Goal: Information Seeking & Learning: Check status

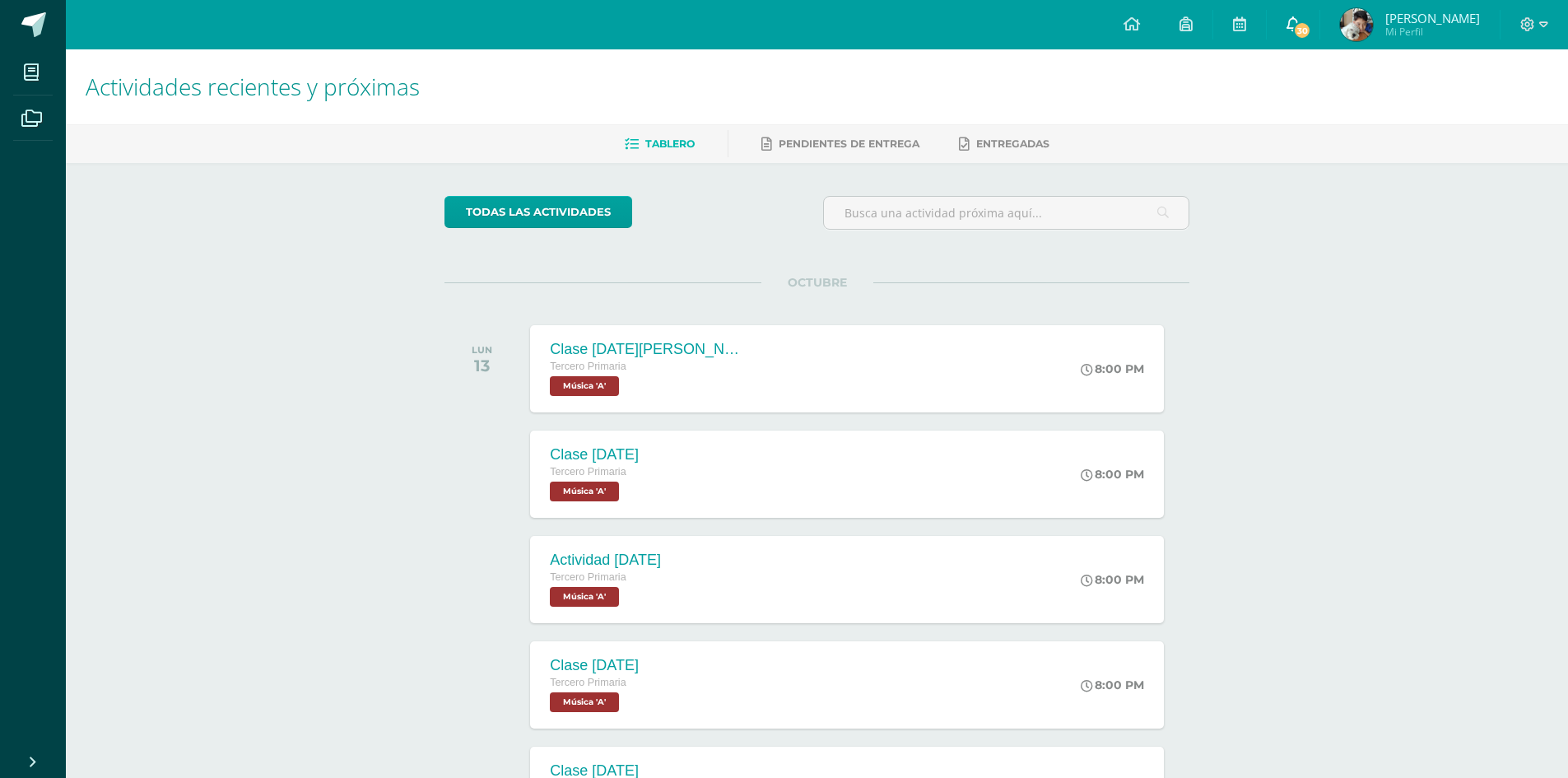
click at [1315, 42] on link "30" at bounding box center [1293, 24] width 53 height 50
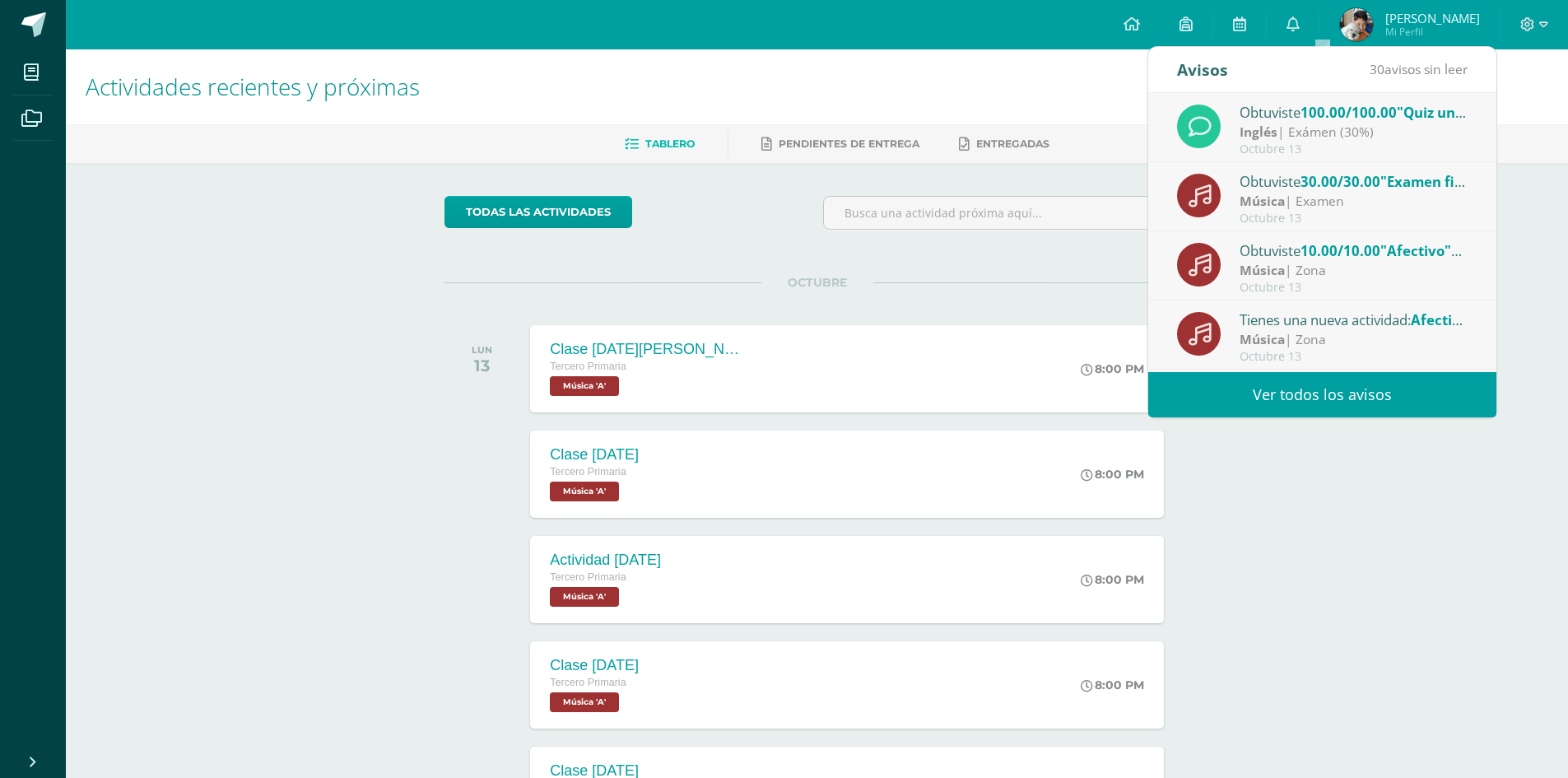
click at [1331, 410] on link "Ver todos los avisos" at bounding box center [1322, 394] width 348 height 45
click at [1325, 395] on link "Ver todos los avisos" at bounding box center [1322, 394] width 348 height 45
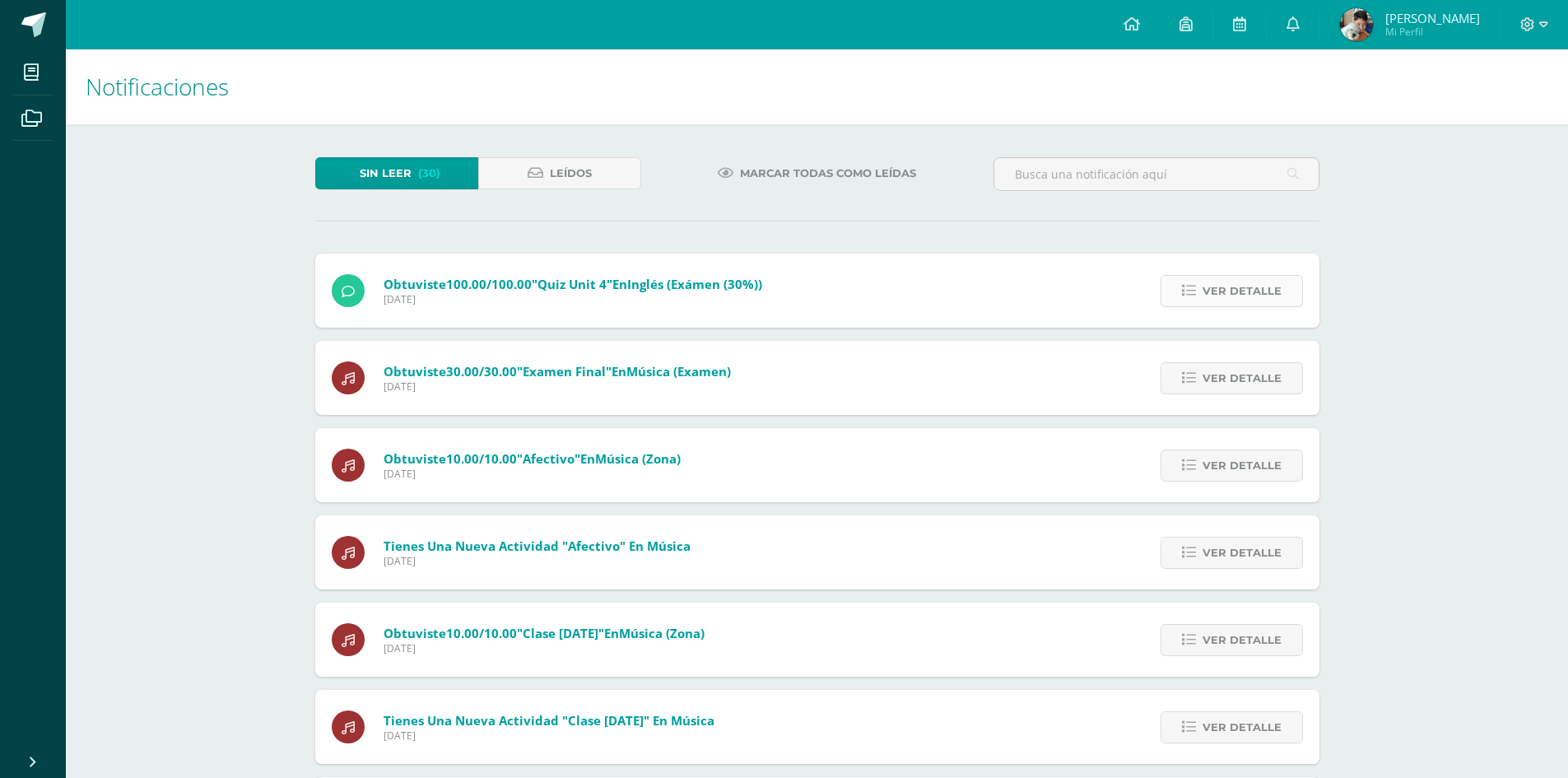
click at [1228, 298] on span "Ver detalle" at bounding box center [1242, 290] width 79 height 30
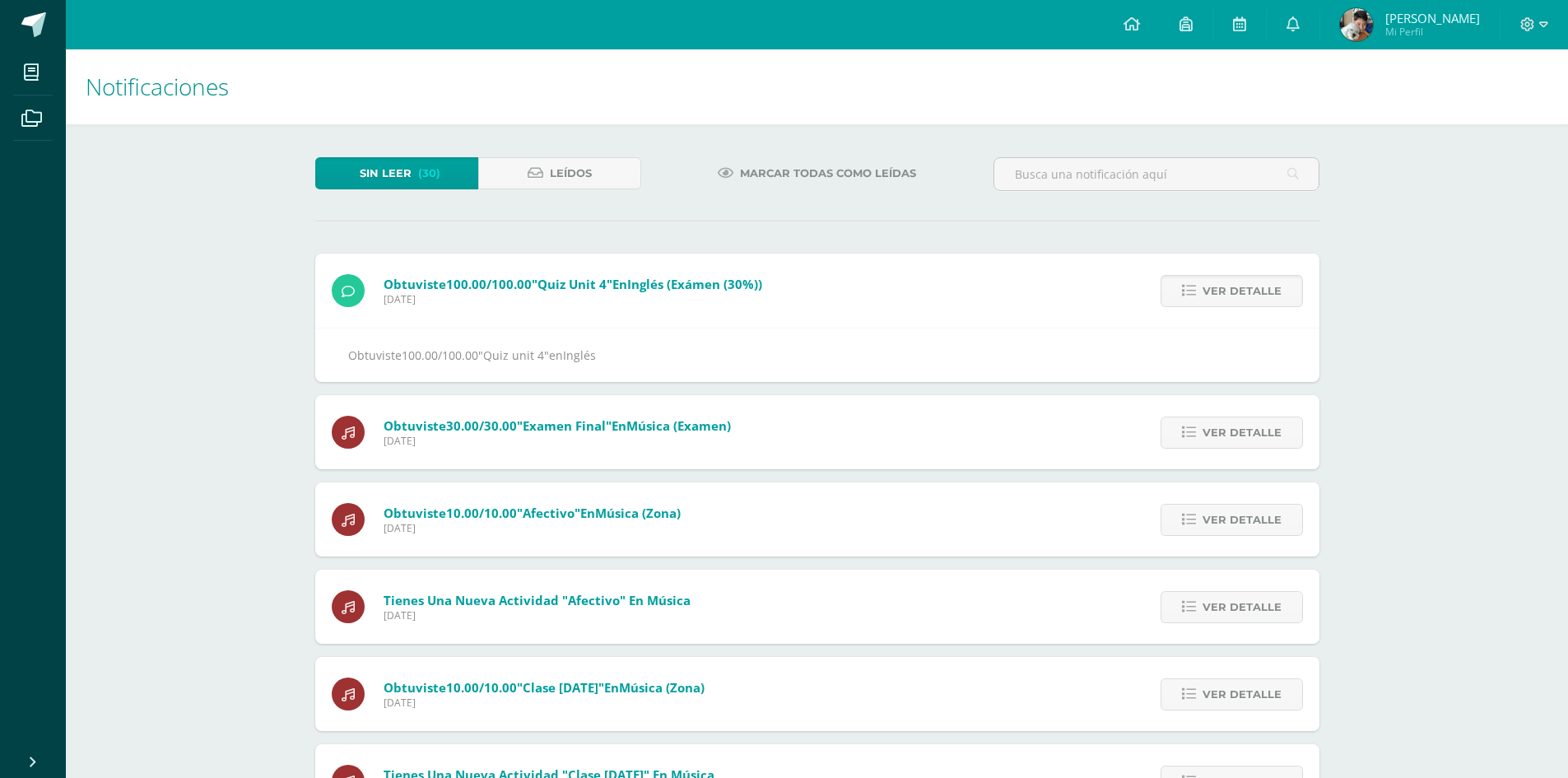
click at [1228, 272] on div "Ver detalle" at bounding box center [1227, 290] width 183 height 74
click at [1273, 311] on div "Ver detalle" at bounding box center [1227, 290] width 183 height 74
click at [1251, 296] on span "Ver detalle" at bounding box center [1242, 290] width 79 height 30
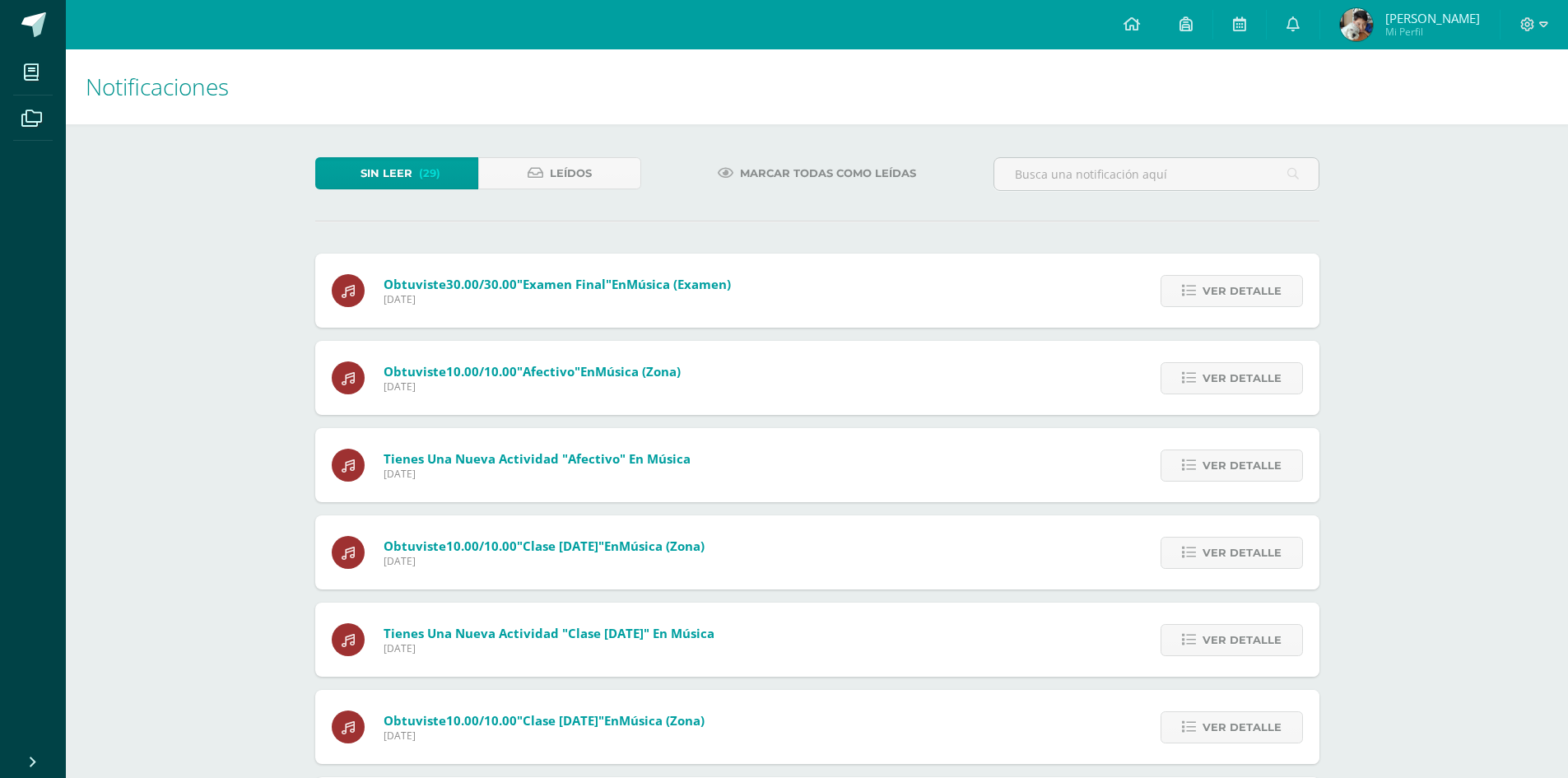
click at [1251, 296] on span "Ver detalle" at bounding box center [1242, 290] width 79 height 30
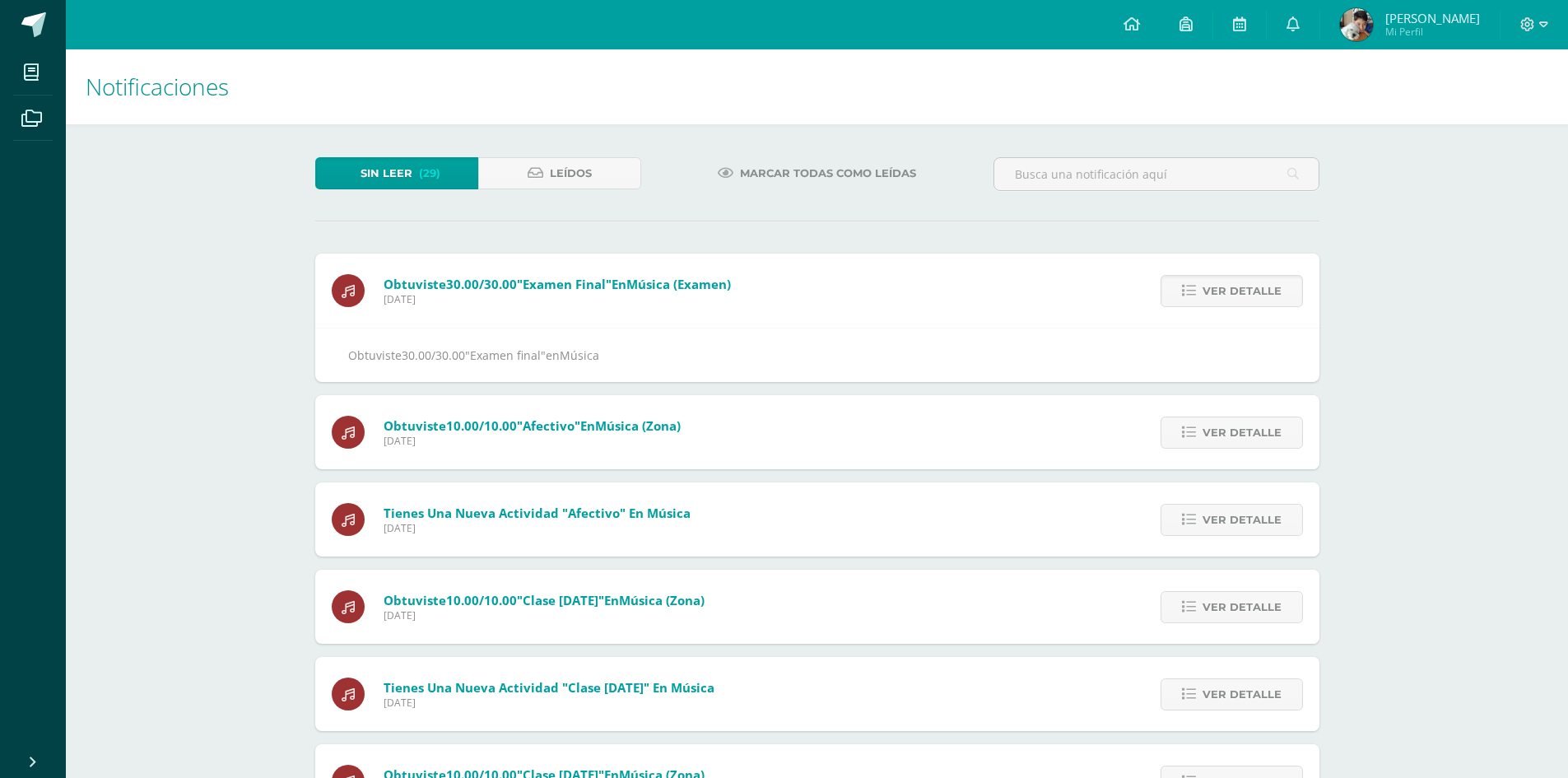
click at [1251, 296] on span "Ver detalle" at bounding box center [1242, 290] width 79 height 30
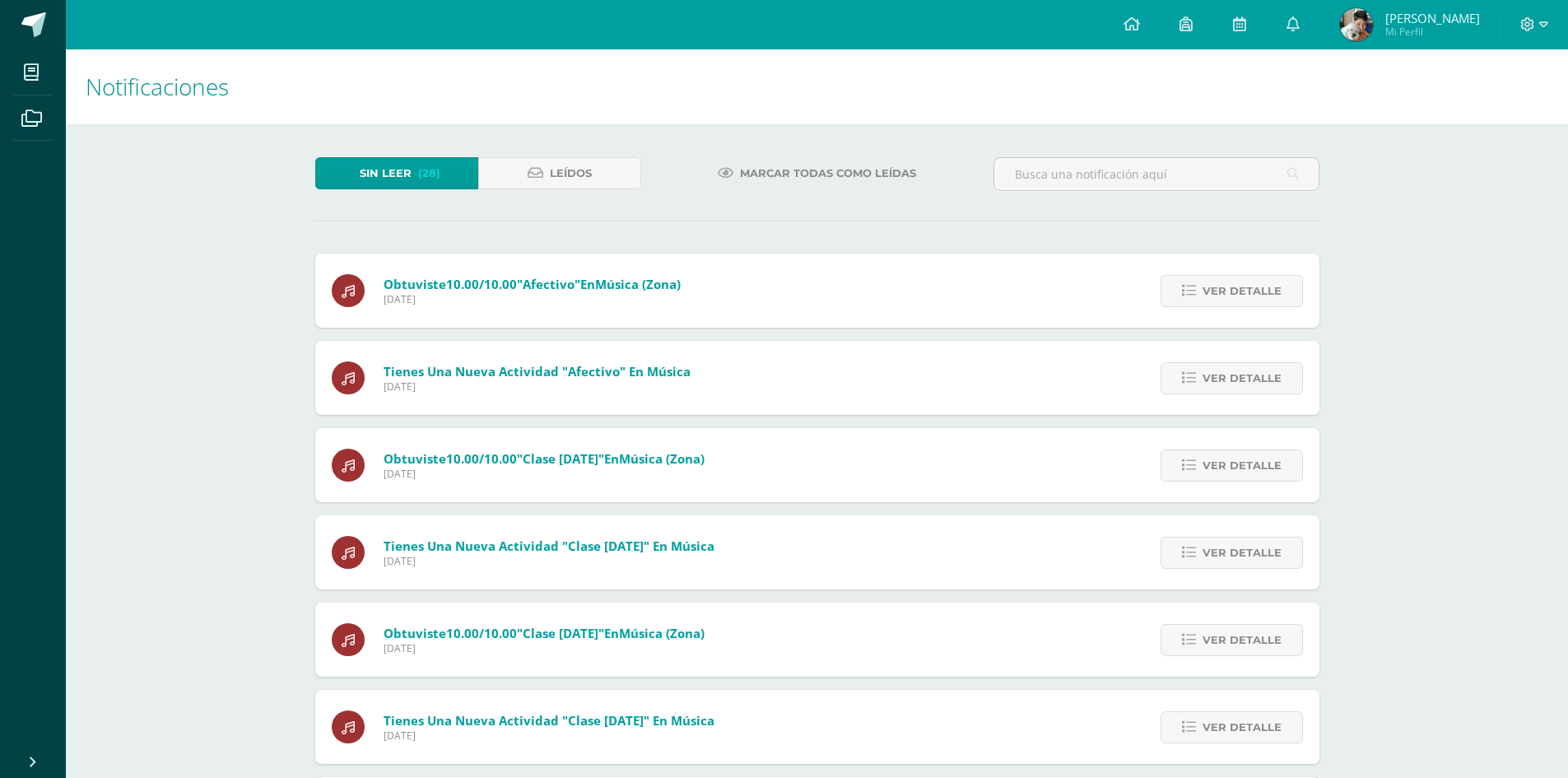
click at [1251, 296] on span "Ver detalle" at bounding box center [1242, 290] width 79 height 30
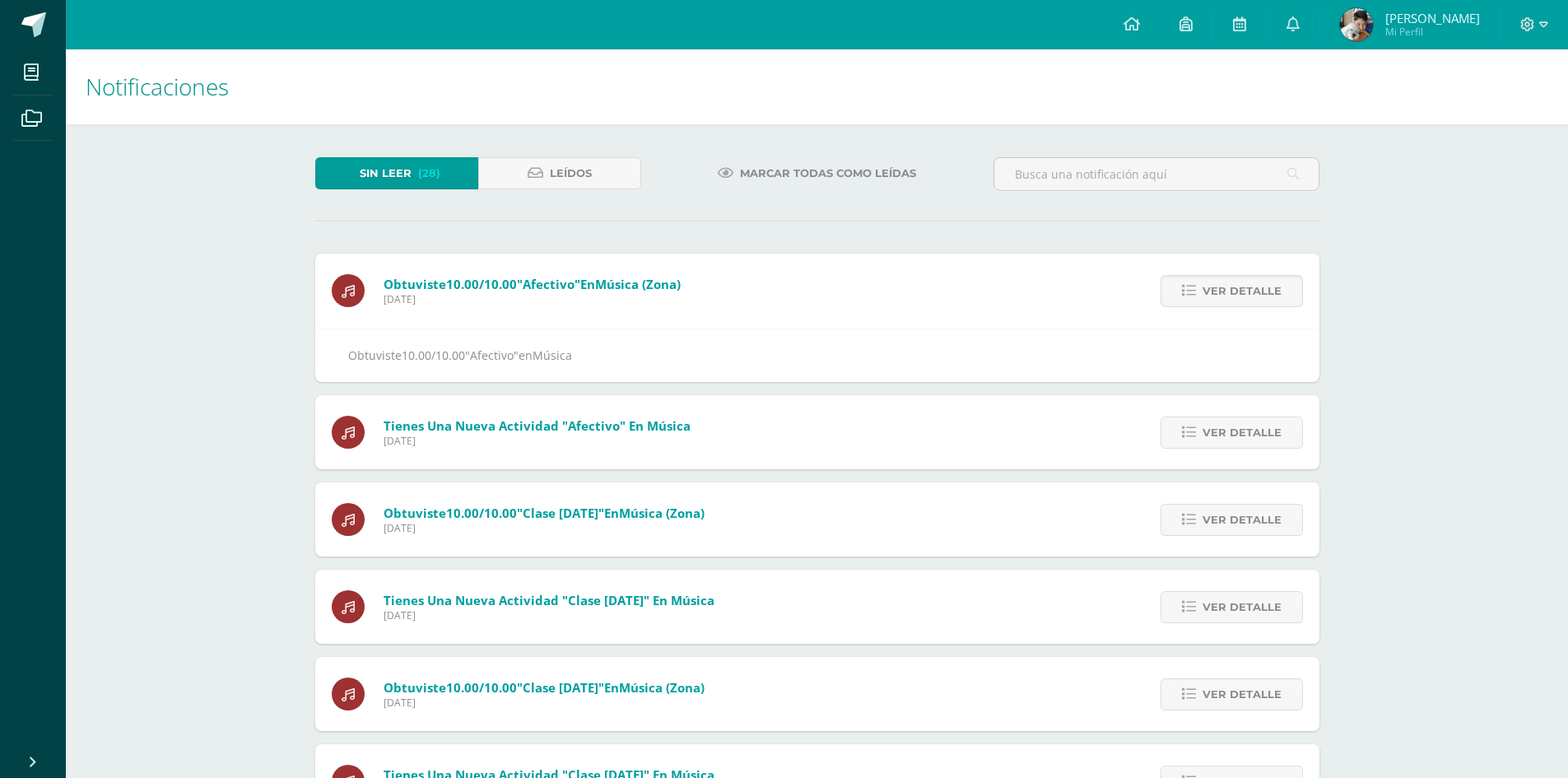
click at [1251, 296] on span "Ver detalle" at bounding box center [1242, 290] width 79 height 30
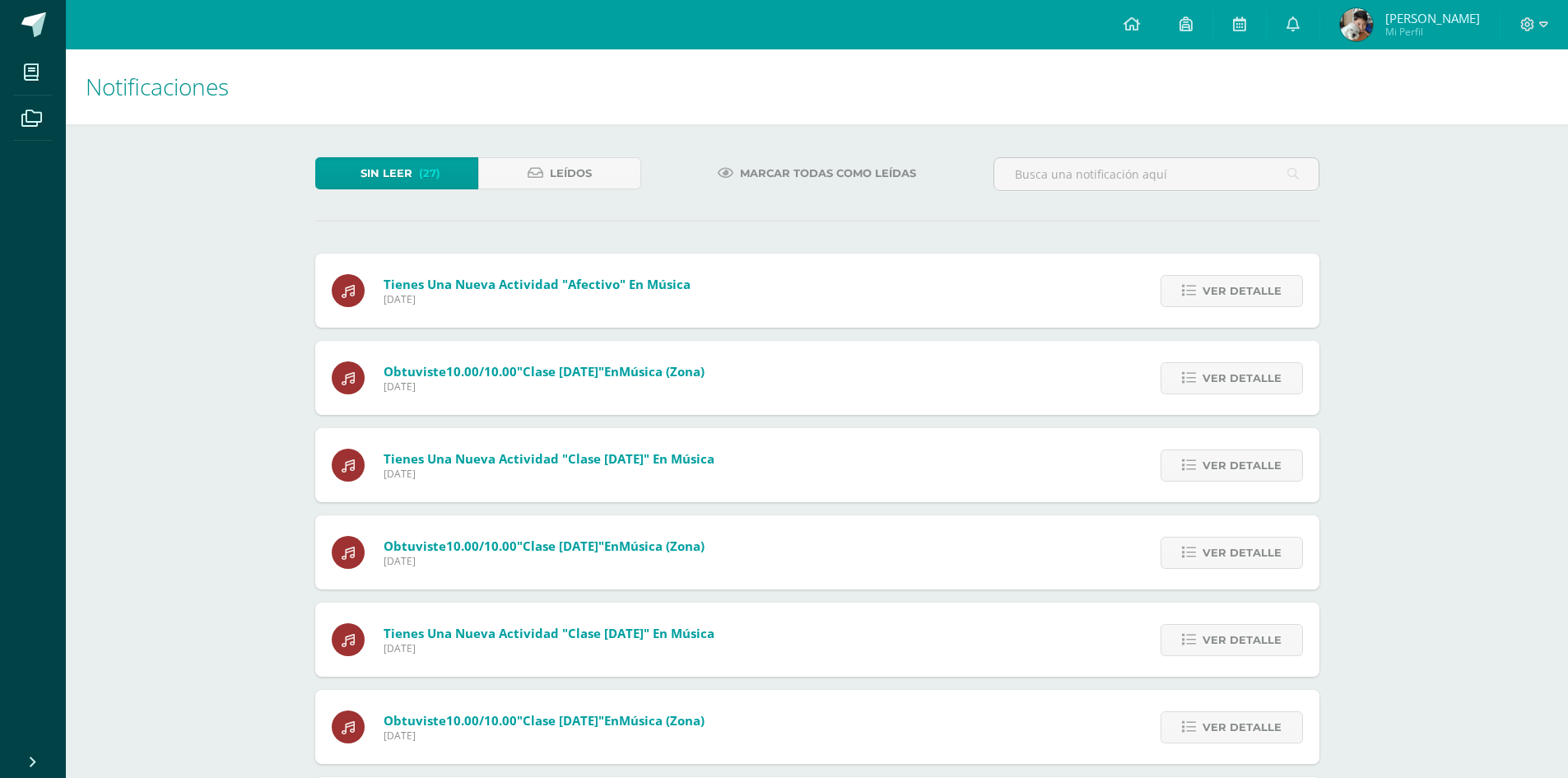
click at [1251, 296] on span "Ver detalle" at bounding box center [1242, 290] width 79 height 30
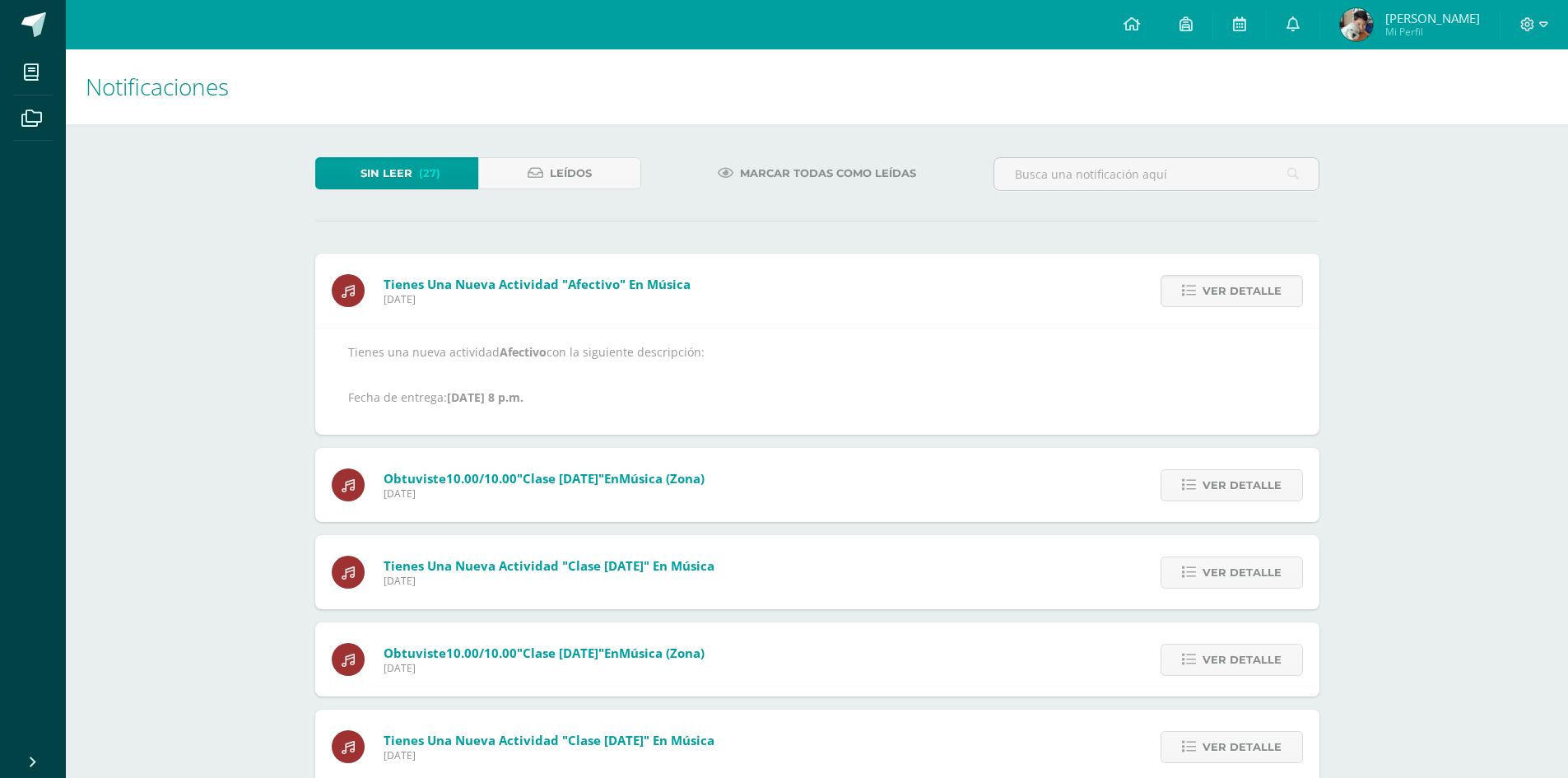
click at [1251, 296] on span "Ver detalle" at bounding box center [1242, 290] width 79 height 30
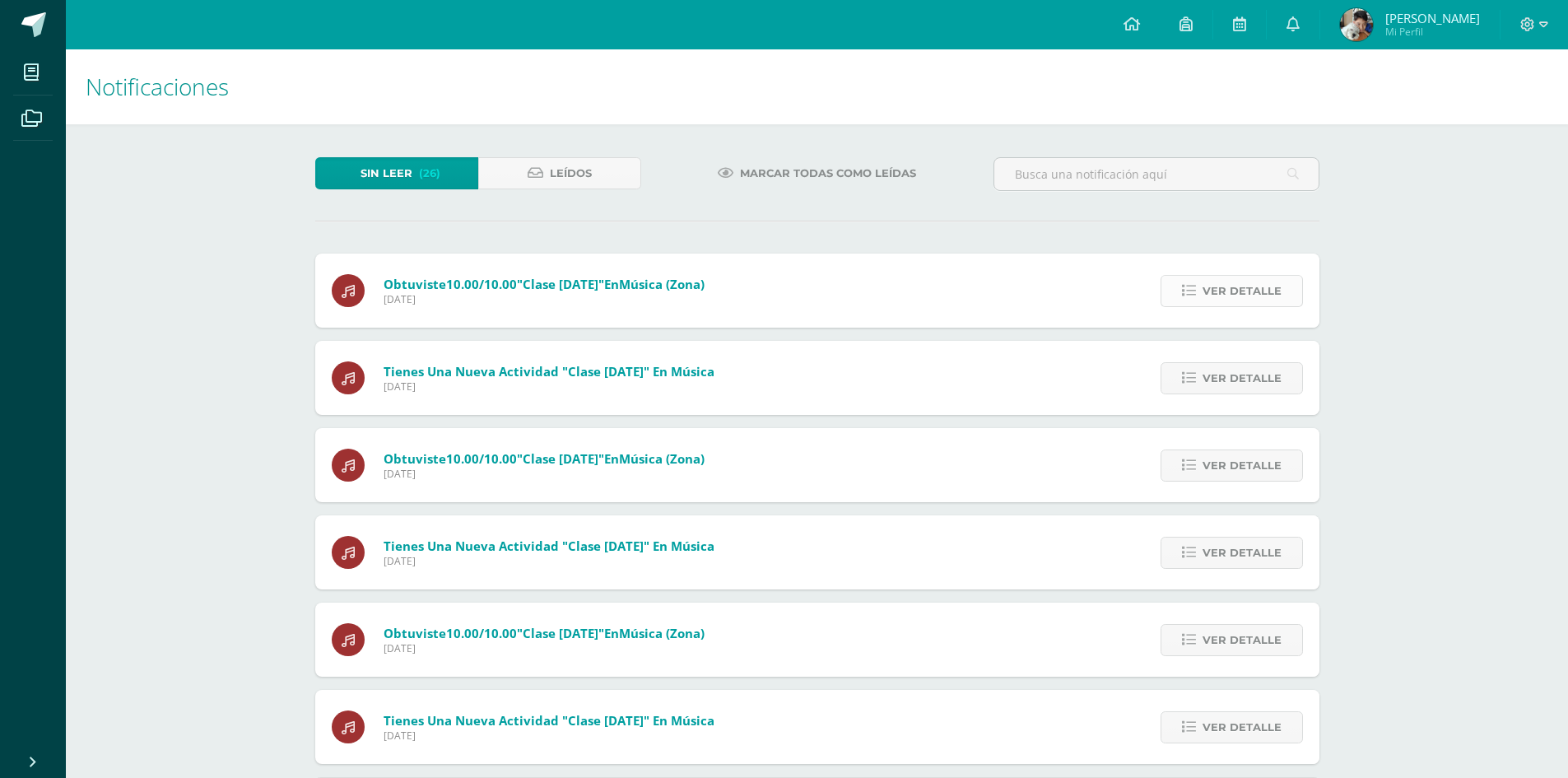
click at [1251, 287] on span "Ver detalle" at bounding box center [1242, 290] width 79 height 30
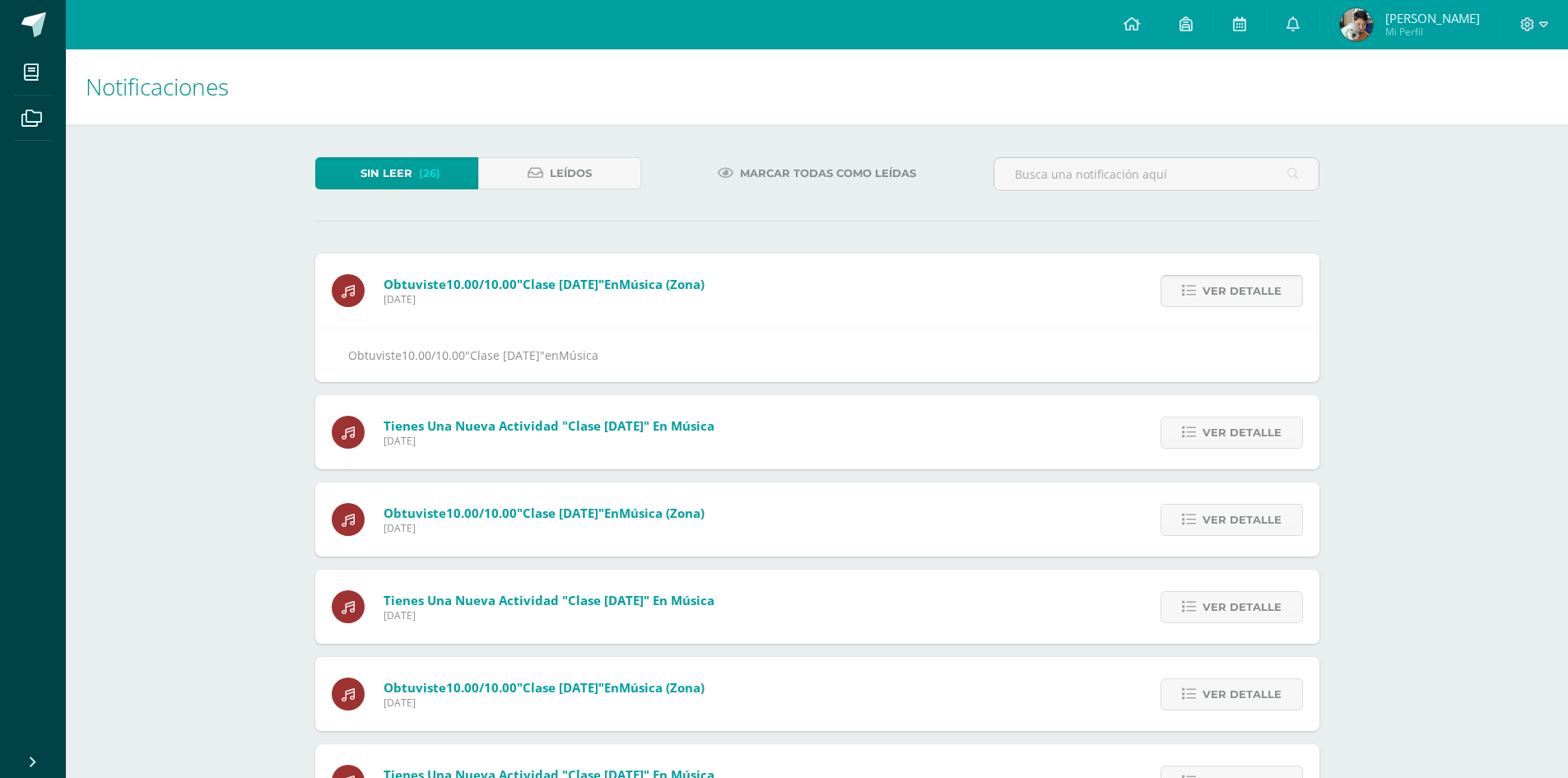
click at [1251, 287] on span "Ver detalle" at bounding box center [1242, 290] width 79 height 30
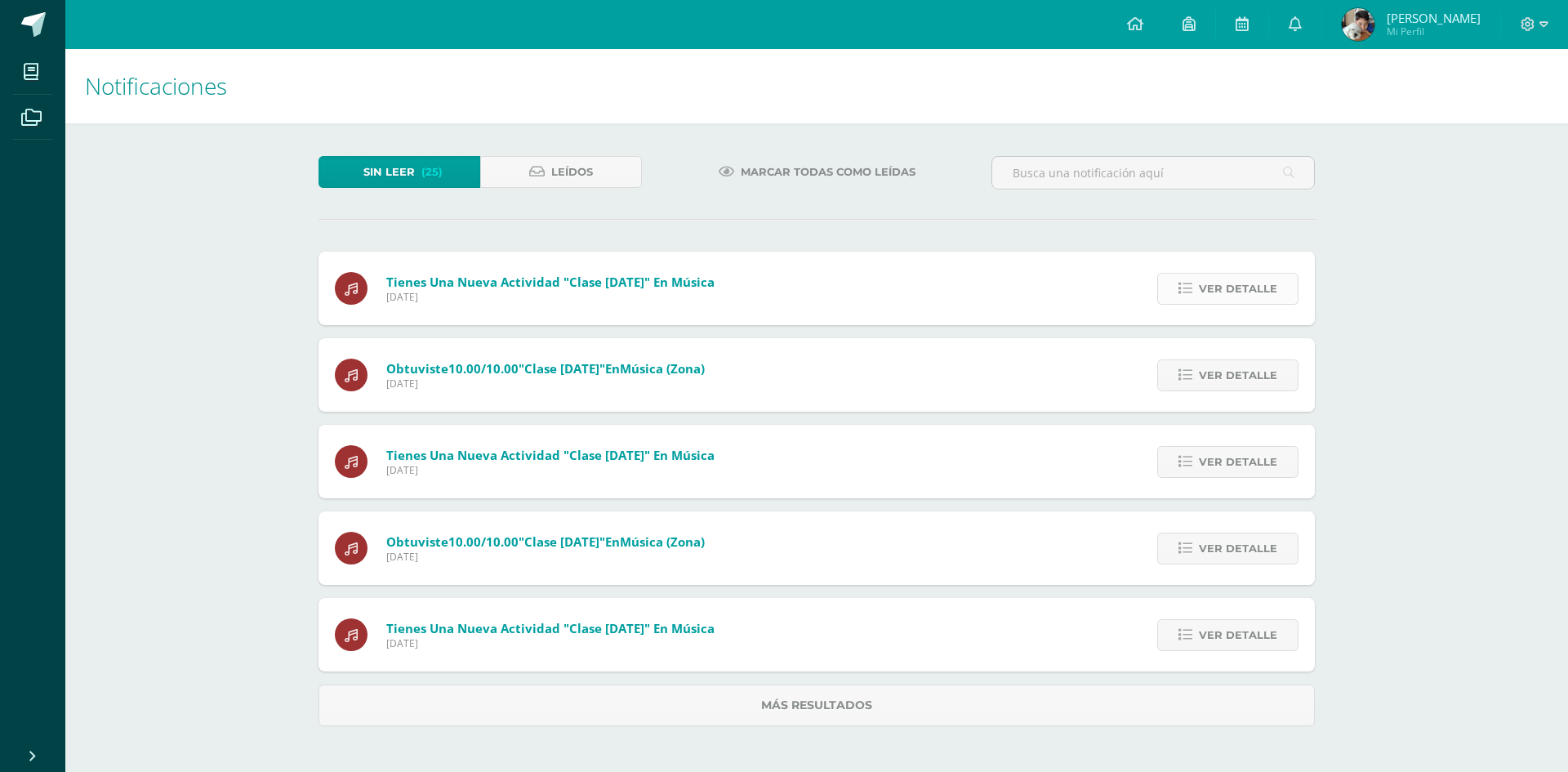
click at [1240, 288] on span "Ver detalle" at bounding box center [1238, 288] width 78 height 30
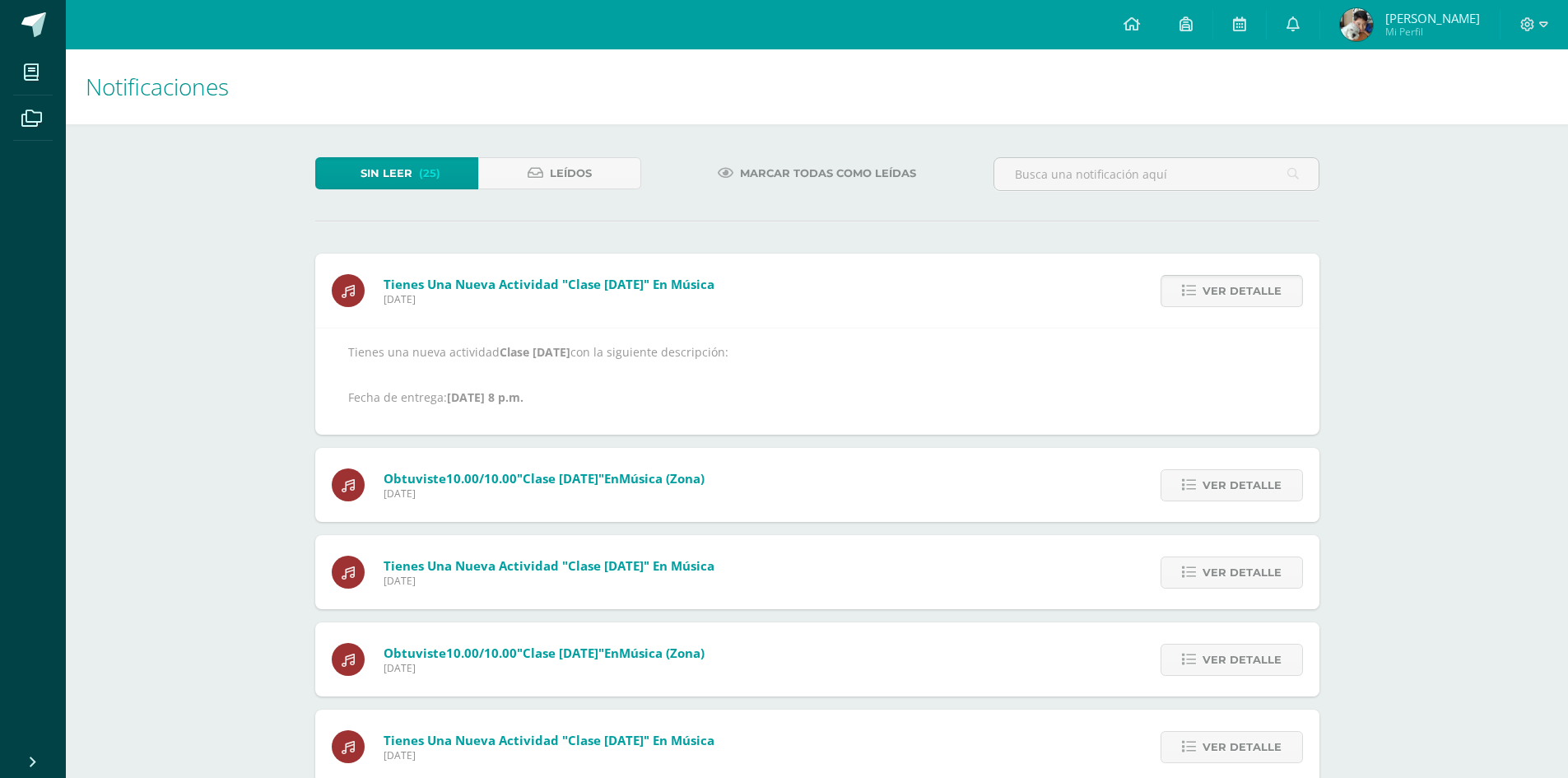
click at [1250, 290] on span "Ver detalle" at bounding box center [1242, 290] width 79 height 30
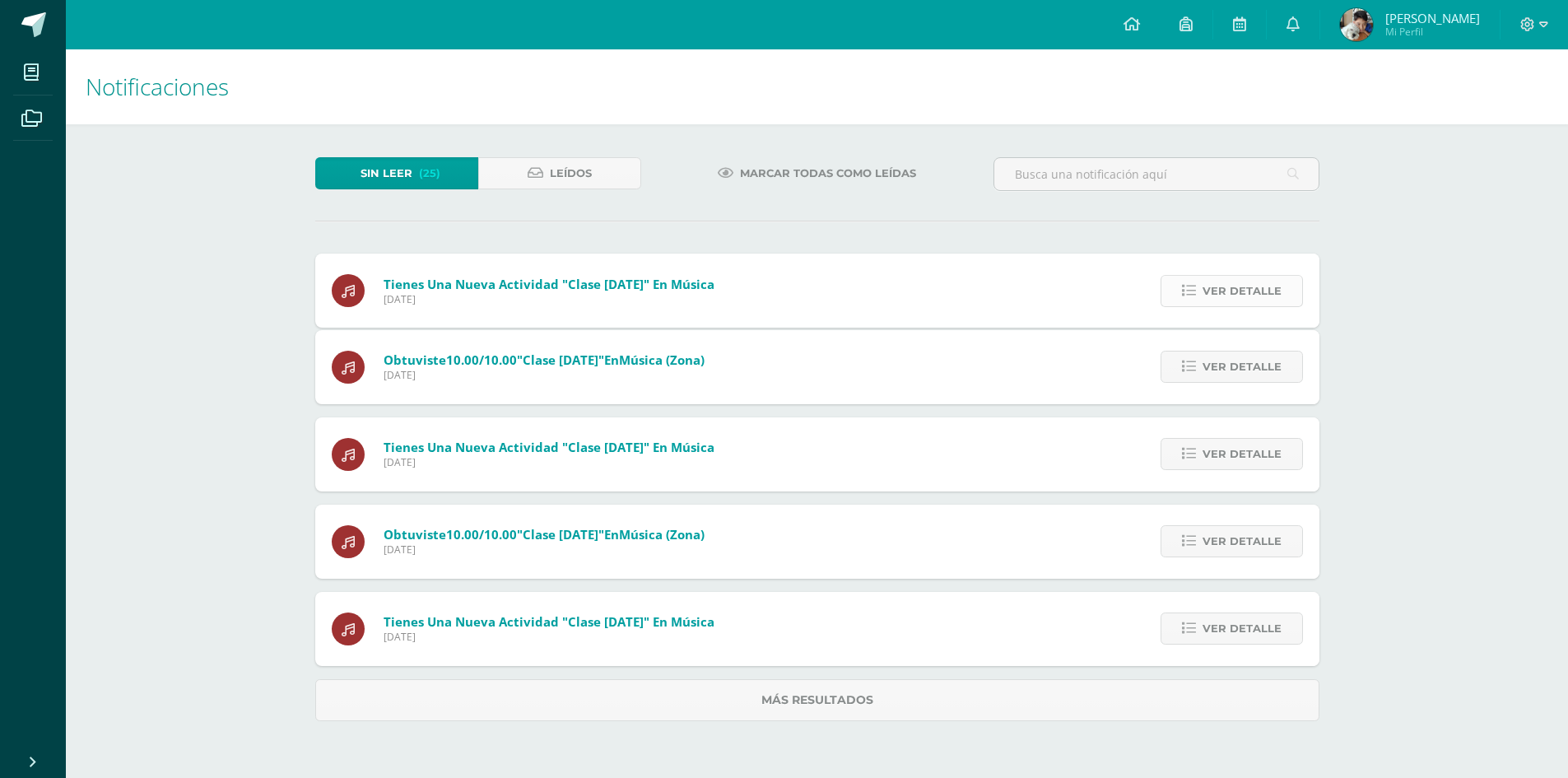
click at [1250, 290] on span "Ver detalle" at bounding box center [1242, 290] width 79 height 30
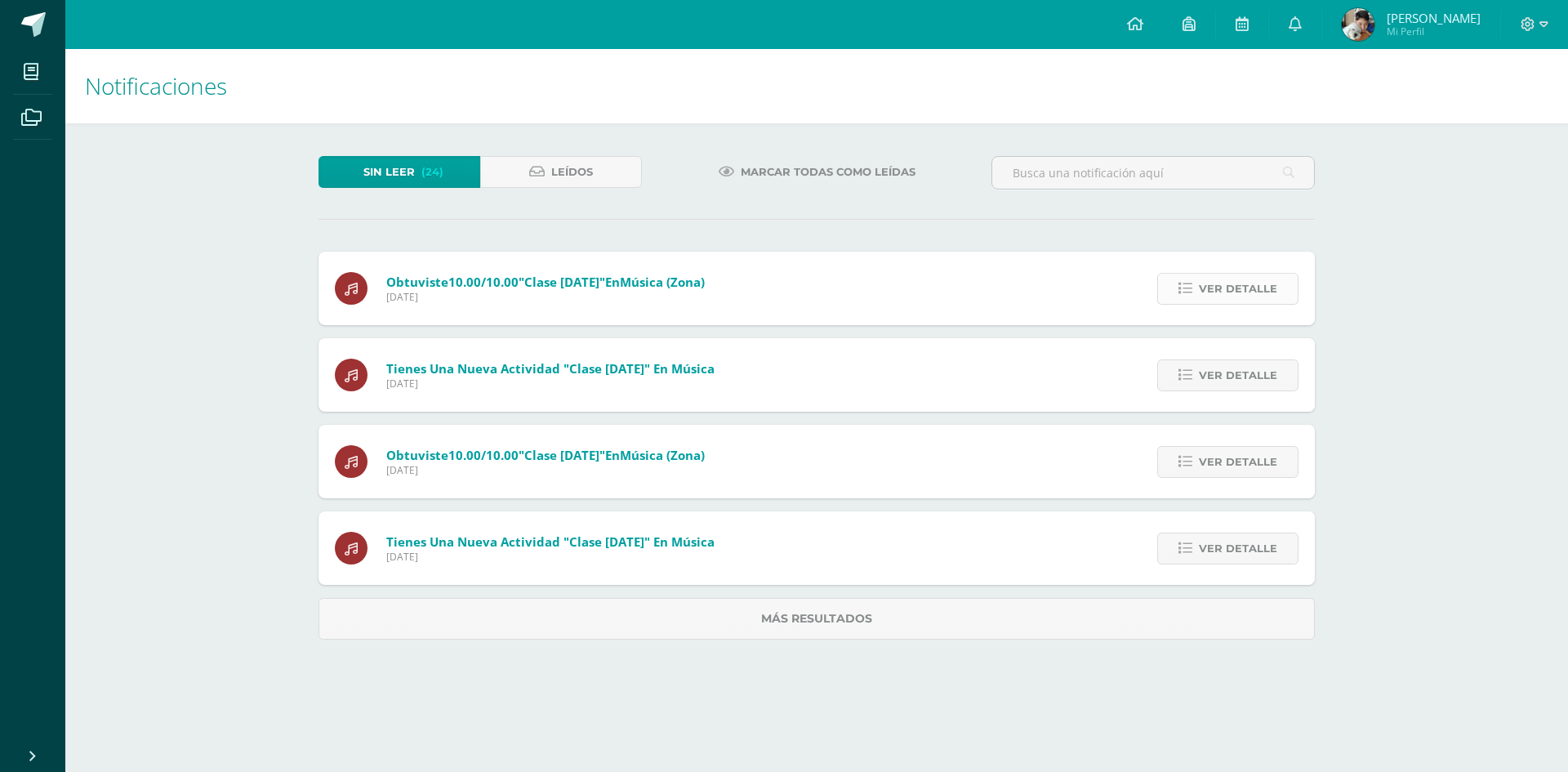
click at [1236, 281] on span "Ver detalle" at bounding box center [1238, 288] width 78 height 30
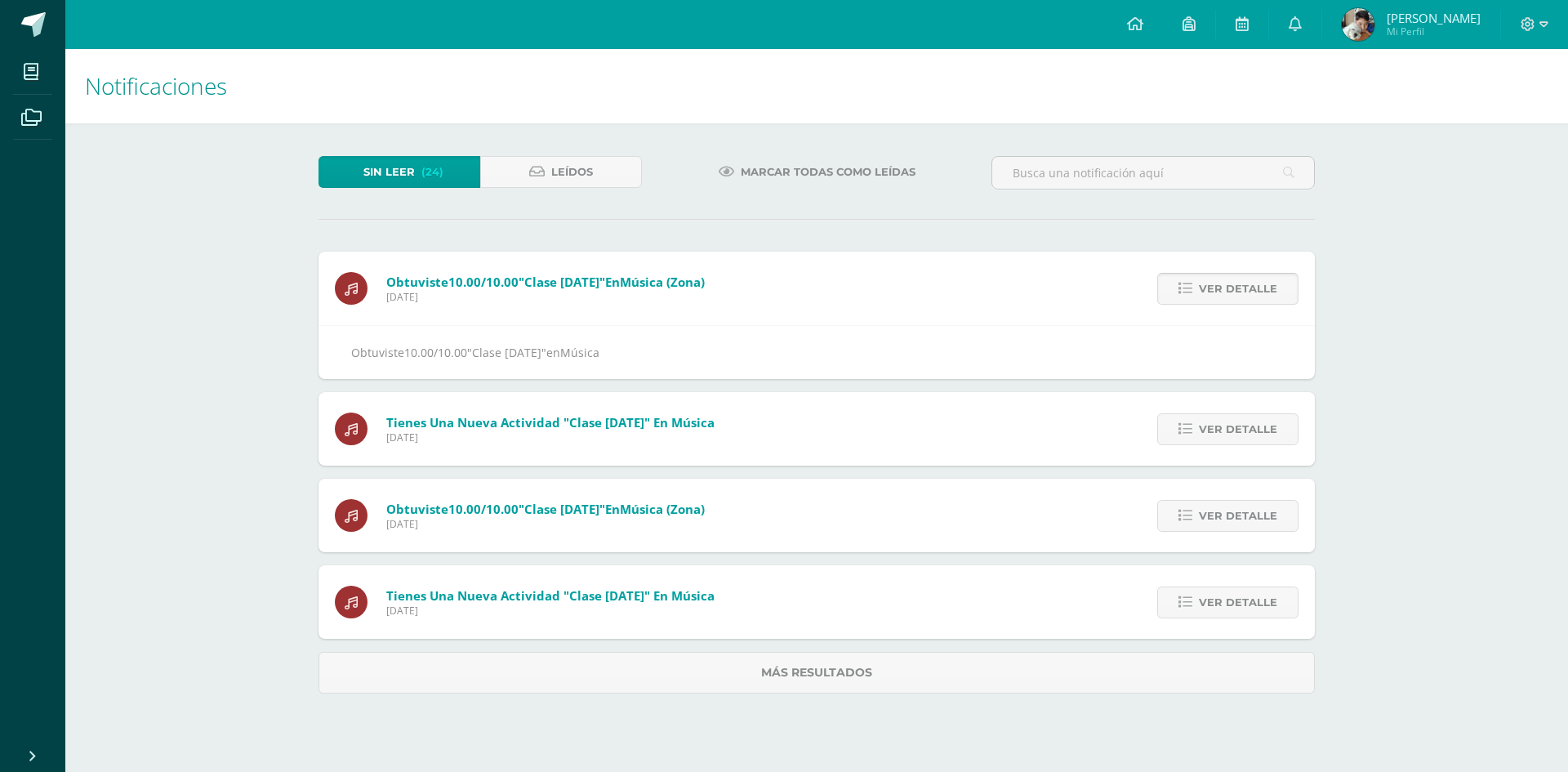
click at [1236, 281] on span "Ver detalle" at bounding box center [1238, 288] width 78 height 30
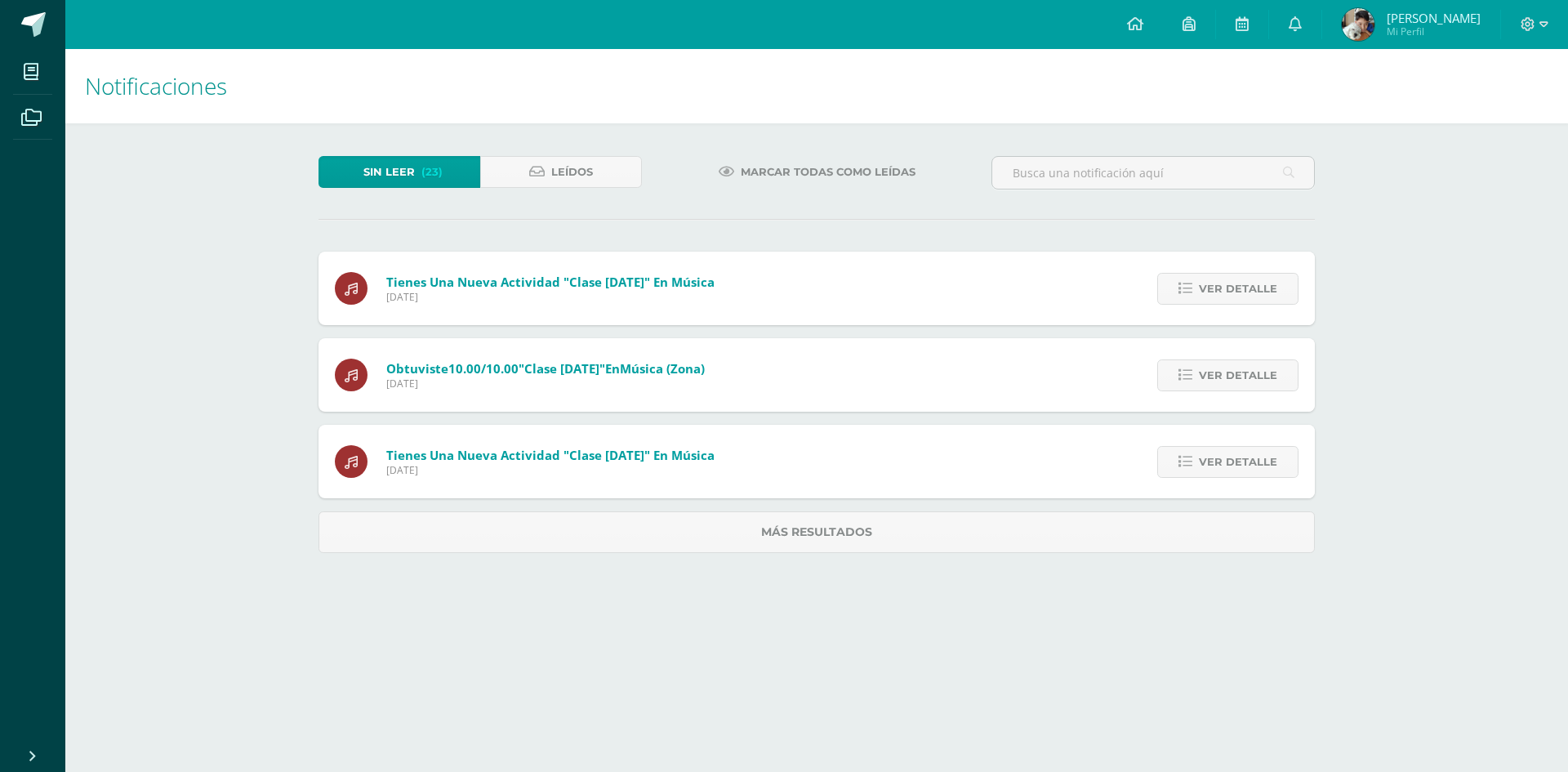
click at [1236, 281] on span "Ver detalle" at bounding box center [1238, 288] width 78 height 30
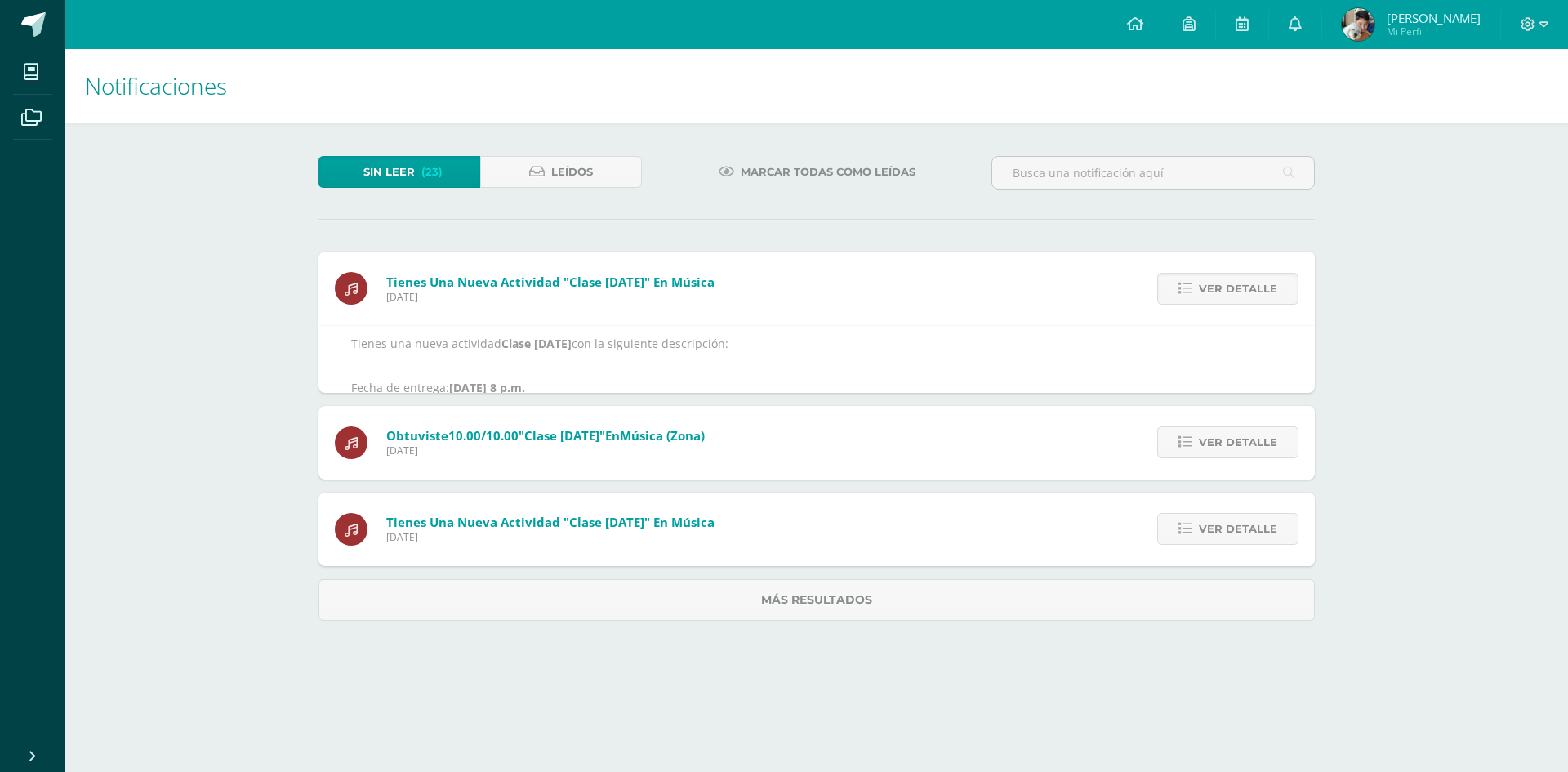
click at [1236, 281] on span "Ver detalle" at bounding box center [1238, 288] width 78 height 30
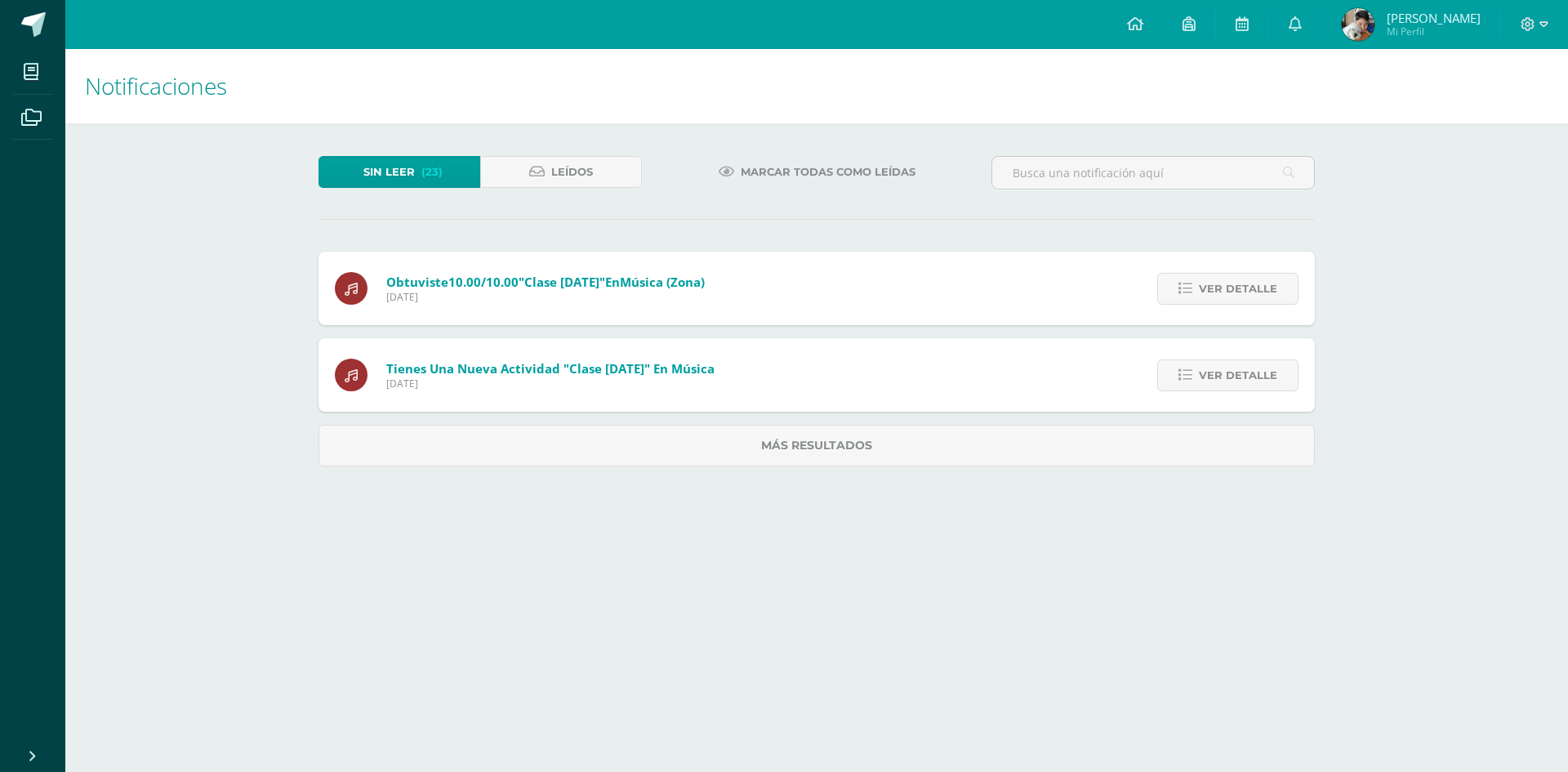
click at [1236, 281] on div "Tienes una nueva actividad "Clase 22 de septiembre" En Música Lunes 13 de Octub…" at bounding box center [816, 358] width 996 height 214
click at [1236, 281] on span "Ver detalle" at bounding box center [1238, 288] width 78 height 30
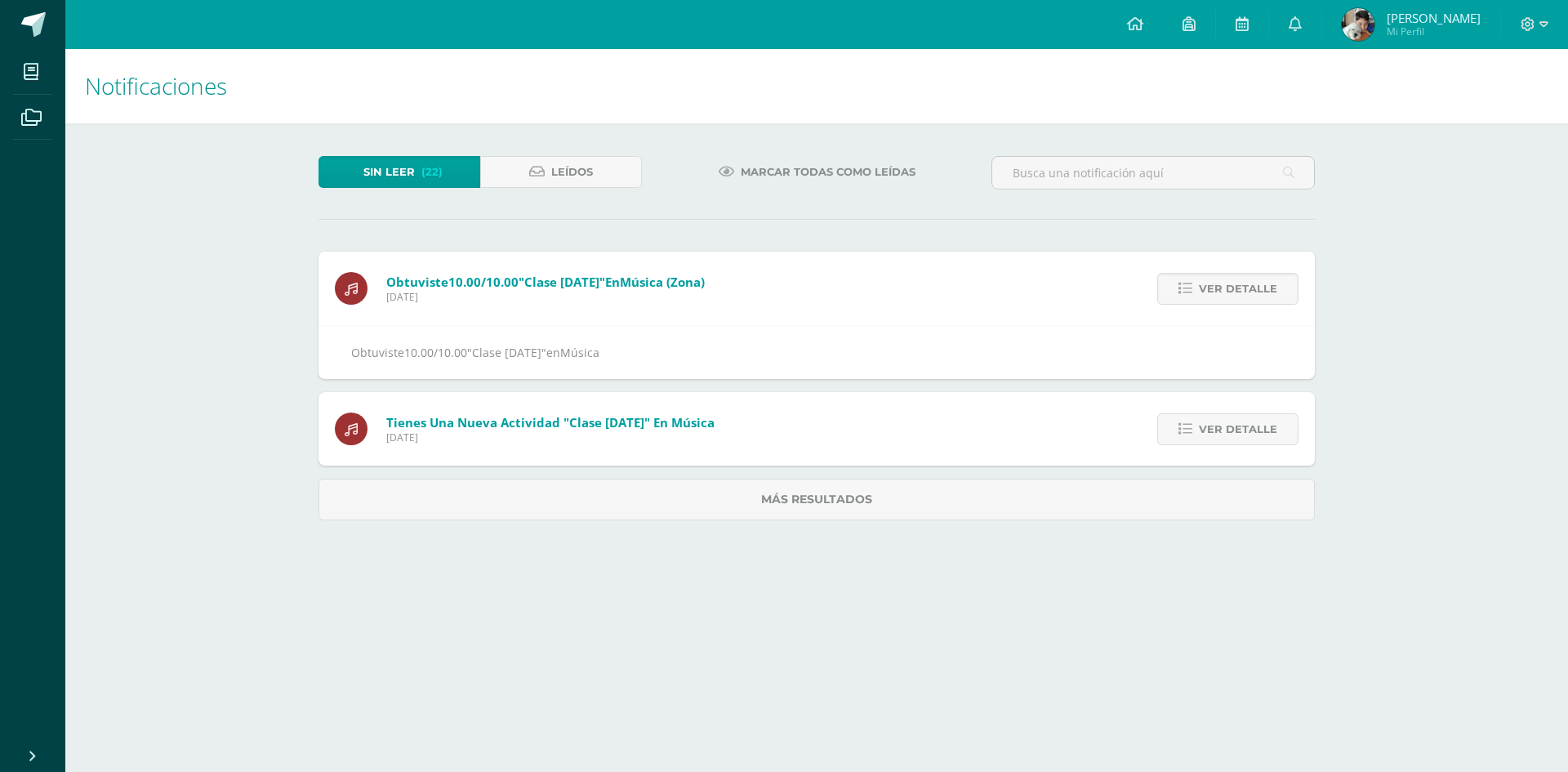
click at [1236, 281] on span "Ver detalle" at bounding box center [1238, 288] width 78 height 30
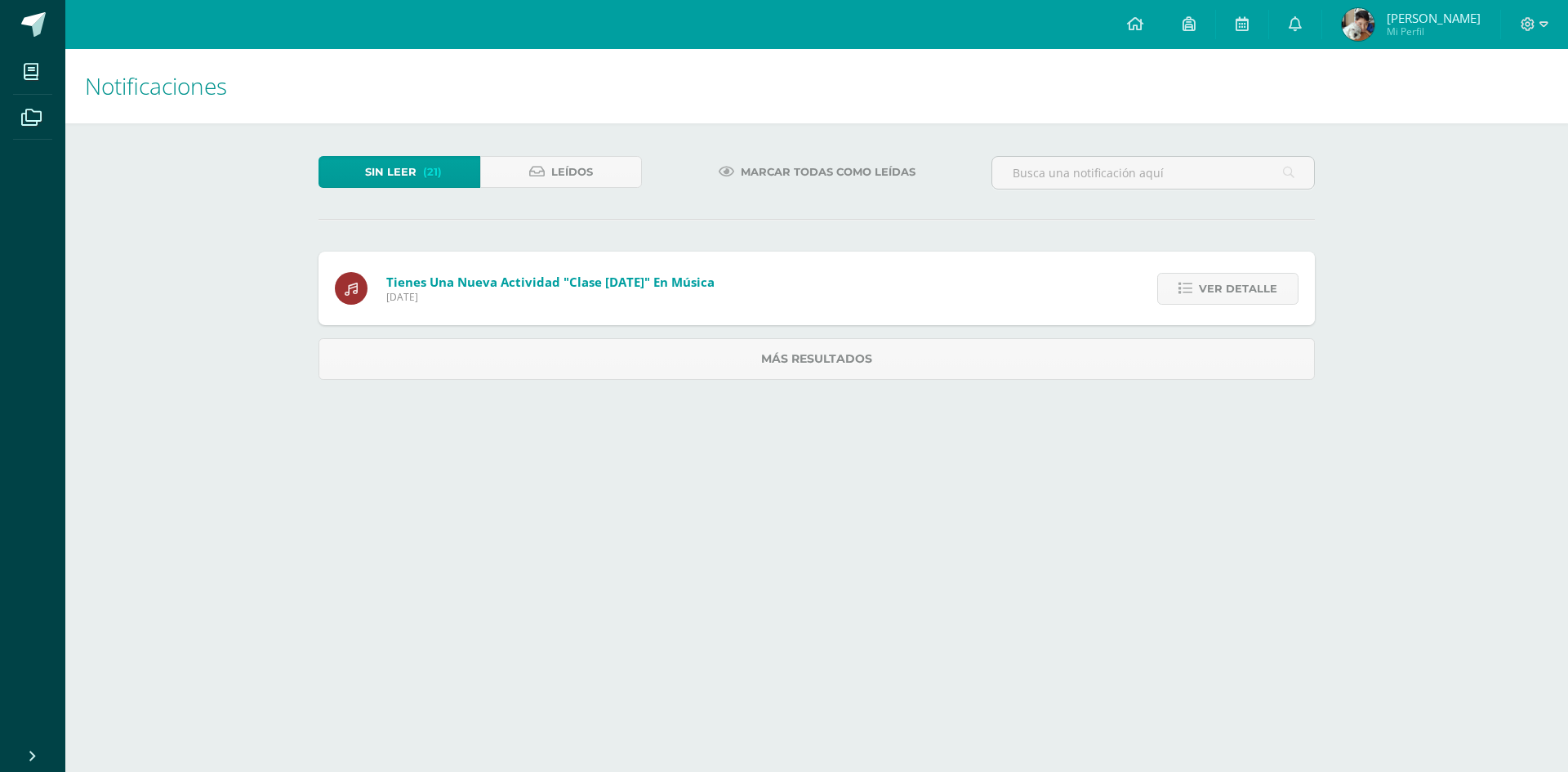
click at [1236, 281] on span "Ver detalle" at bounding box center [1238, 288] width 78 height 30
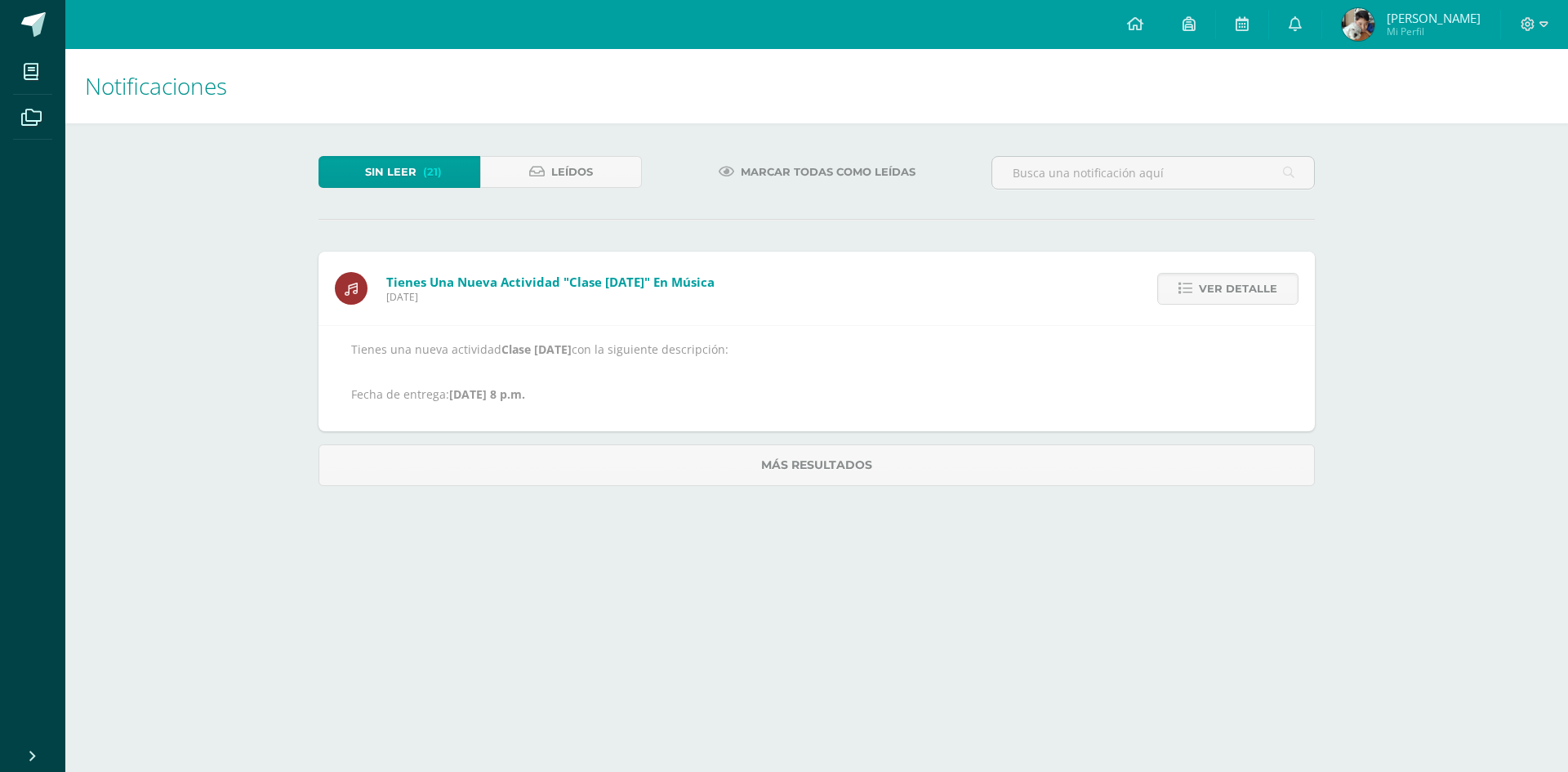
click at [1236, 281] on span "Ver detalle" at bounding box center [1238, 288] width 78 height 30
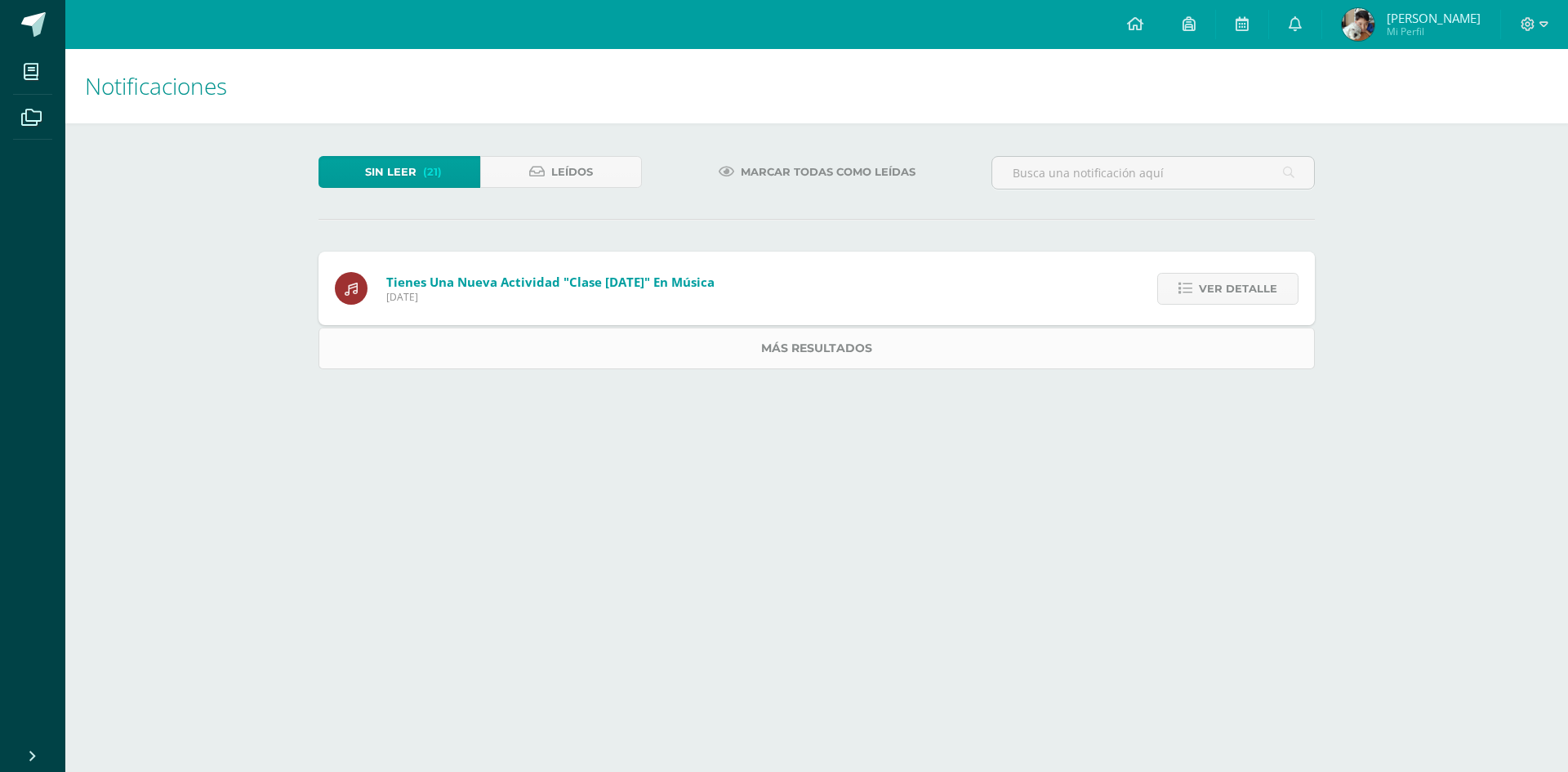
click at [1236, 281] on div "Tienes una nueva actividad "Clase 8 de septiembre" En Música Lunes 13 de Octubr…" at bounding box center [816, 310] width 996 height 118
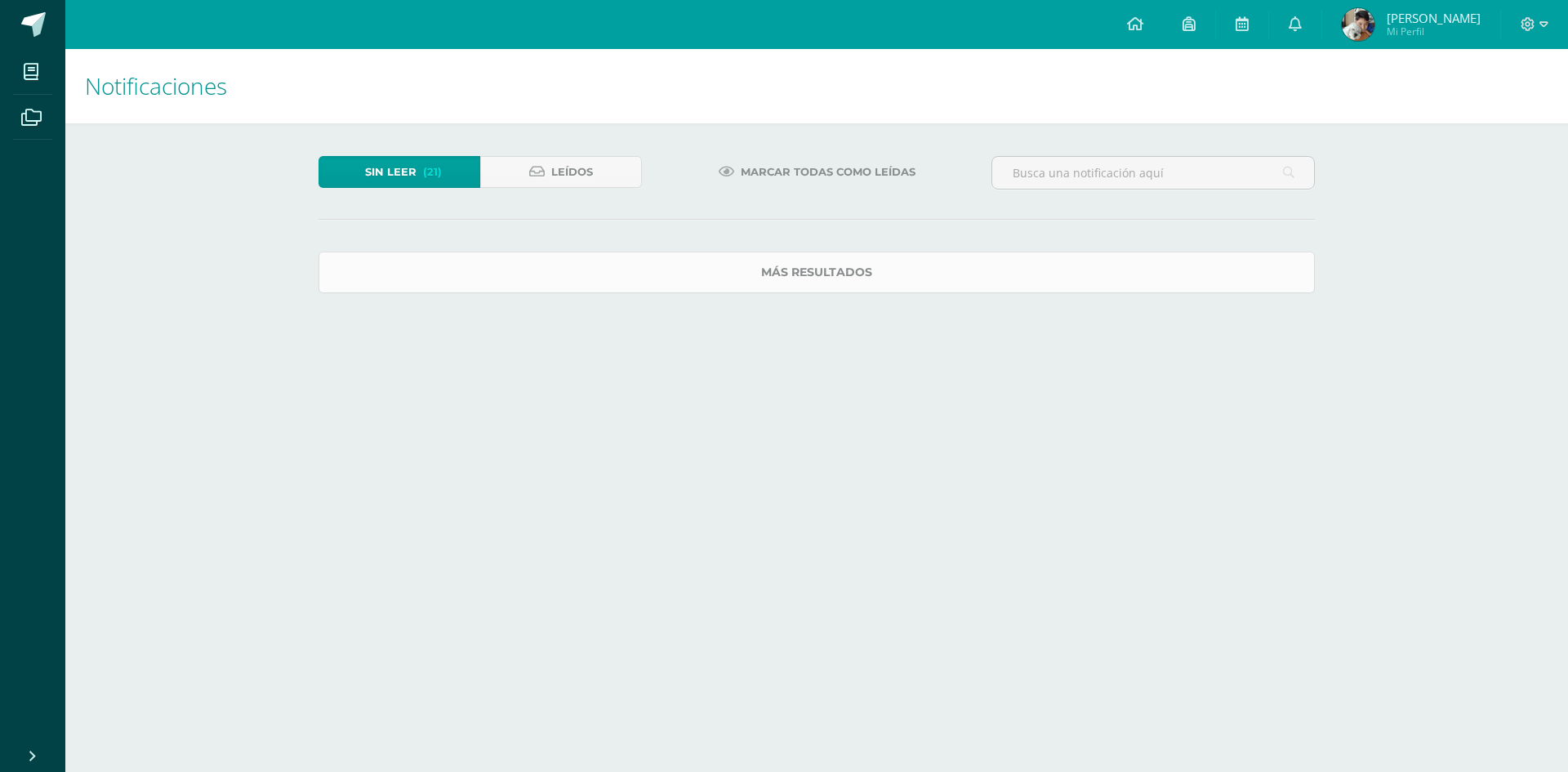
click at [1236, 281] on link "Más resultados" at bounding box center [816, 272] width 996 height 42
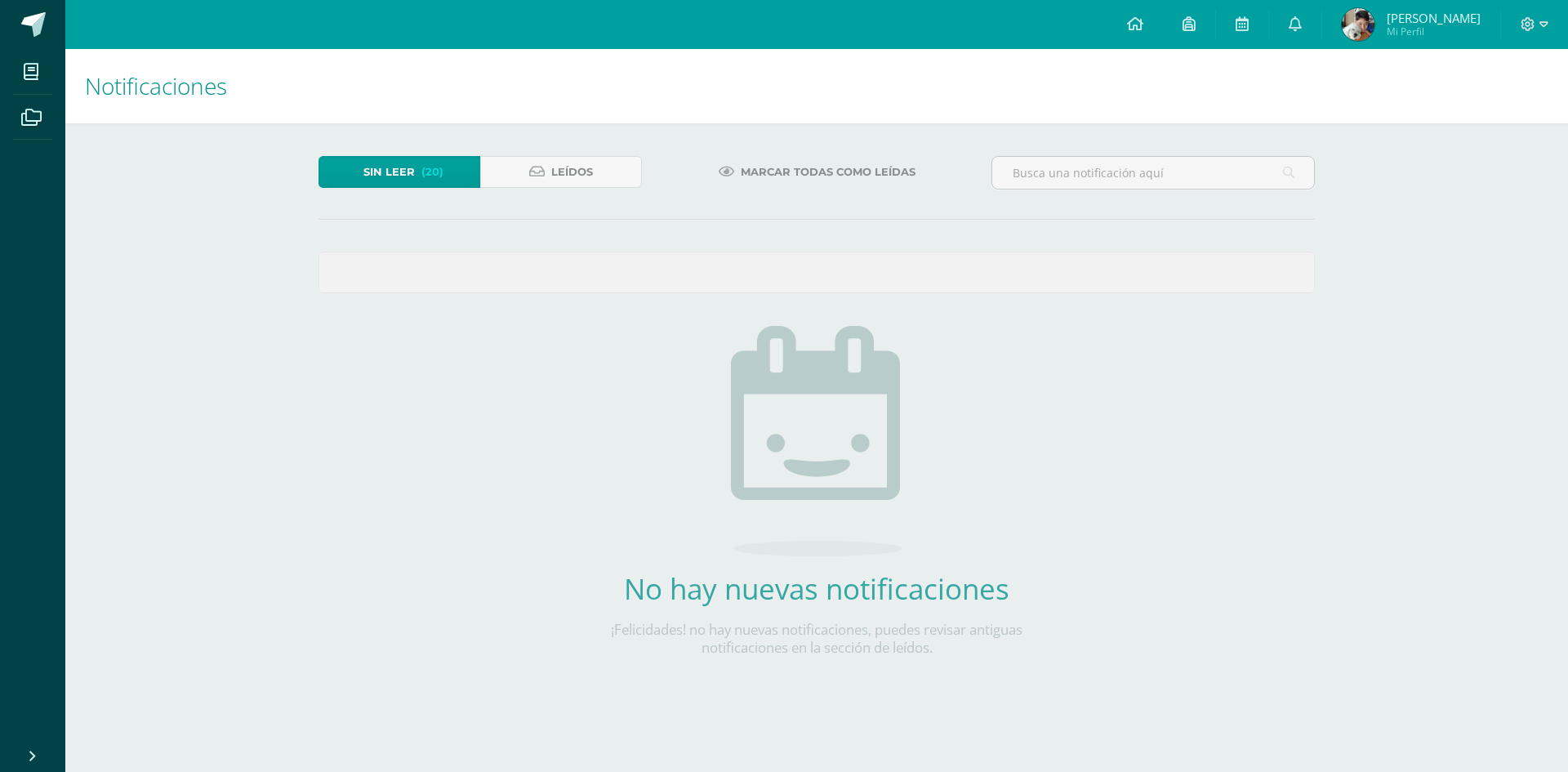
click at [1236, 281] on span at bounding box center [815, 272] width 994 height 40
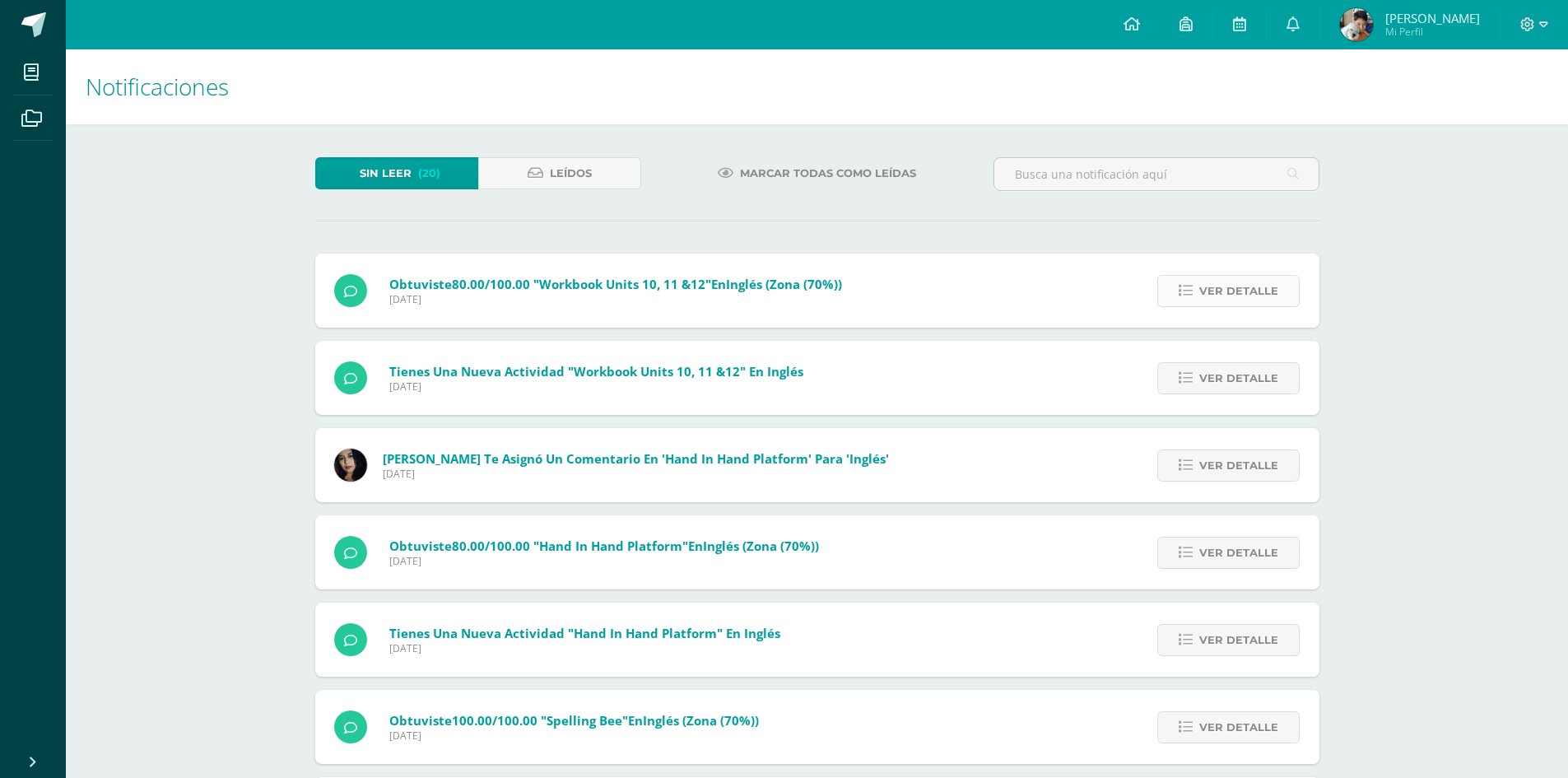
click at [1208, 304] on span "Ver detalle" at bounding box center [1238, 290] width 79 height 30
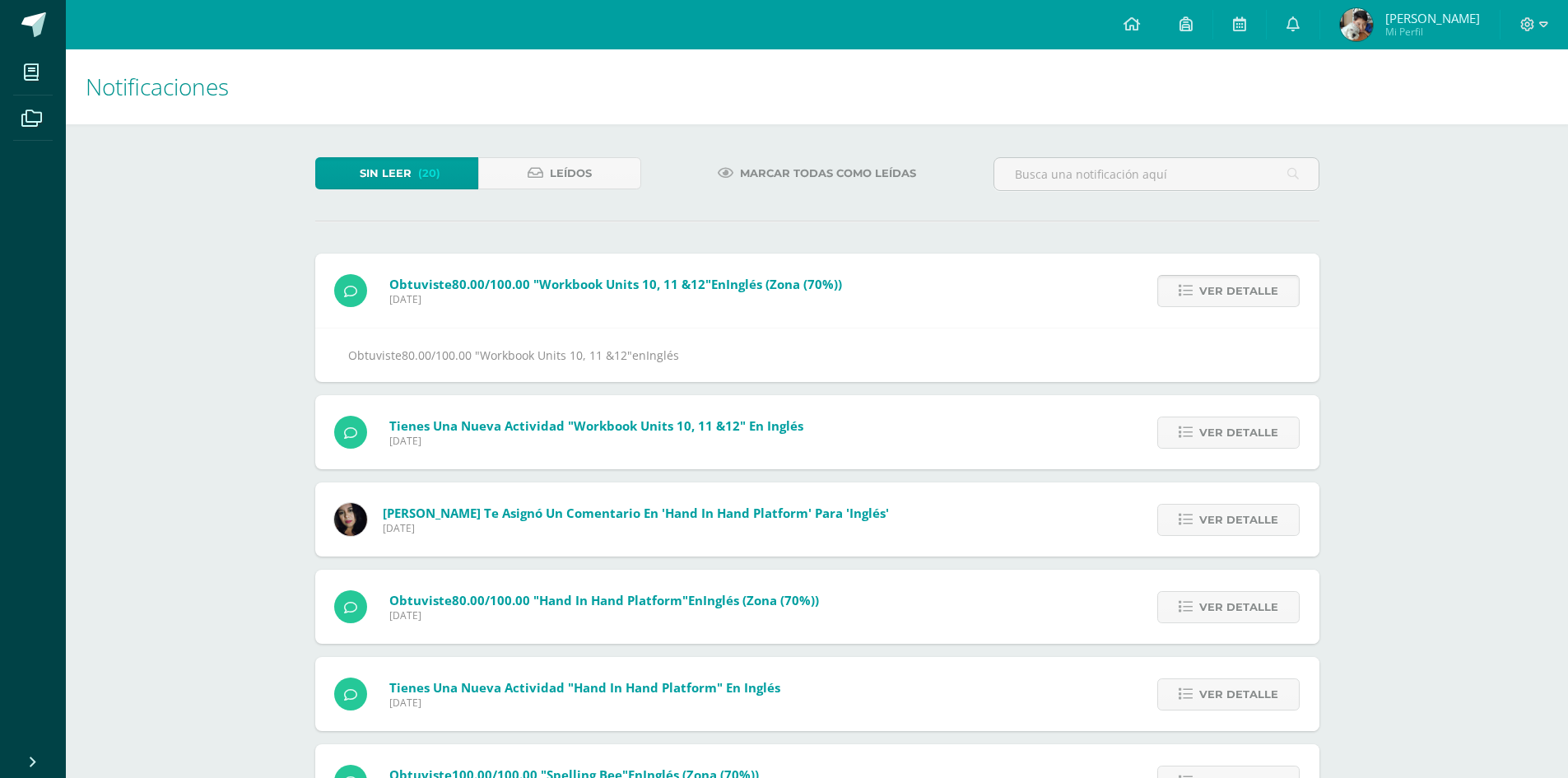
click at [1208, 304] on span "Ver detalle" at bounding box center [1238, 290] width 79 height 30
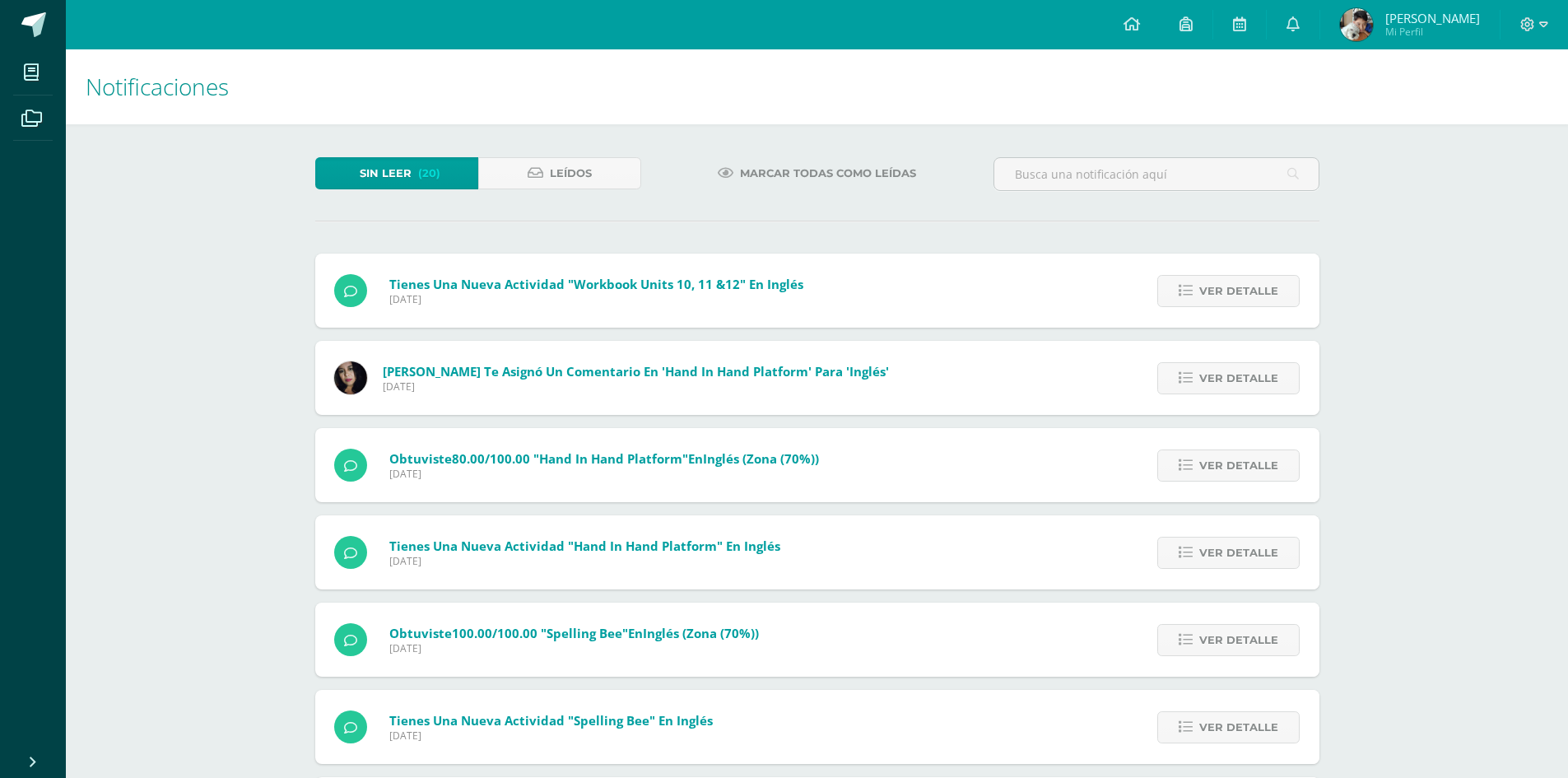
click at [1208, 304] on span "Ver detalle" at bounding box center [1238, 290] width 79 height 30
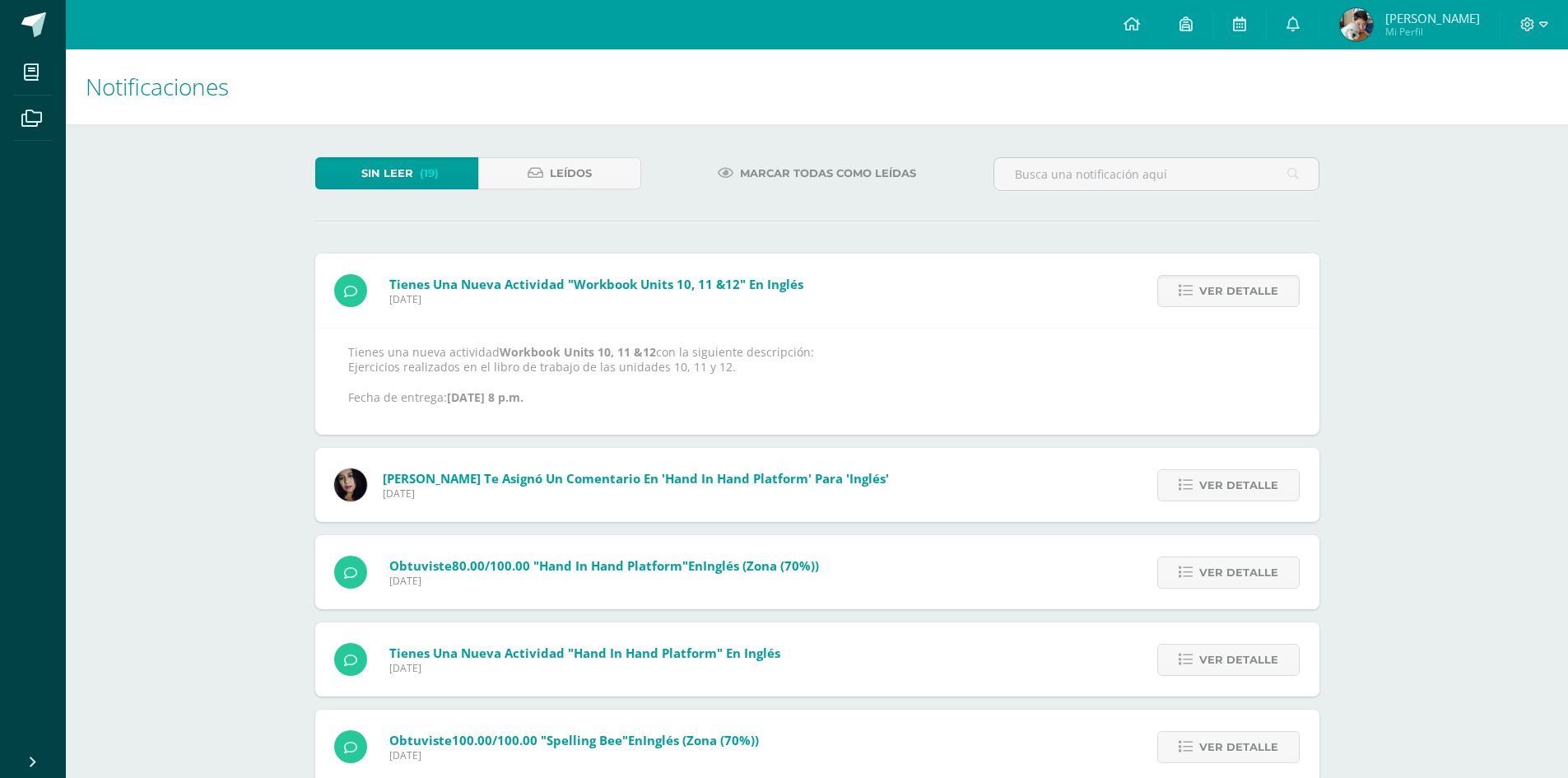
click at [1208, 304] on span "Ver detalle" at bounding box center [1238, 290] width 79 height 30
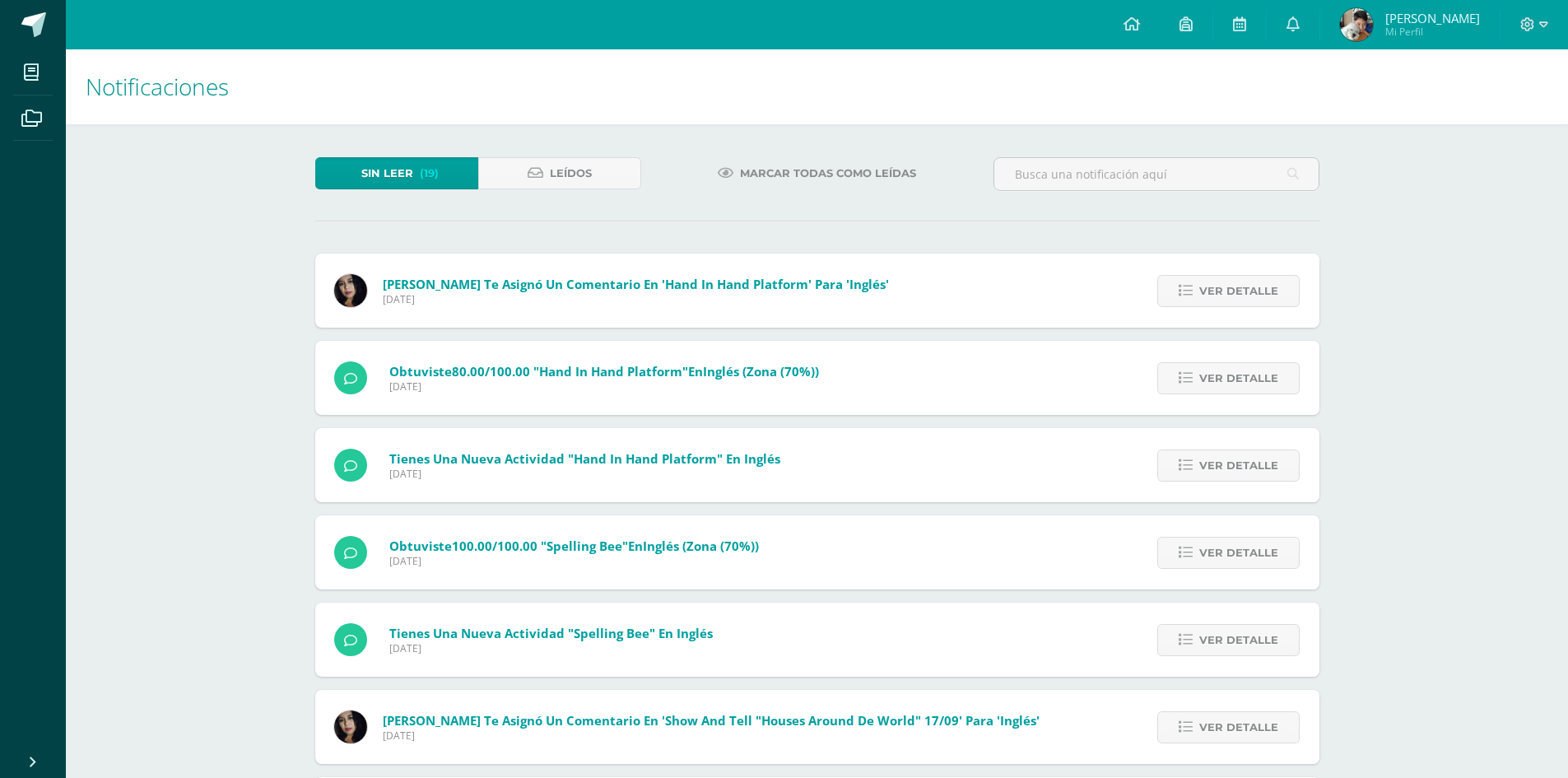
click at [1208, 304] on div "Tienes una nueva actividad "Workbook Units 10, 11 &12" En Inglés Domingo 12 de …" at bounding box center [817, 595] width 1004 height 685
click at [1208, 304] on span "Ver detalle" at bounding box center [1238, 290] width 79 height 30
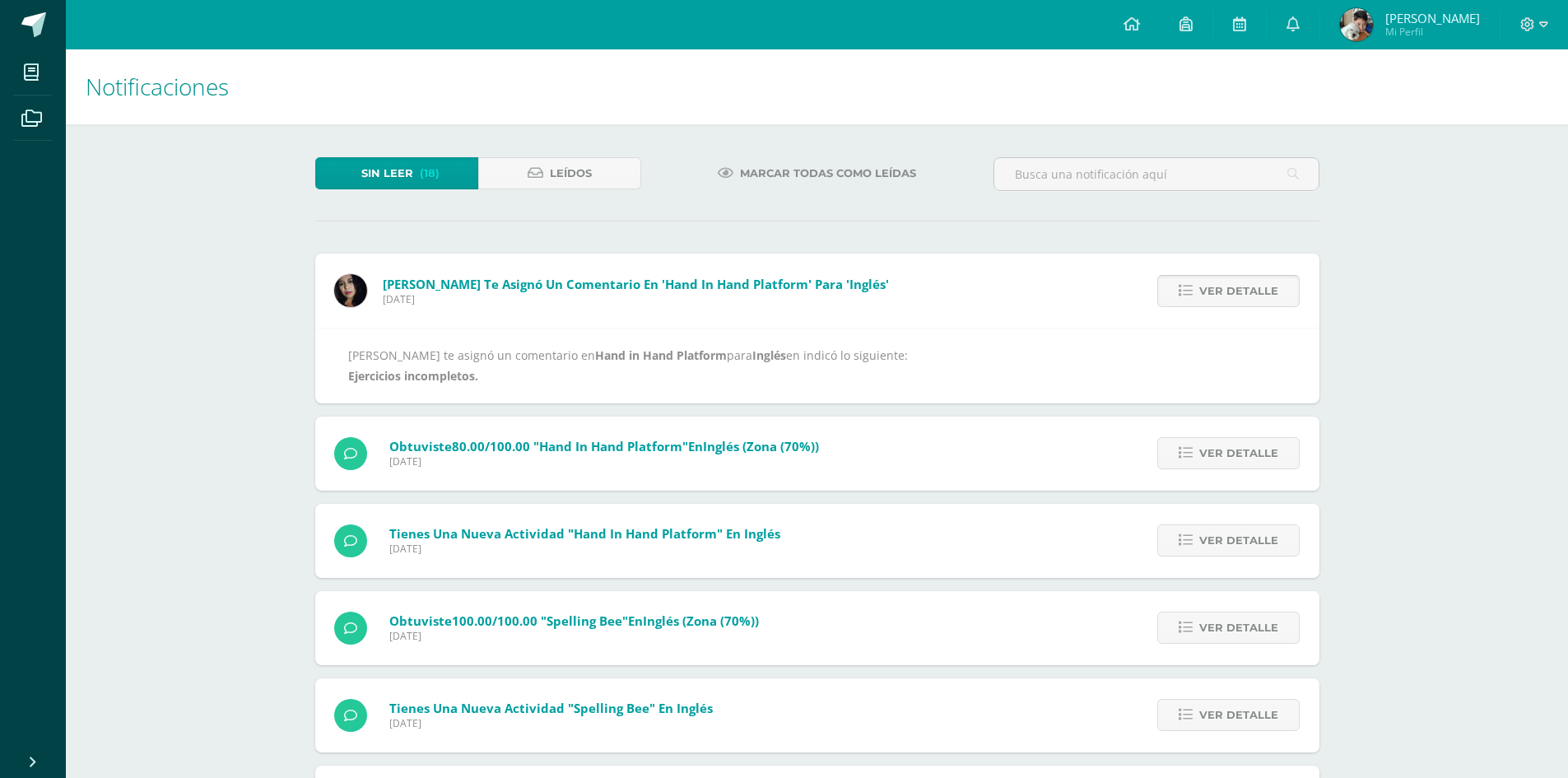
click at [1253, 296] on span "Ver detalle" at bounding box center [1238, 290] width 79 height 30
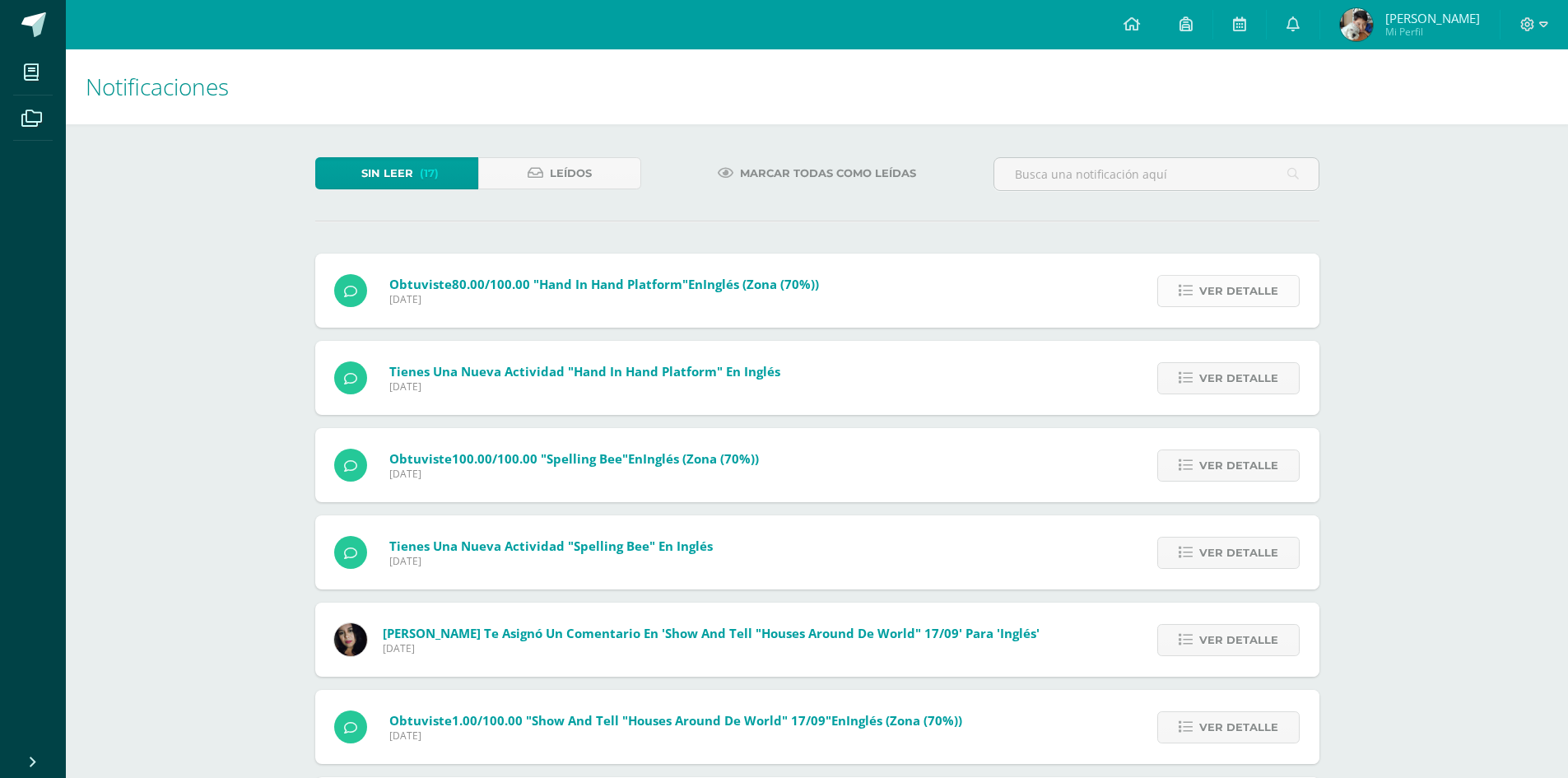
click at [1245, 289] on span "Ver detalle" at bounding box center [1238, 290] width 79 height 30
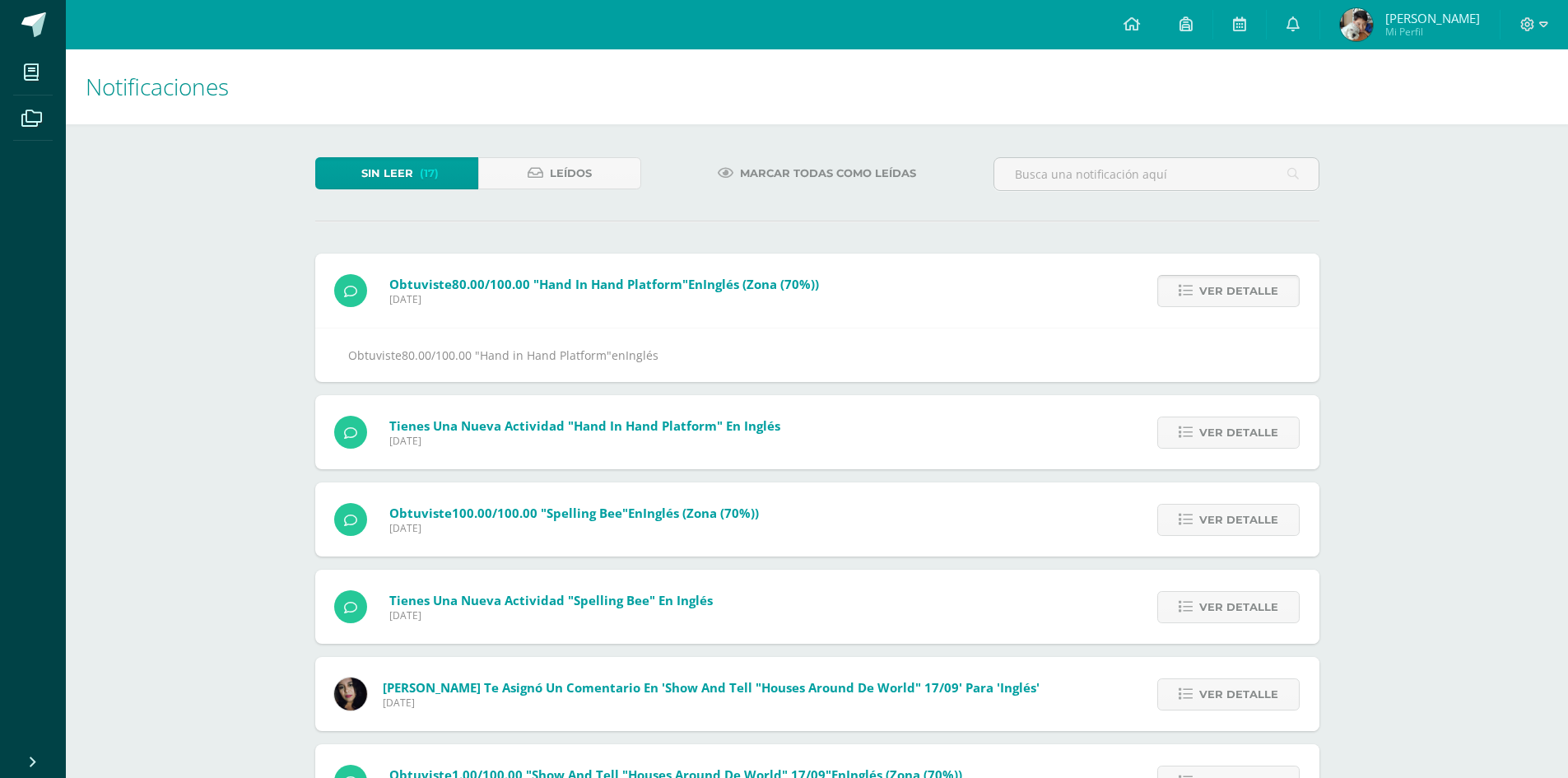
click at [1242, 290] on span "Ver detalle" at bounding box center [1238, 290] width 79 height 30
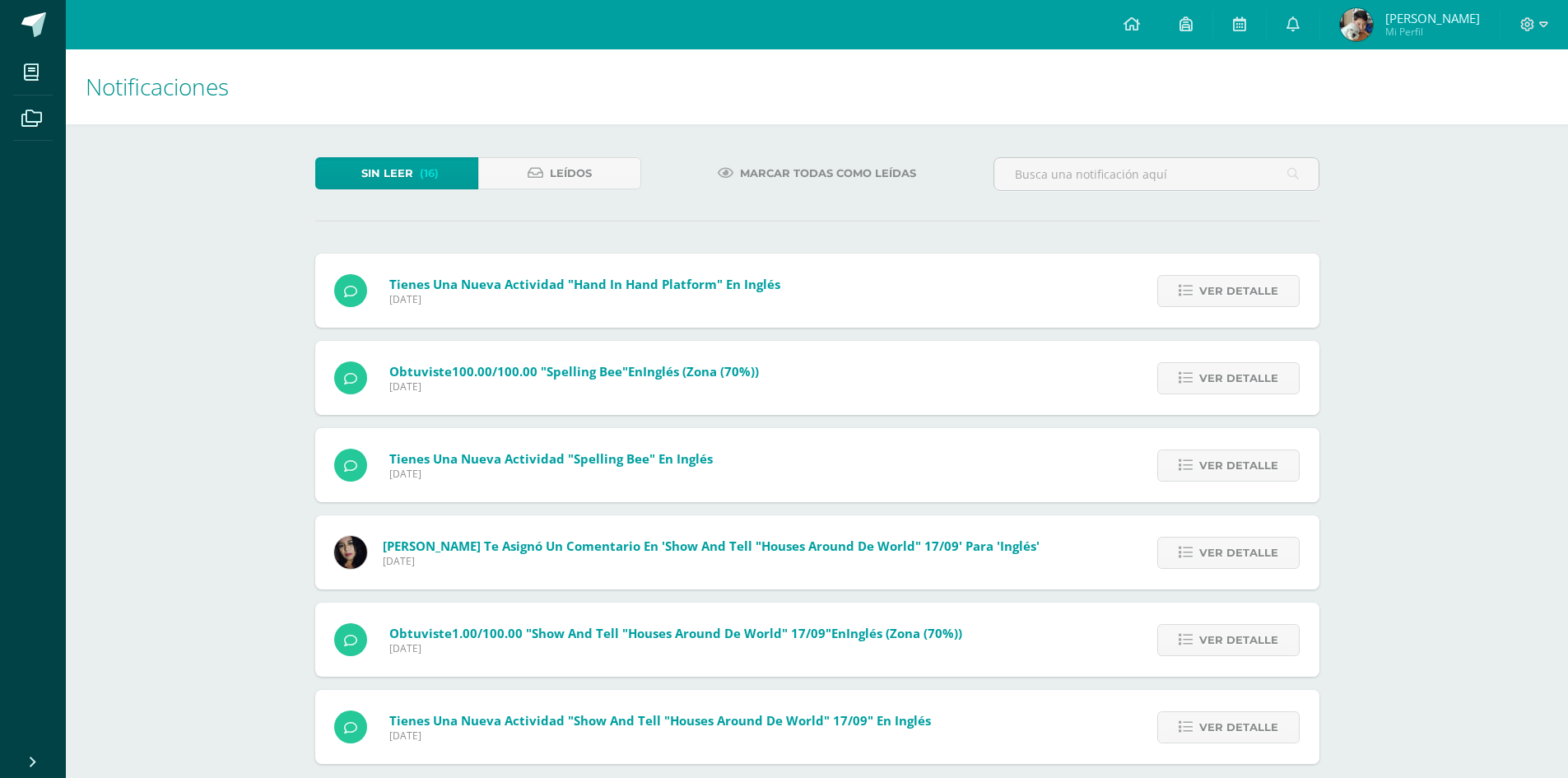
click at [1242, 290] on span "Ver detalle" at bounding box center [1238, 290] width 79 height 30
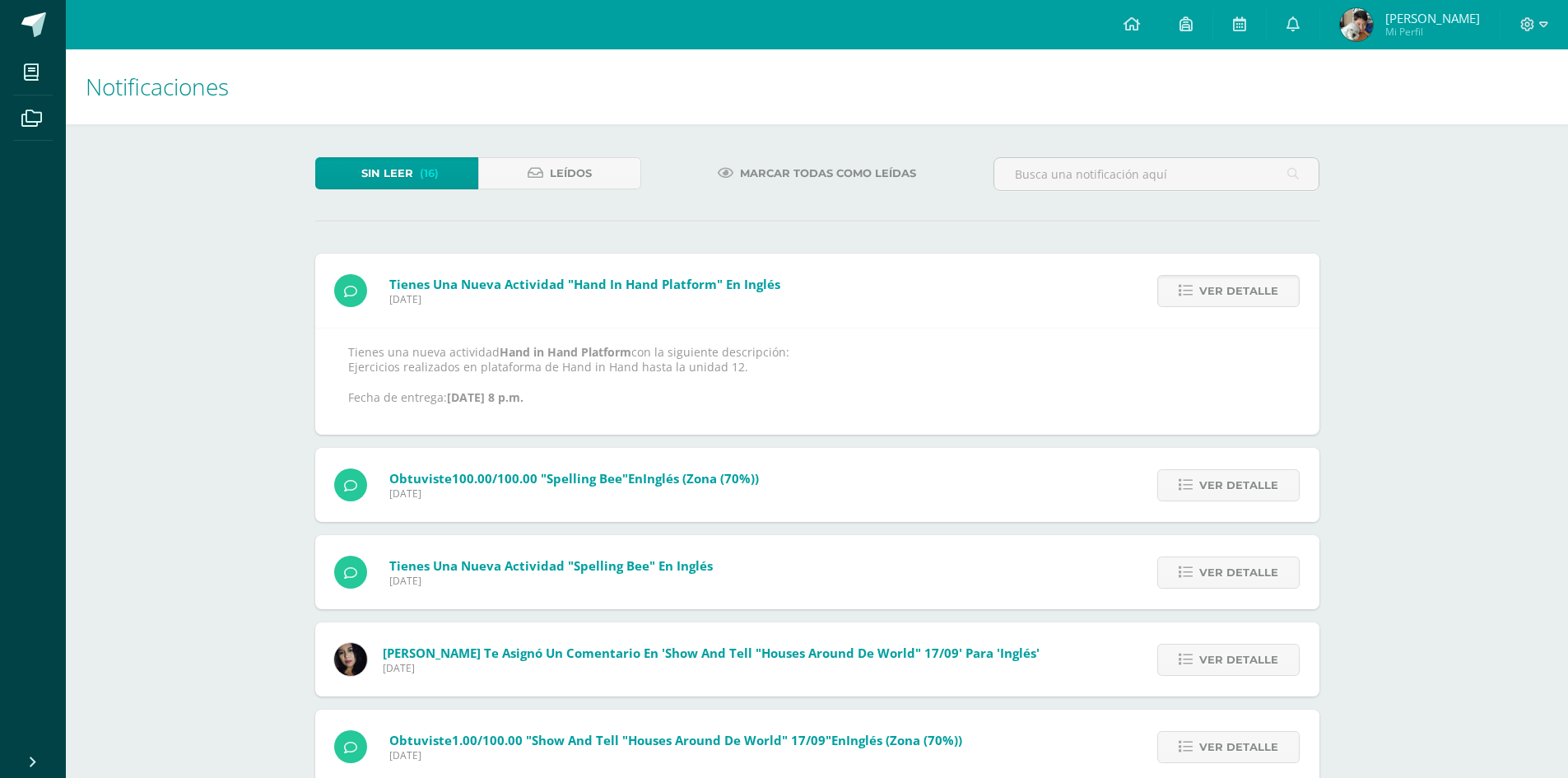
click at [1242, 290] on span "Ver detalle" at bounding box center [1238, 290] width 79 height 30
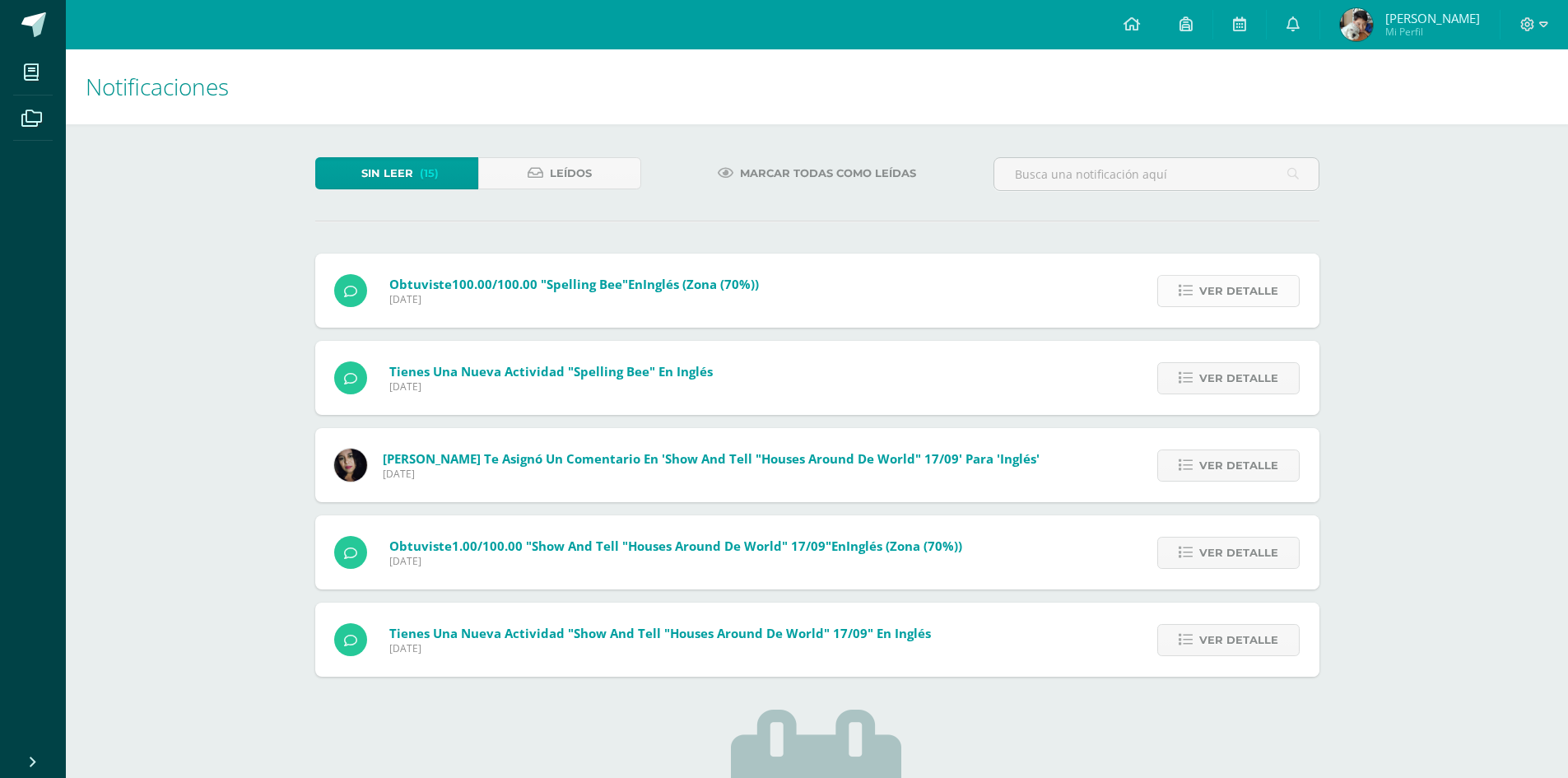
click at [1226, 276] on span "Ver detalle" at bounding box center [1238, 290] width 79 height 30
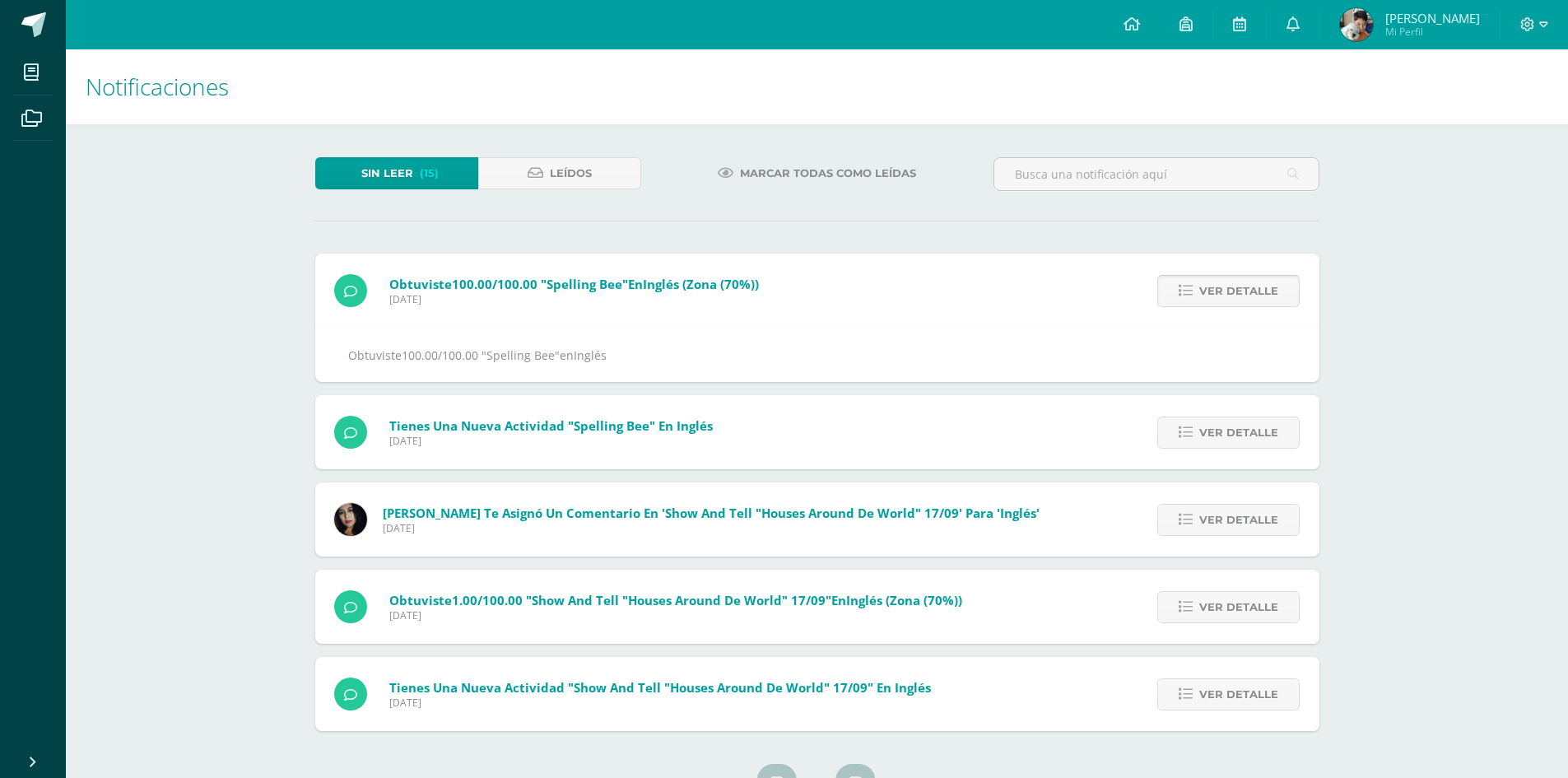
click at [1226, 276] on span "Ver detalle" at bounding box center [1238, 290] width 79 height 30
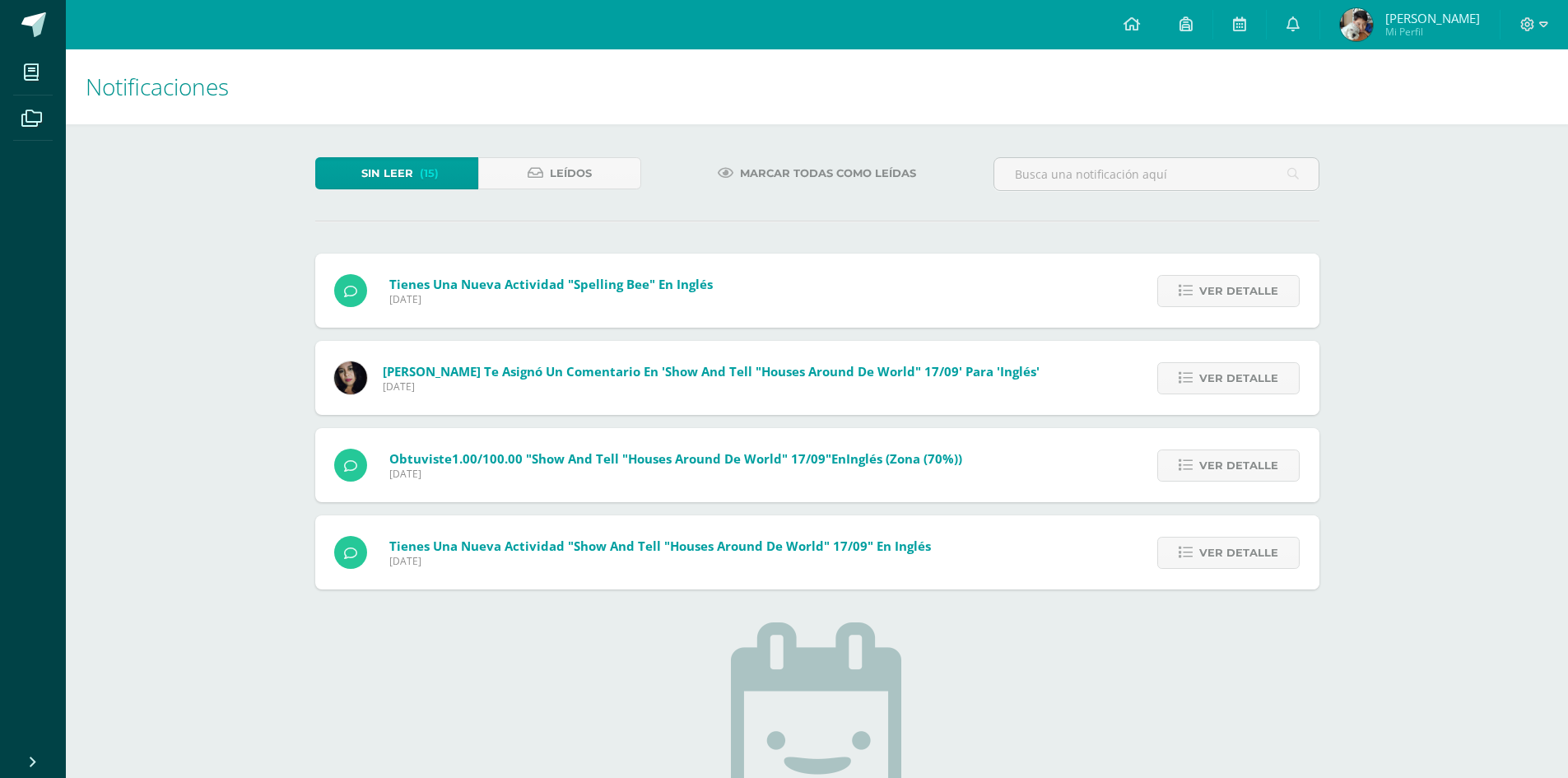
click at [1226, 276] on div "Obtuviste 100.00/100.00 "Spelling Bee" en Inglés (Zona (70%)) Domingo 12 de Oct…" at bounding box center [817, 421] width 1004 height 336
click at [1225, 276] on span "Ver detalle" at bounding box center [1238, 290] width 79 height 30
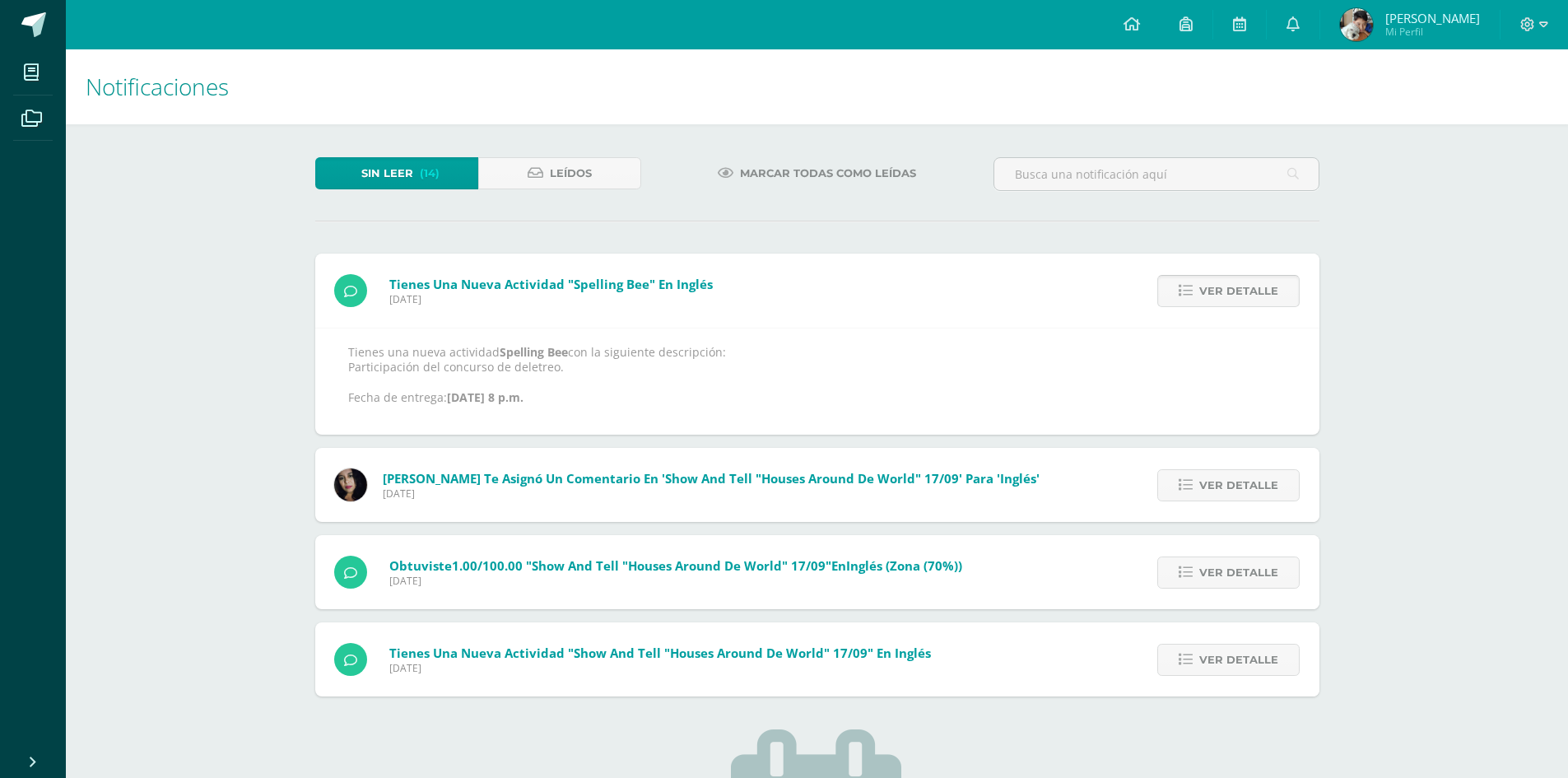
click at [1225, 276] on span "Ver detalle" at bounding box center [1238, 290] width 79 height 30
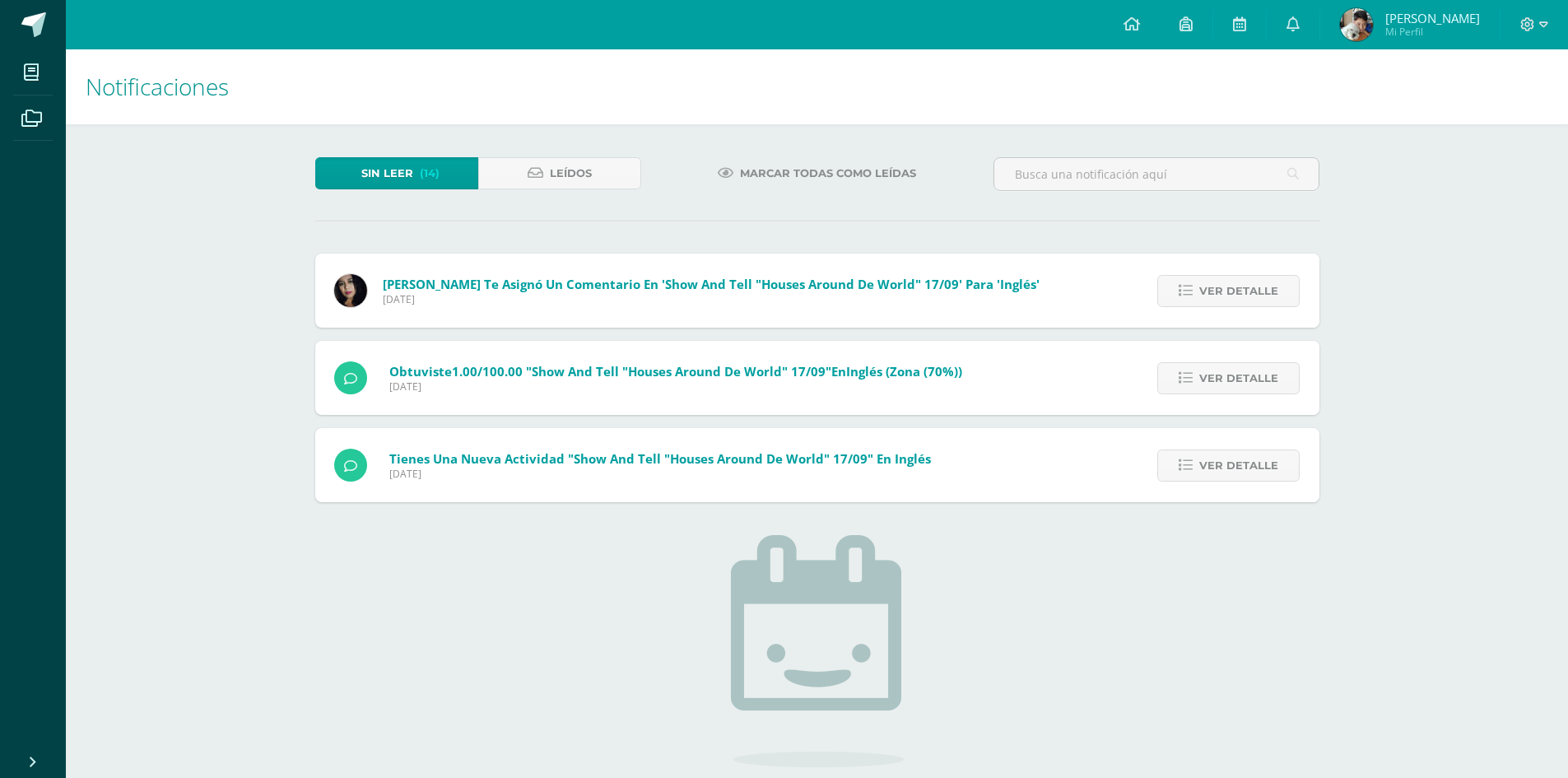
click at [1225, 276] on div "Tienes una nueva actividad "Spelling Bee" En Inglés Domingo 12 de Octubre de 20…" at bounding box center [817, 377] width 1004 height 248
click at [1225, 276] on span "Ver detalle" at bounding box center [1238, 290] width 79 height 30
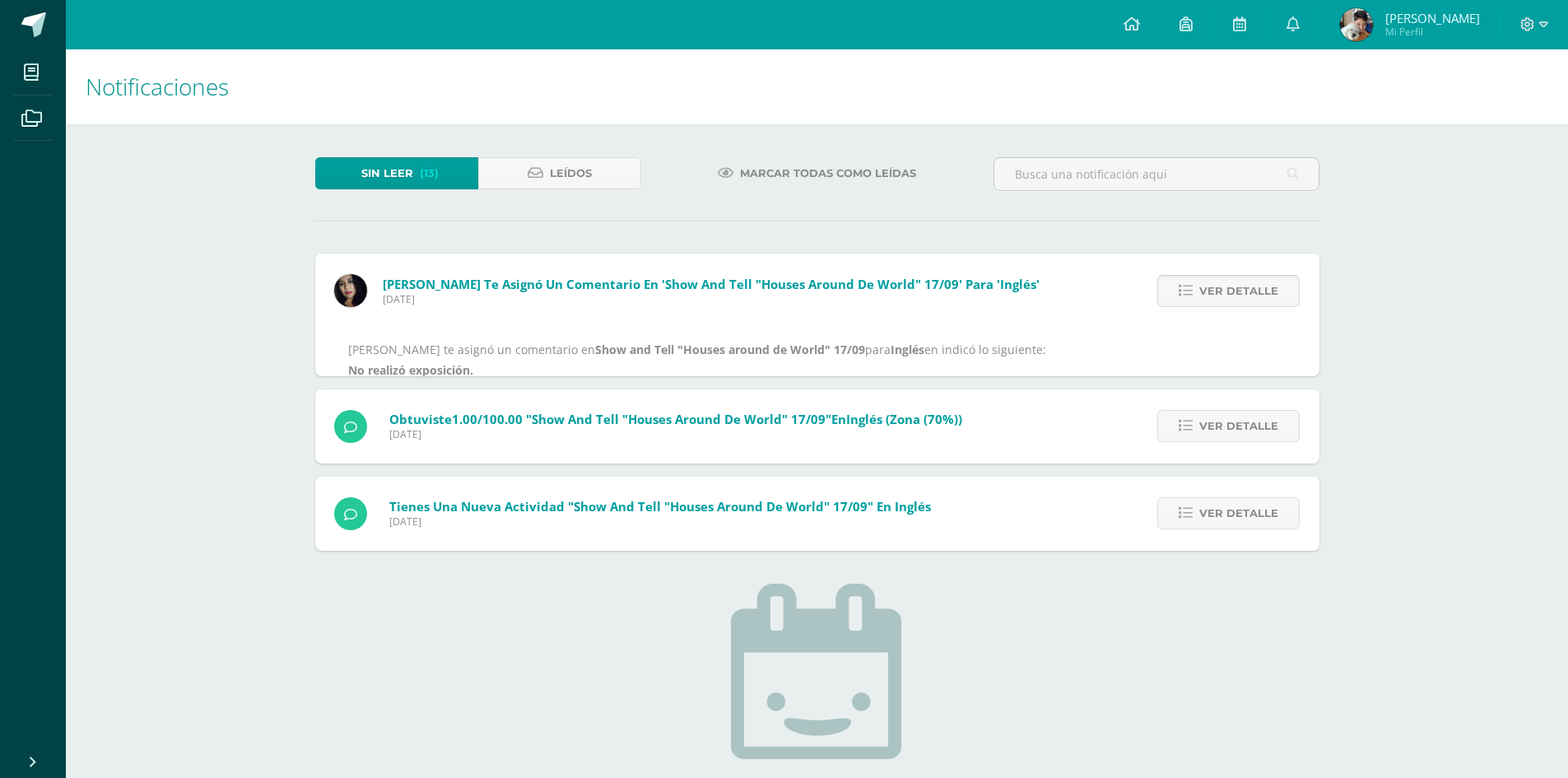
click at [1225, 276] on span "Ver detalle" at bounding box center [1238, 290] width 79 height 30
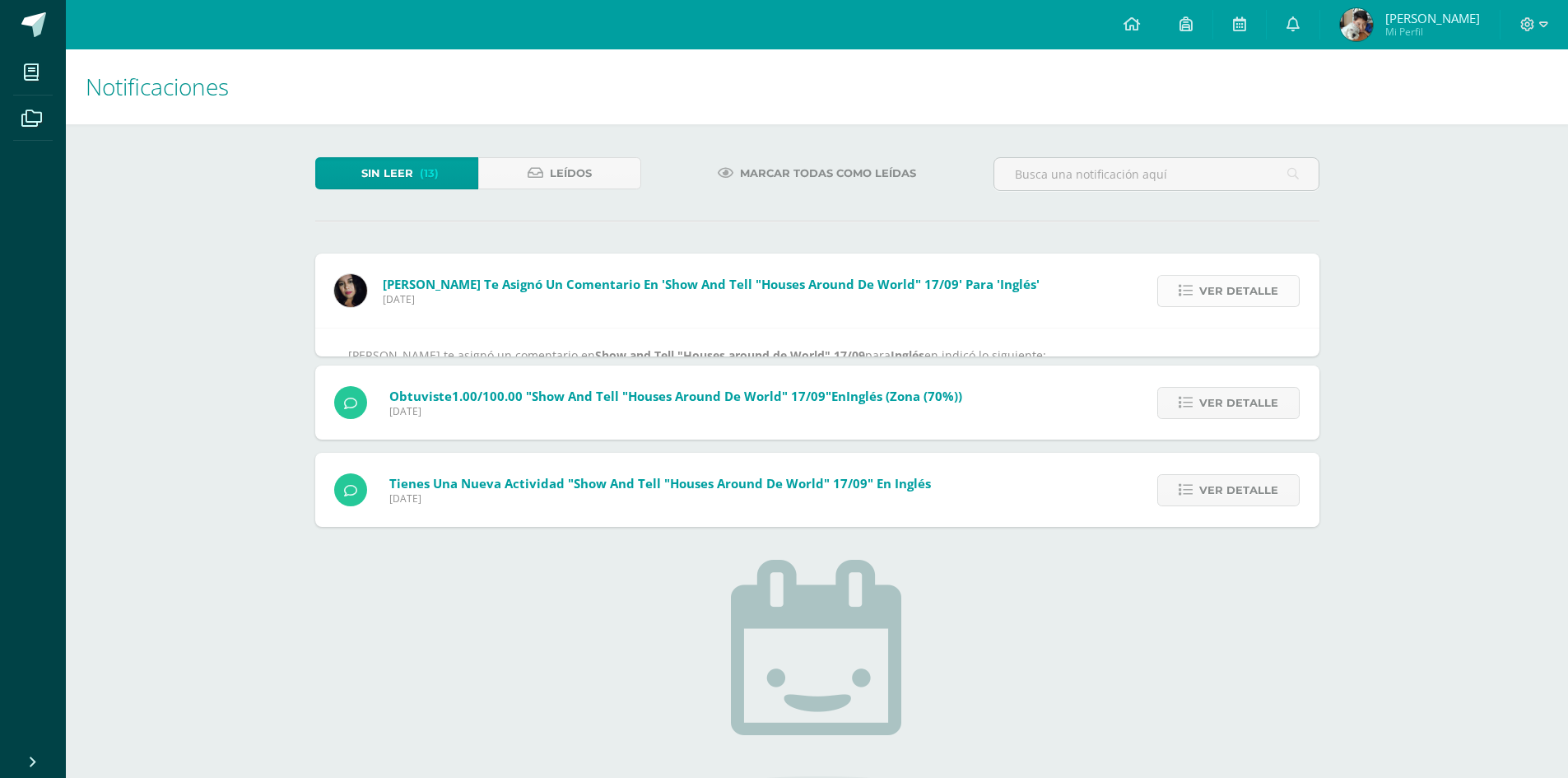
click at [1225, 276] on div "Carina Pérez te asignó un comentario en 'Show and Tell "Houses around de World"…" at bounding box center [817, 389] width 1004 height 274
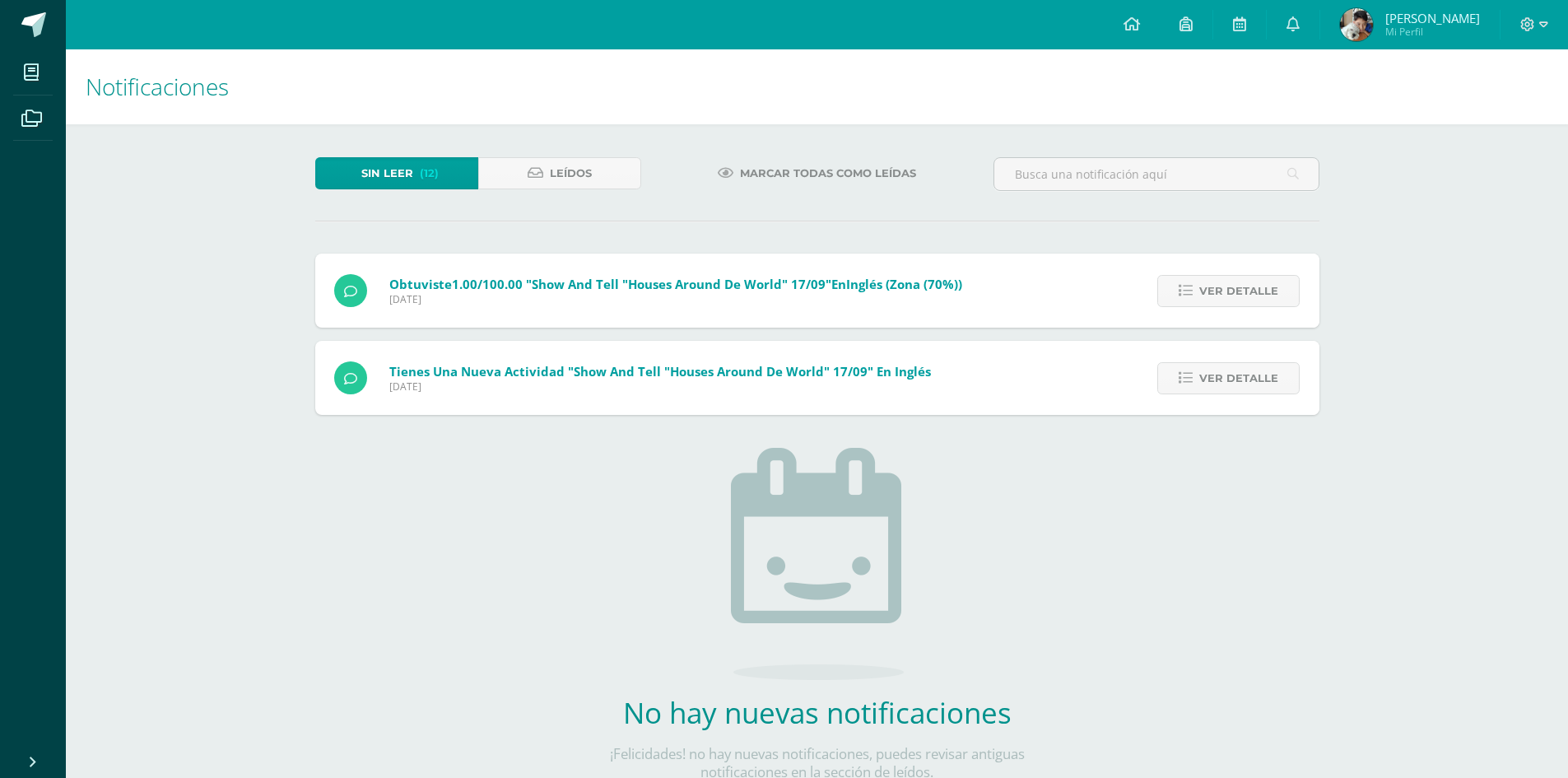
click at [1225, 276] on span "Ver detalle" at bounding box center [1238, 290] width 79 height 30
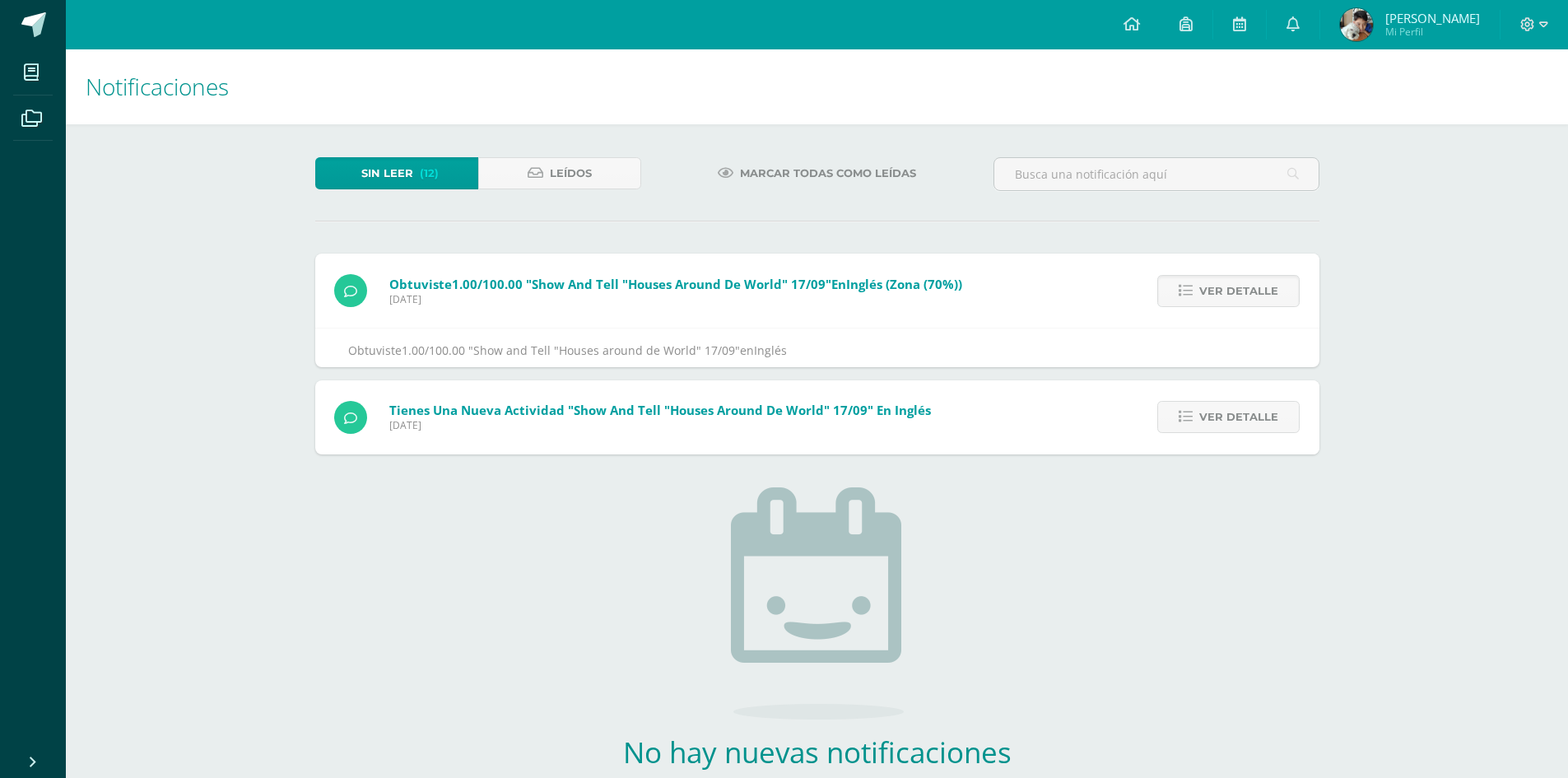
click at [1225, 276] on span "Ver detalle" at bounding box center [1238, 290] width 79 height 30
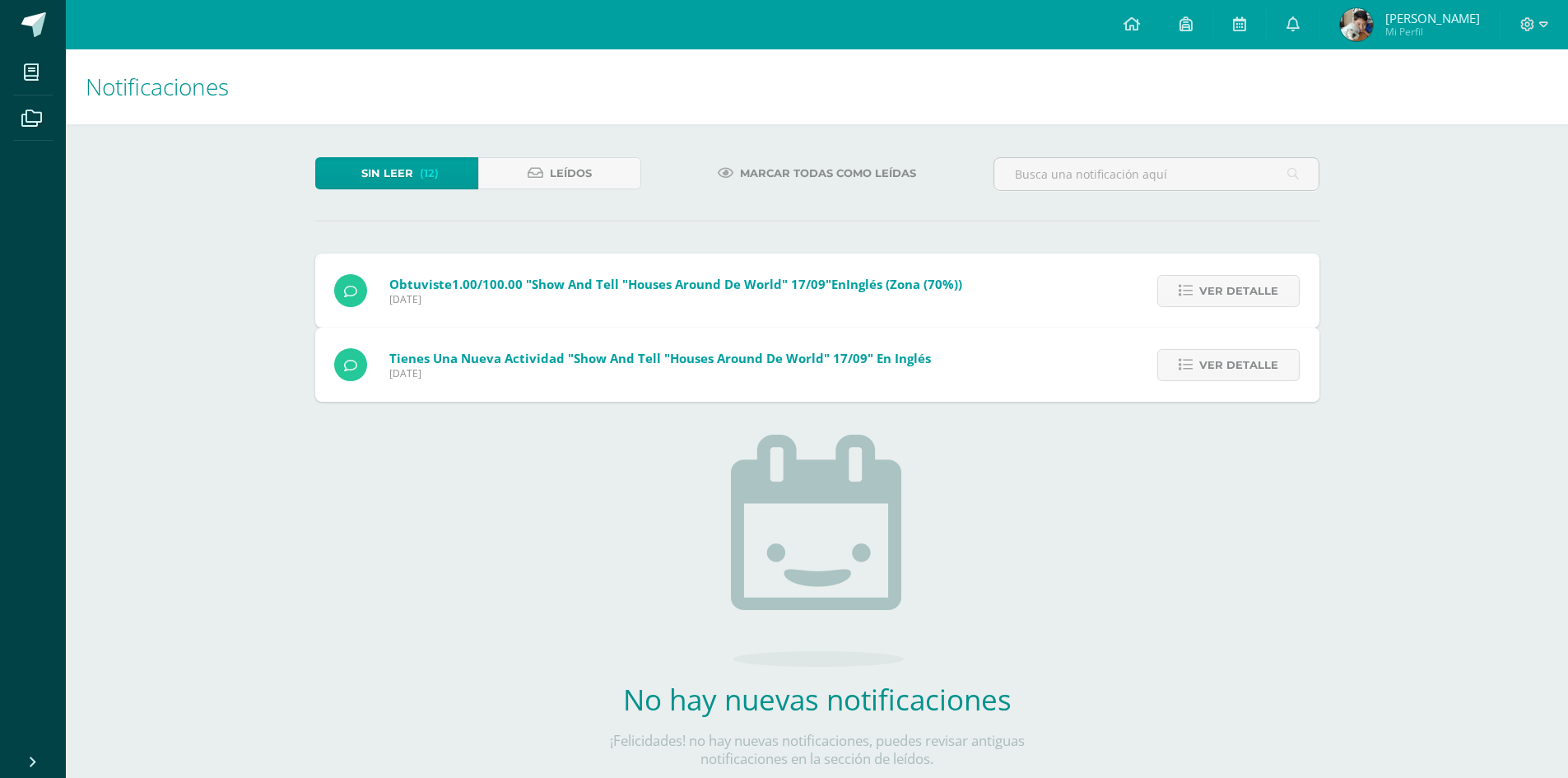
click at [1225, 276] on div "Obtuviste 1.00/100.00 "Show and Tell "Houses around de World" 17/09" en Inglés …" at bounding box center [817, 327] width 1004 height 148
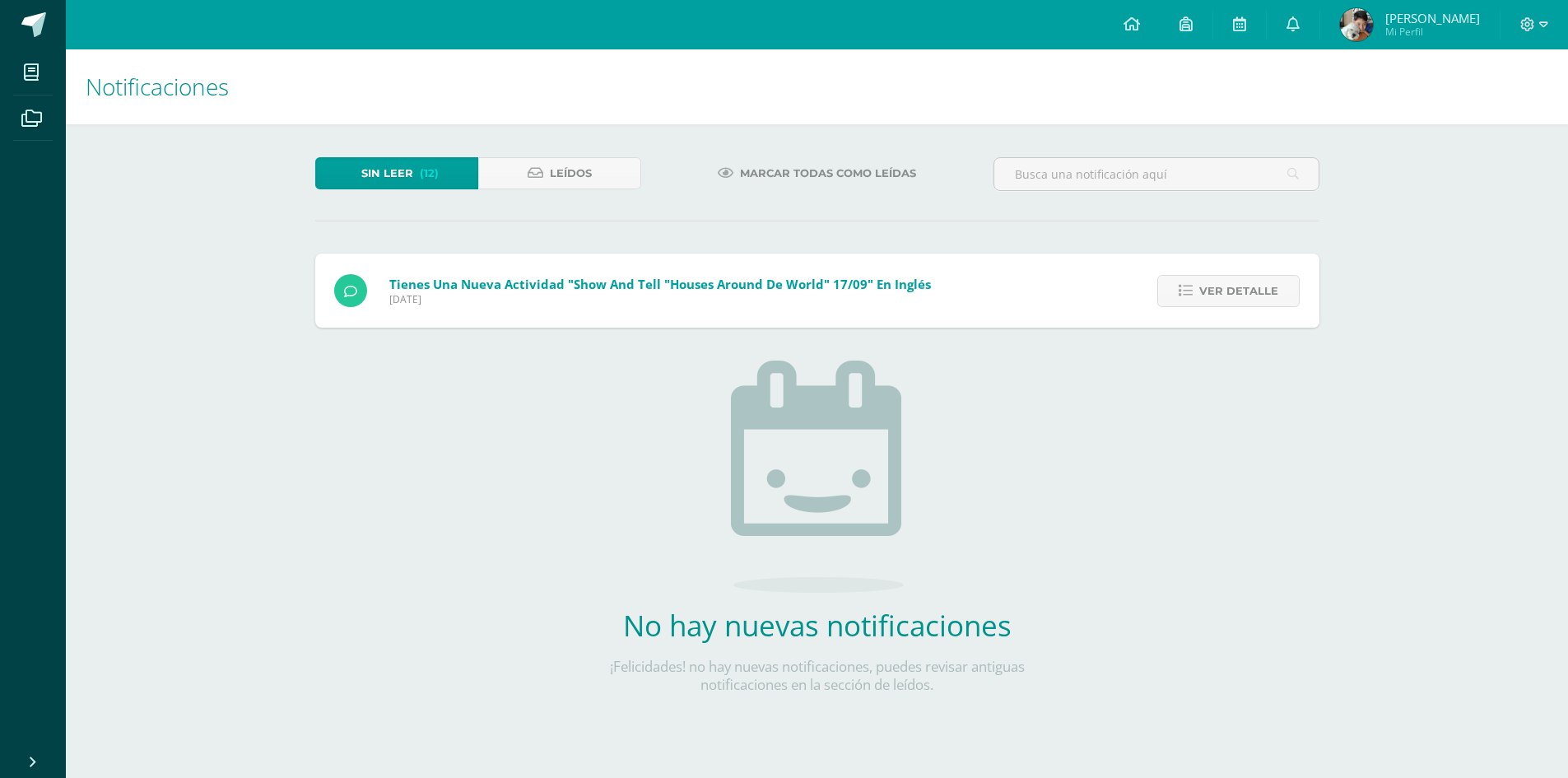
click at [1225, 276] on span "Ver detalle" at bounding box center [1238, 290] width 79 height 30
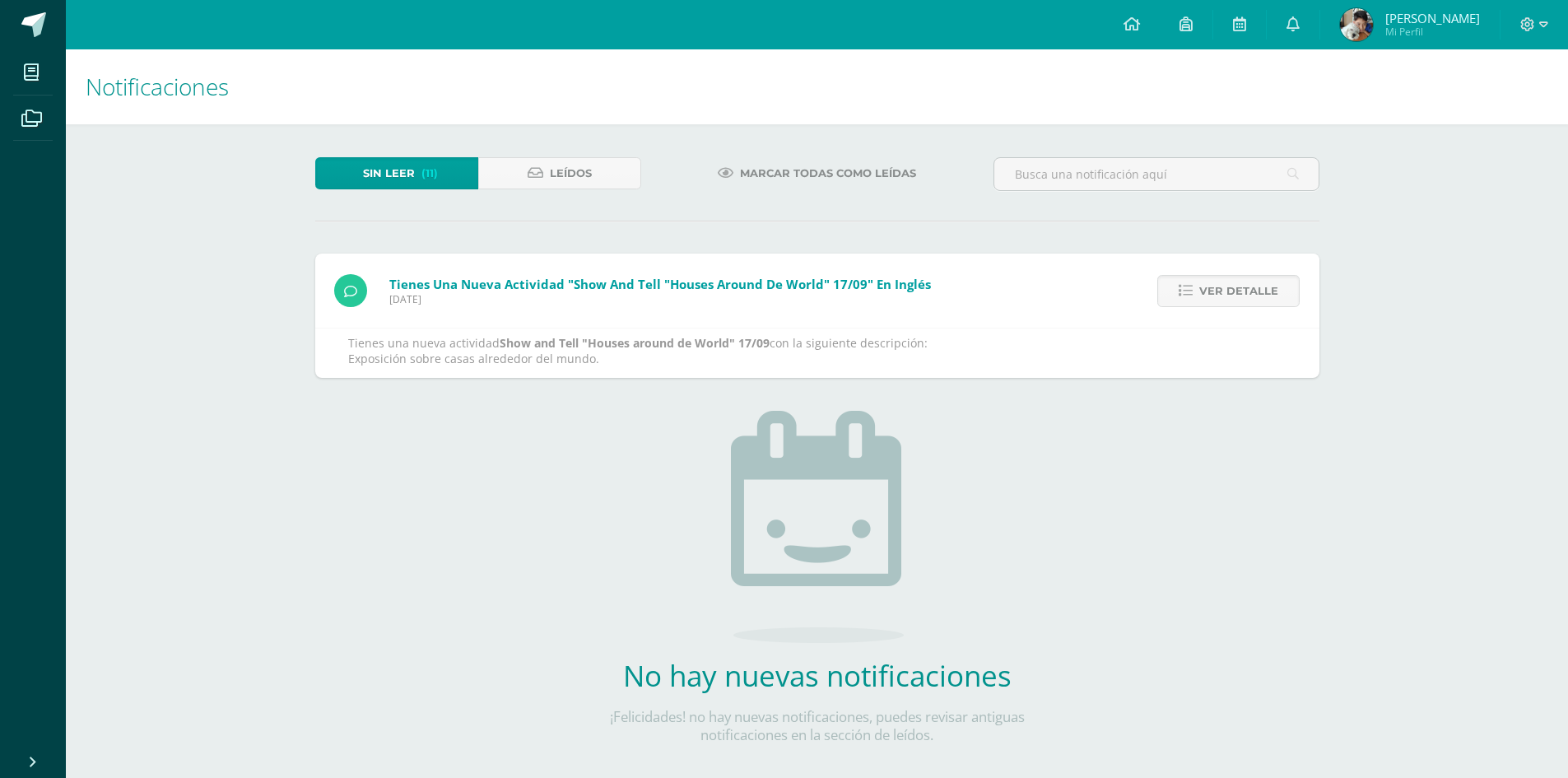
click at [1225, 276] on span "Ver detalle" at bounding box center [1238, 290] width 79 height 30
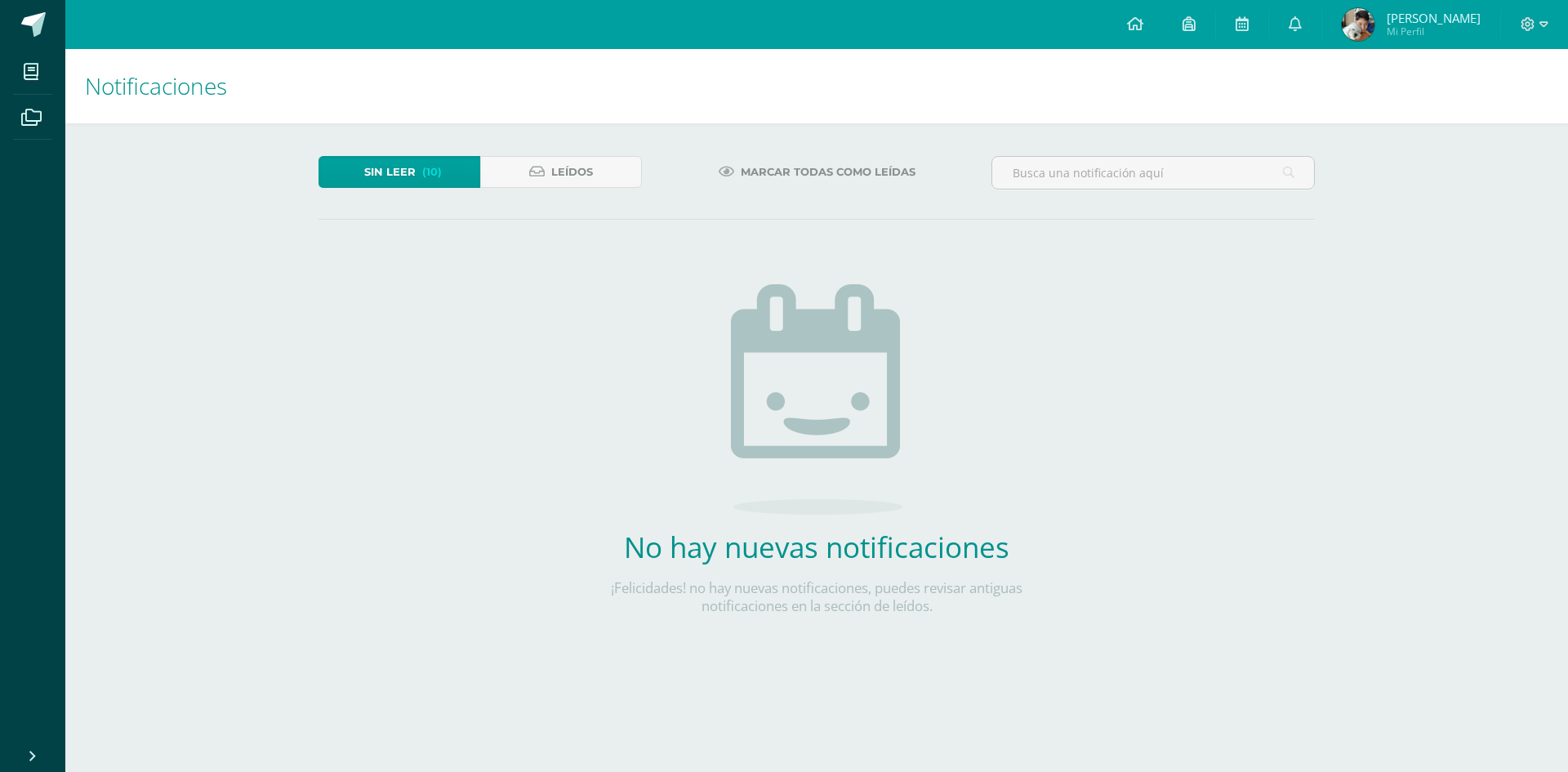
click at [431, 167] on span "(10)" at bounding box center [432, 171] width 19 height 30
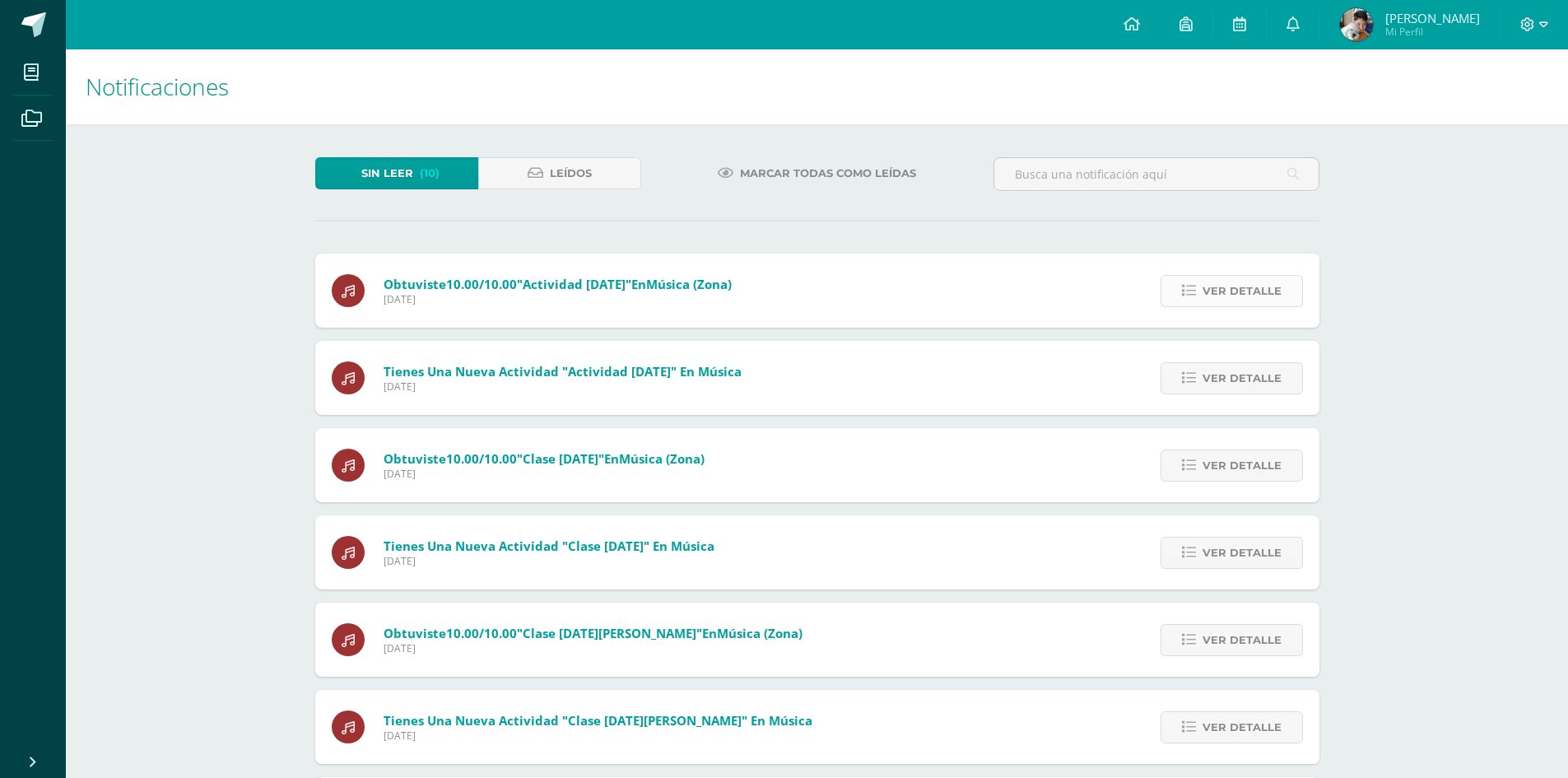
click at [1213, 300] on span "Ver detalle" at bounding box center [1242, 290] width 79 height 30
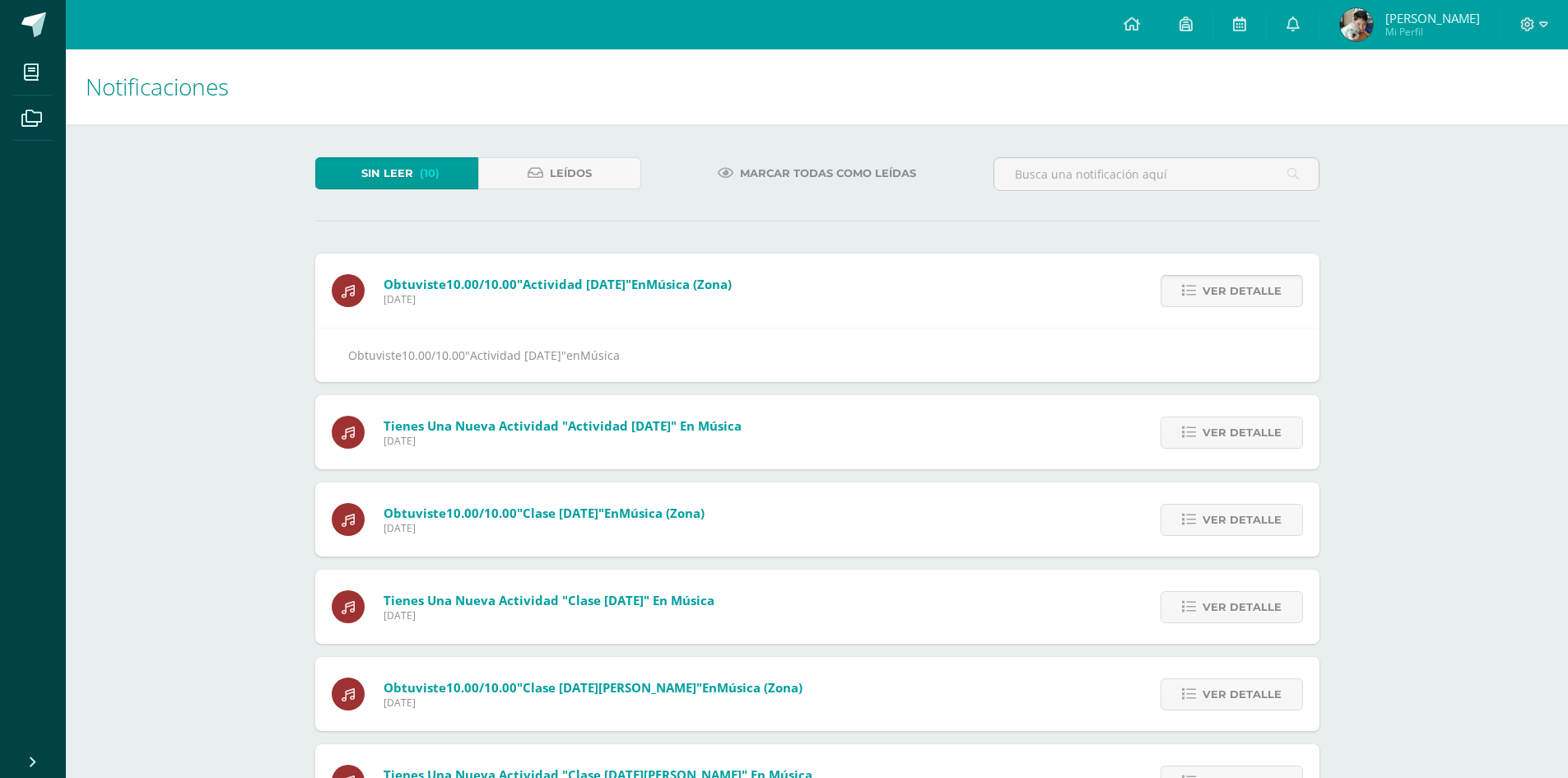
click at [1211, 305] on span "Ver detalle" at bounding box center [1242, 290] width 79 height 30
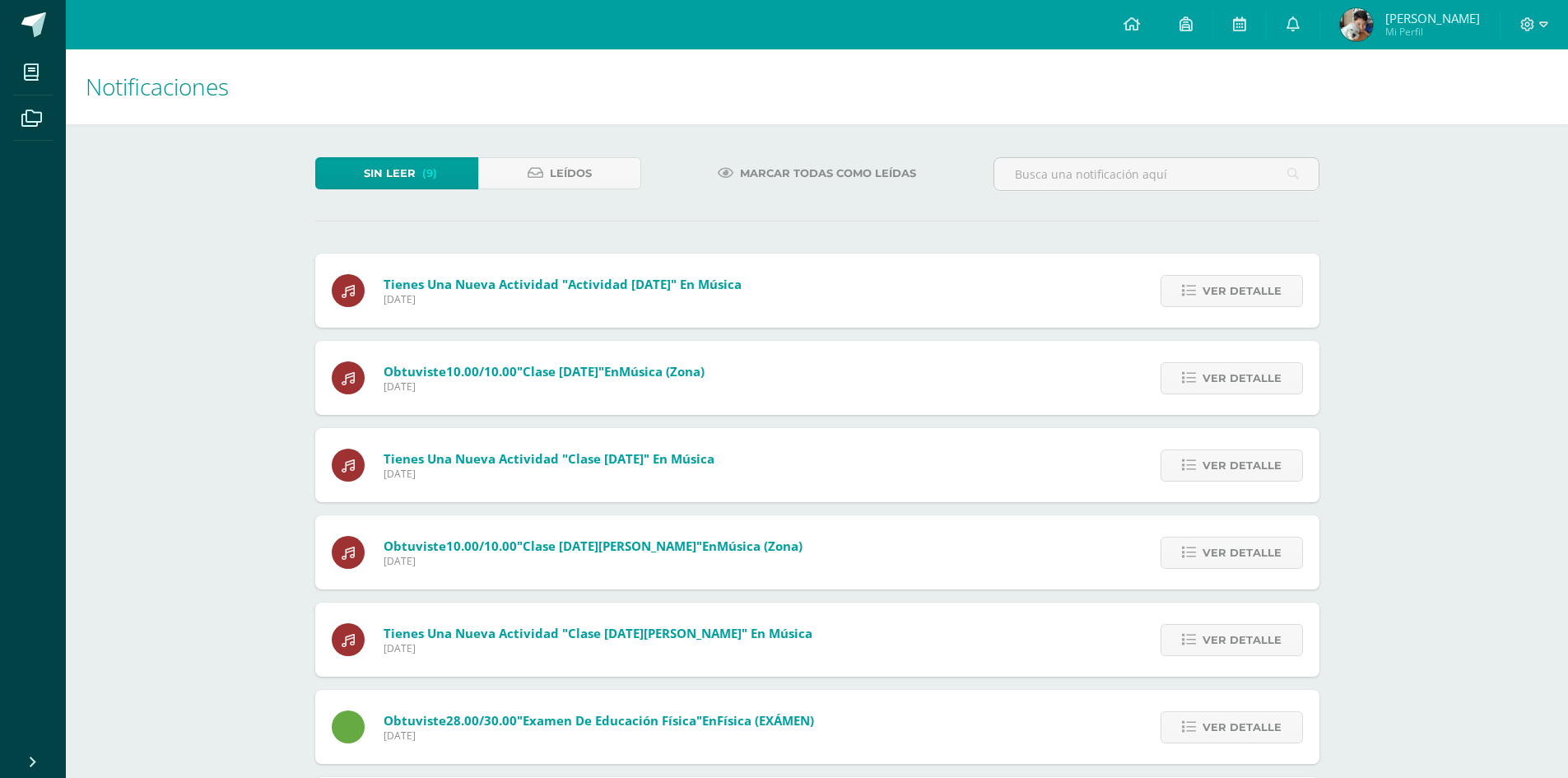
click at [1211, 305] on span "Ver detalle" at bounding box center [1242, 290] width 79 height 30
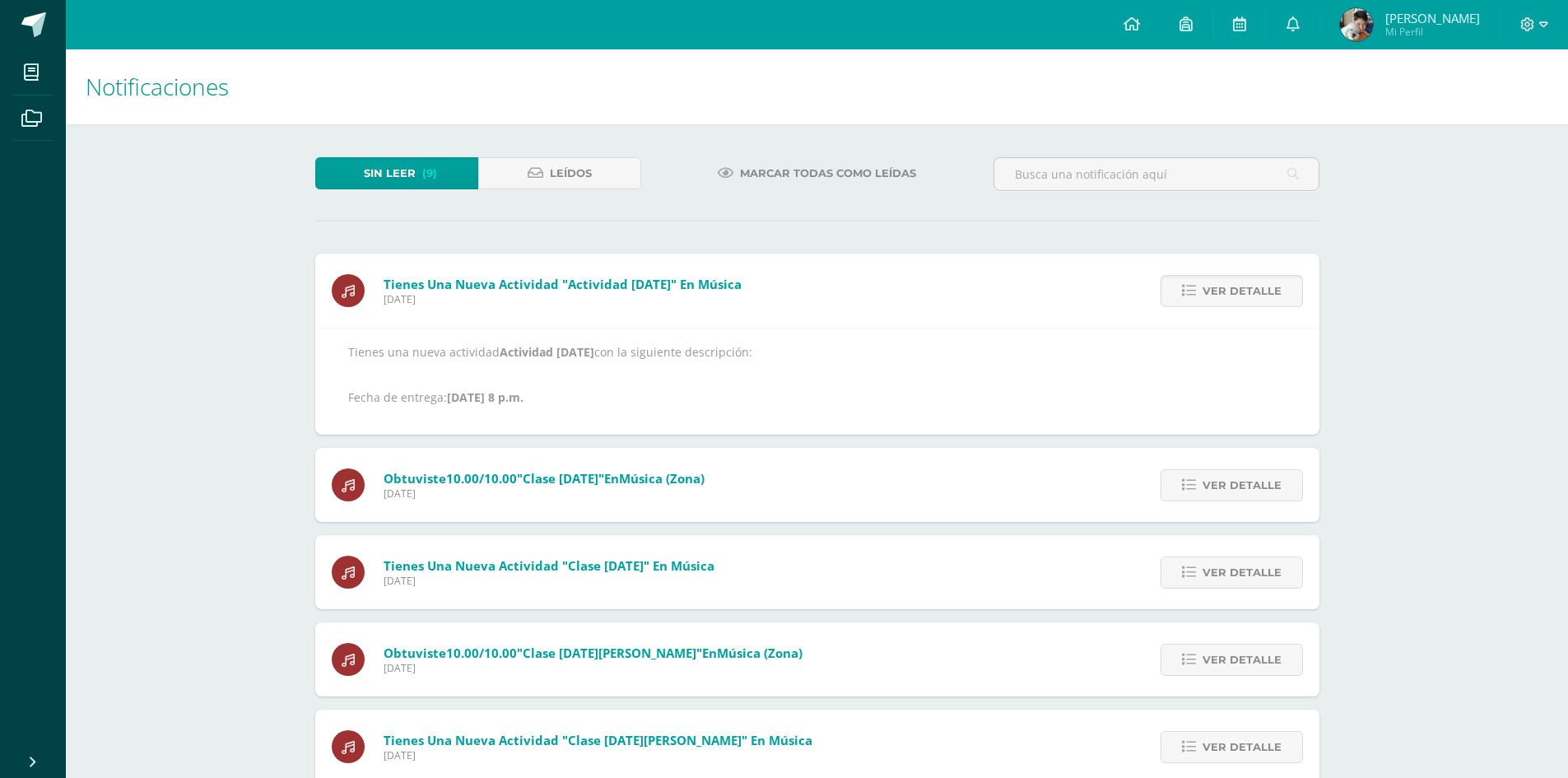
click at [1211, 305] on span "Ver detalle" at bounding box center [1242, 290] width 79 height 30
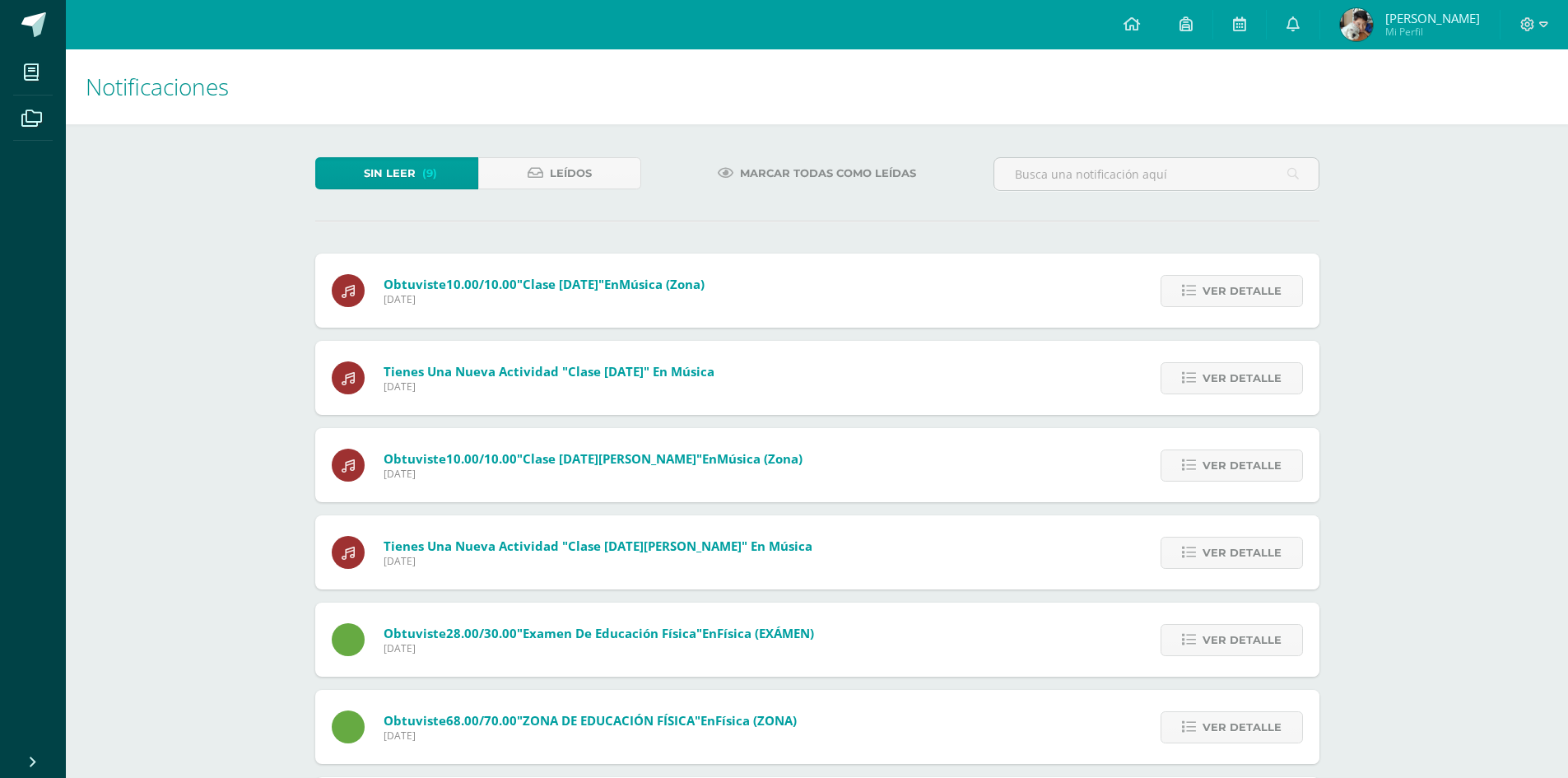
click at [1211, 305] on span "Ver detalle" at bounding box center [1242, 290] width 79 height 30
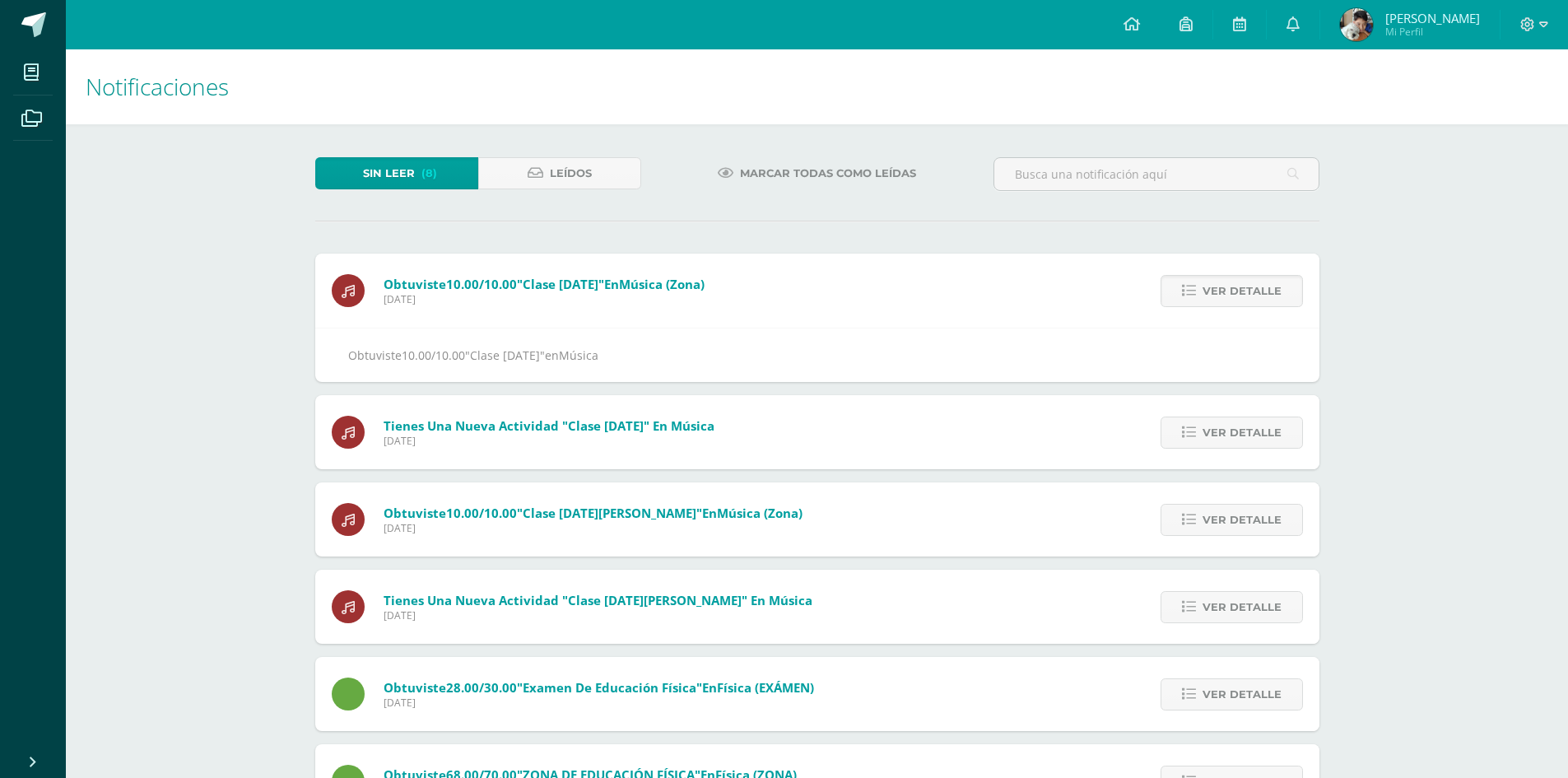
click at [1211, 305] on span "Ver detalle" at bounding box center [1242, 290] width 79 height 30
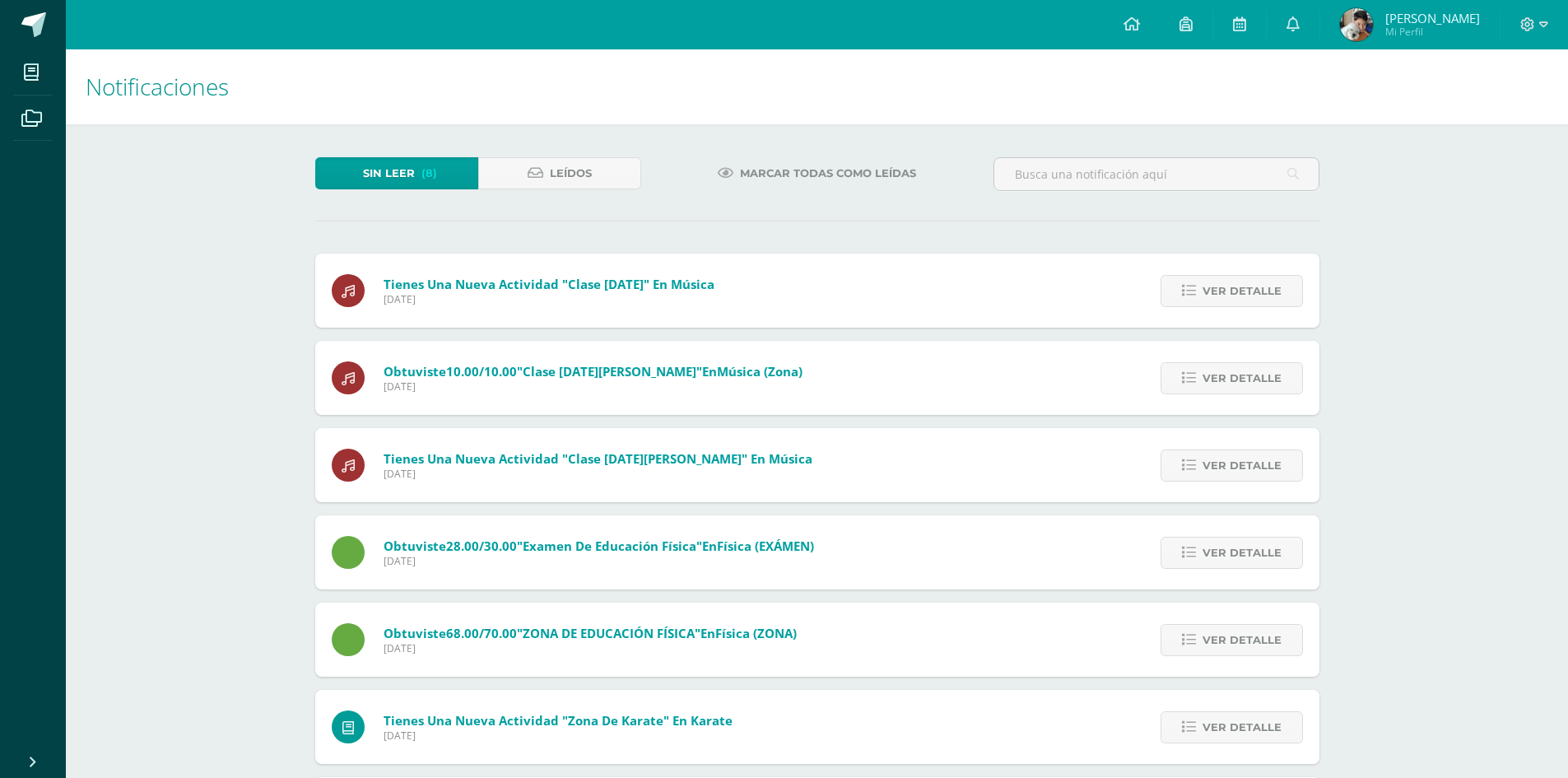
click at [1211, 305] on div "Obtuviste 10.00/10.00 "Clase 1 de septiembre" en Música (Zona) Lunes 13 de Octu…" at bounding box center [817, 552] width 1004 height 598
click at [1211, 305] on span "Ver detalle" at bounding box center [1242, 290] width 79 height 30
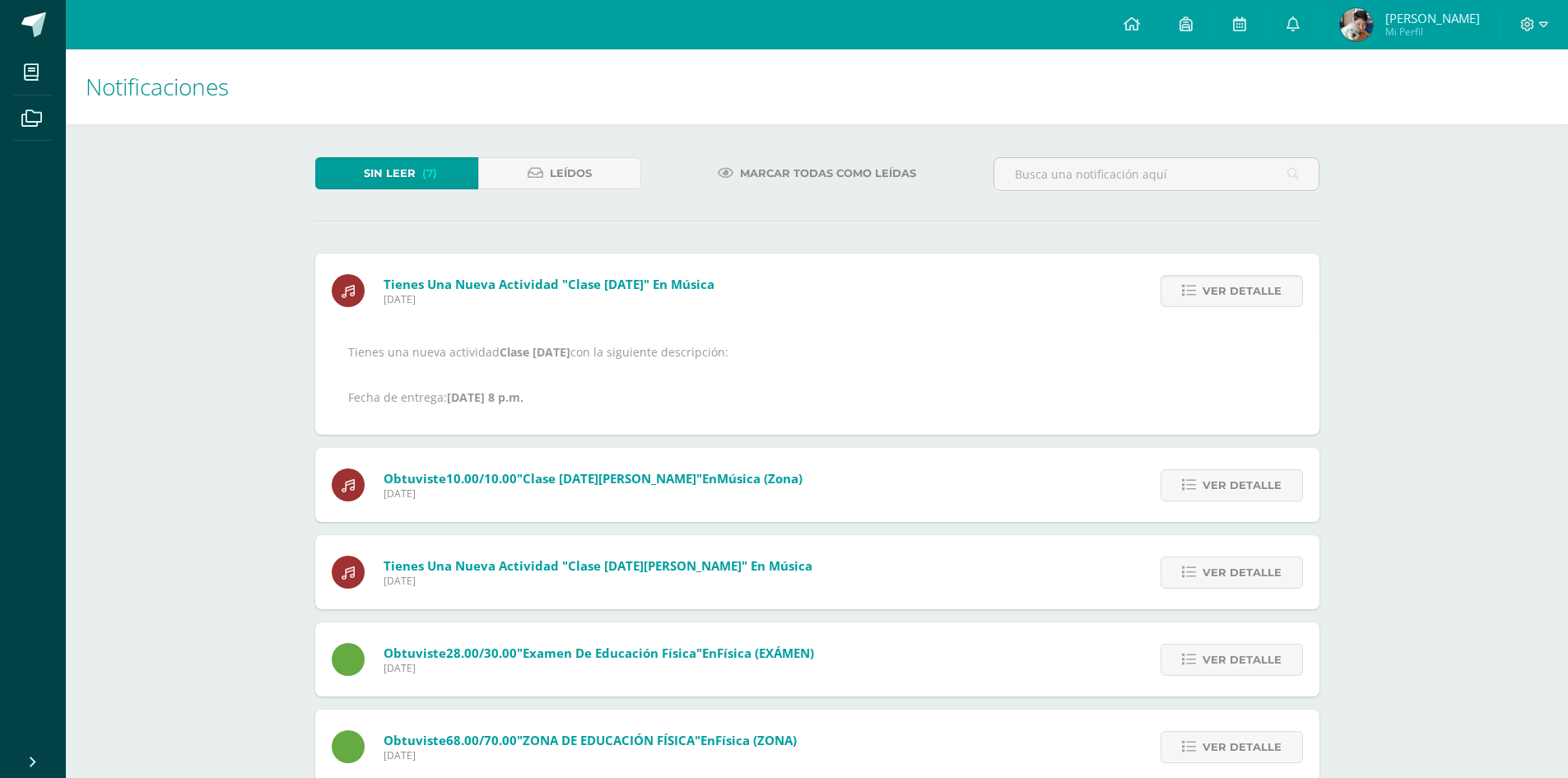
click at [1211, 305] on span "Ver detalle" at bounding box center [1242, 290] width 79 height 30
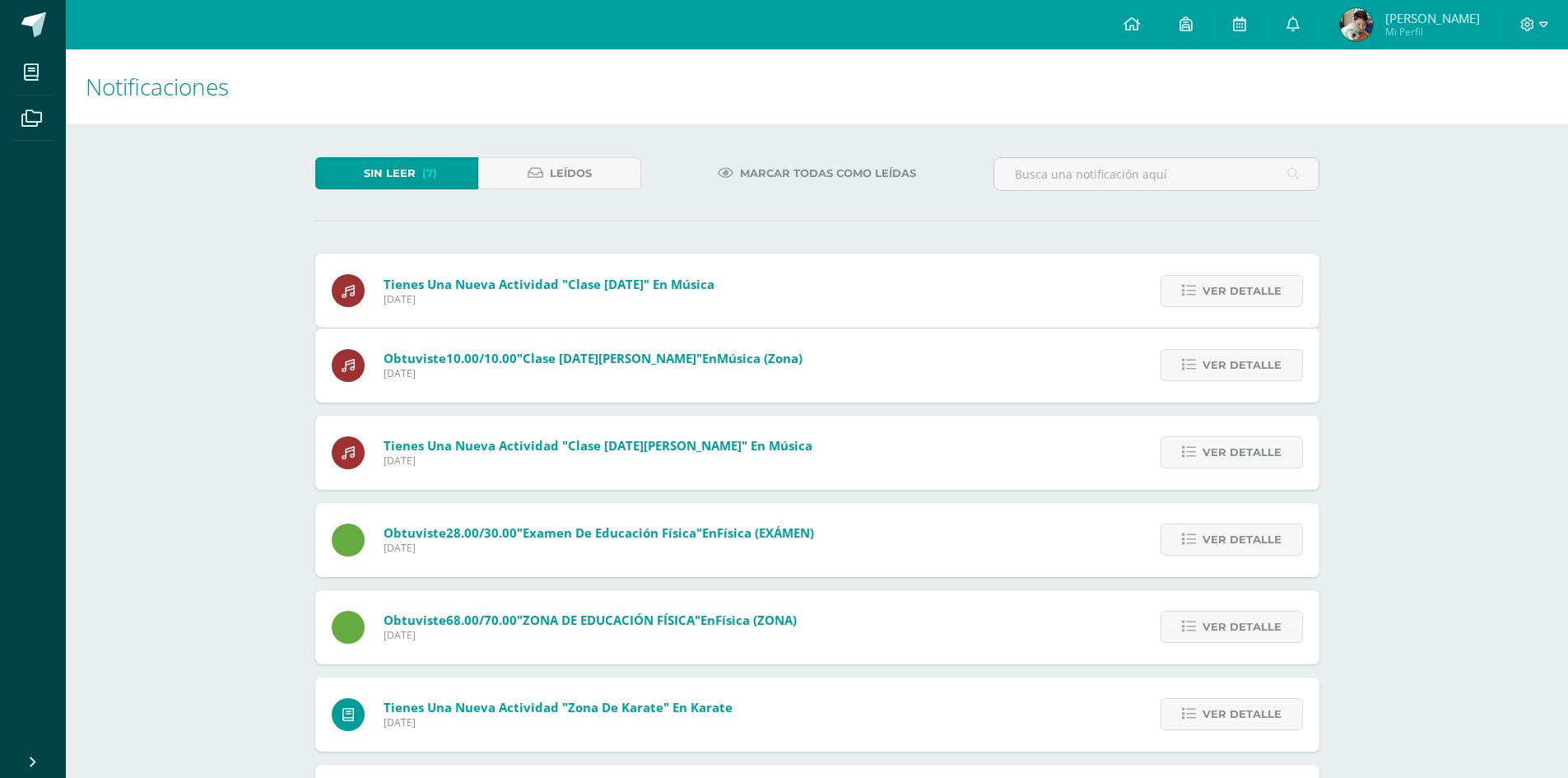
click at [1211, 305] on div "Tienes una nueva actividad "Clase 1 de septiembre" En Música Lunes 13 de Octubr…" at bounding box center [817, 545] width 1004 height 584
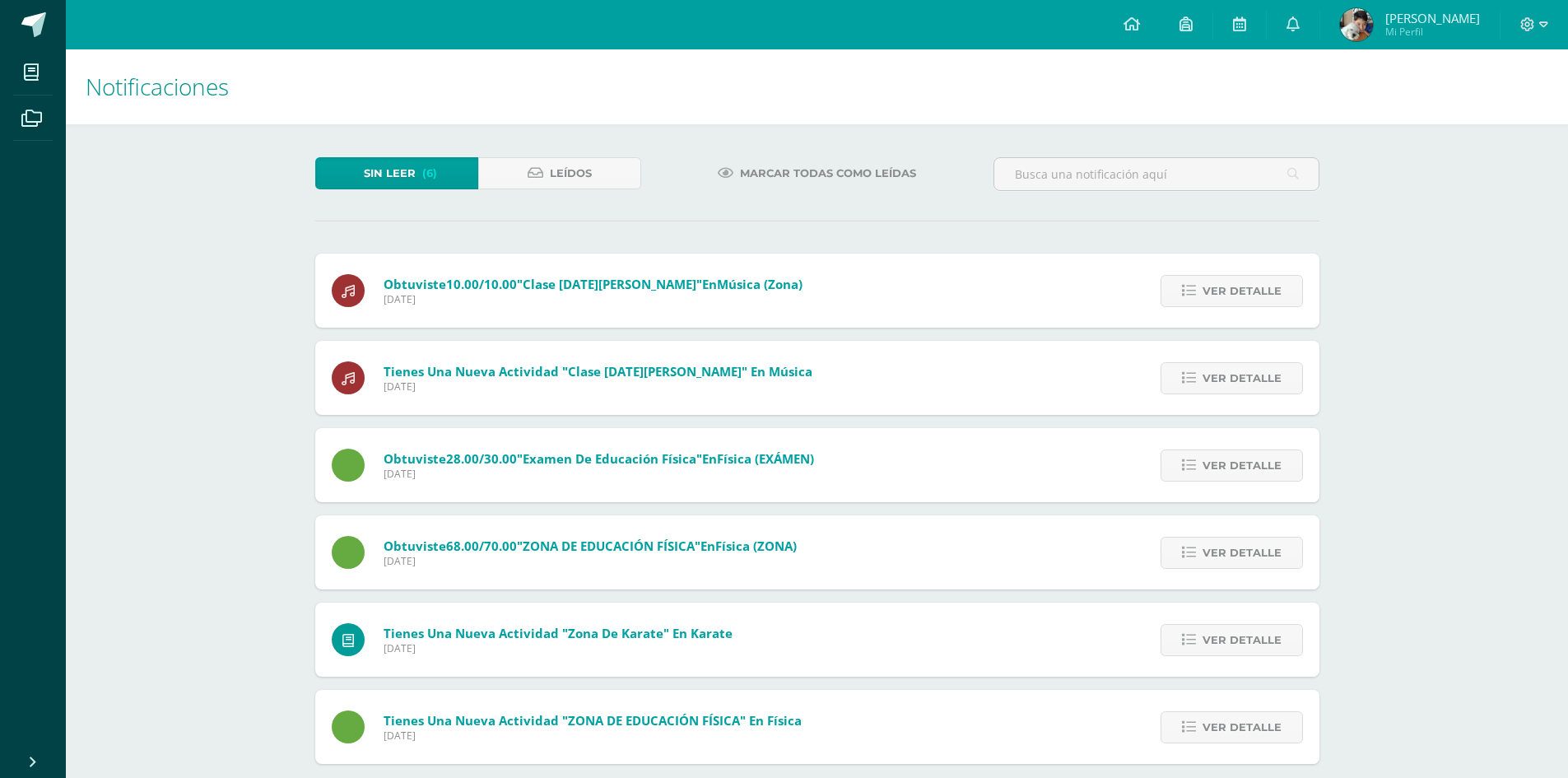
click at [1211, 305] on span "Ver detalle" at bounding box center [1242, 290] width 79 height 30
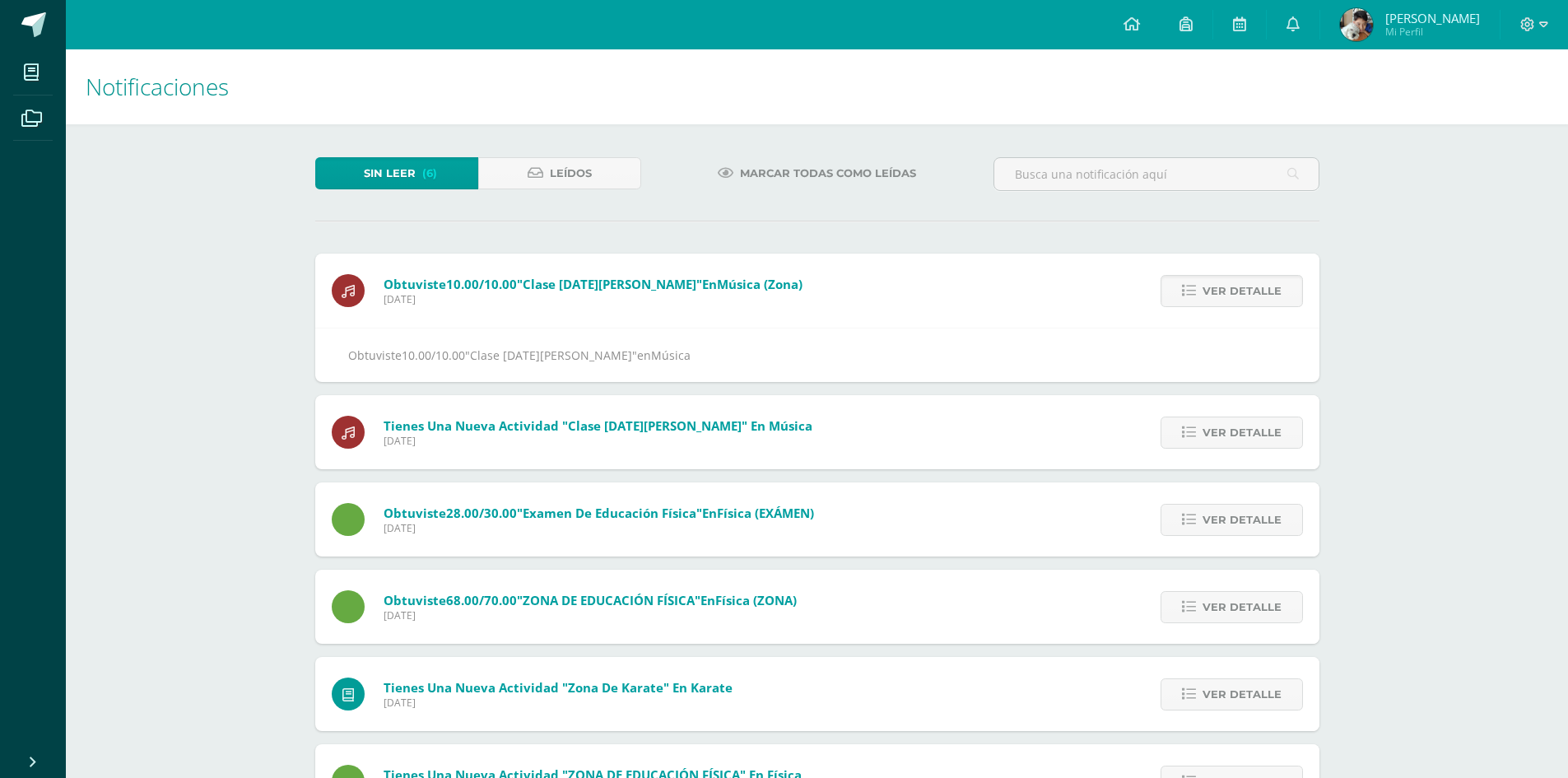
click at [1211, 305] on span "Ver detalle" at bounding box center [1242, 290] width 79 height 30
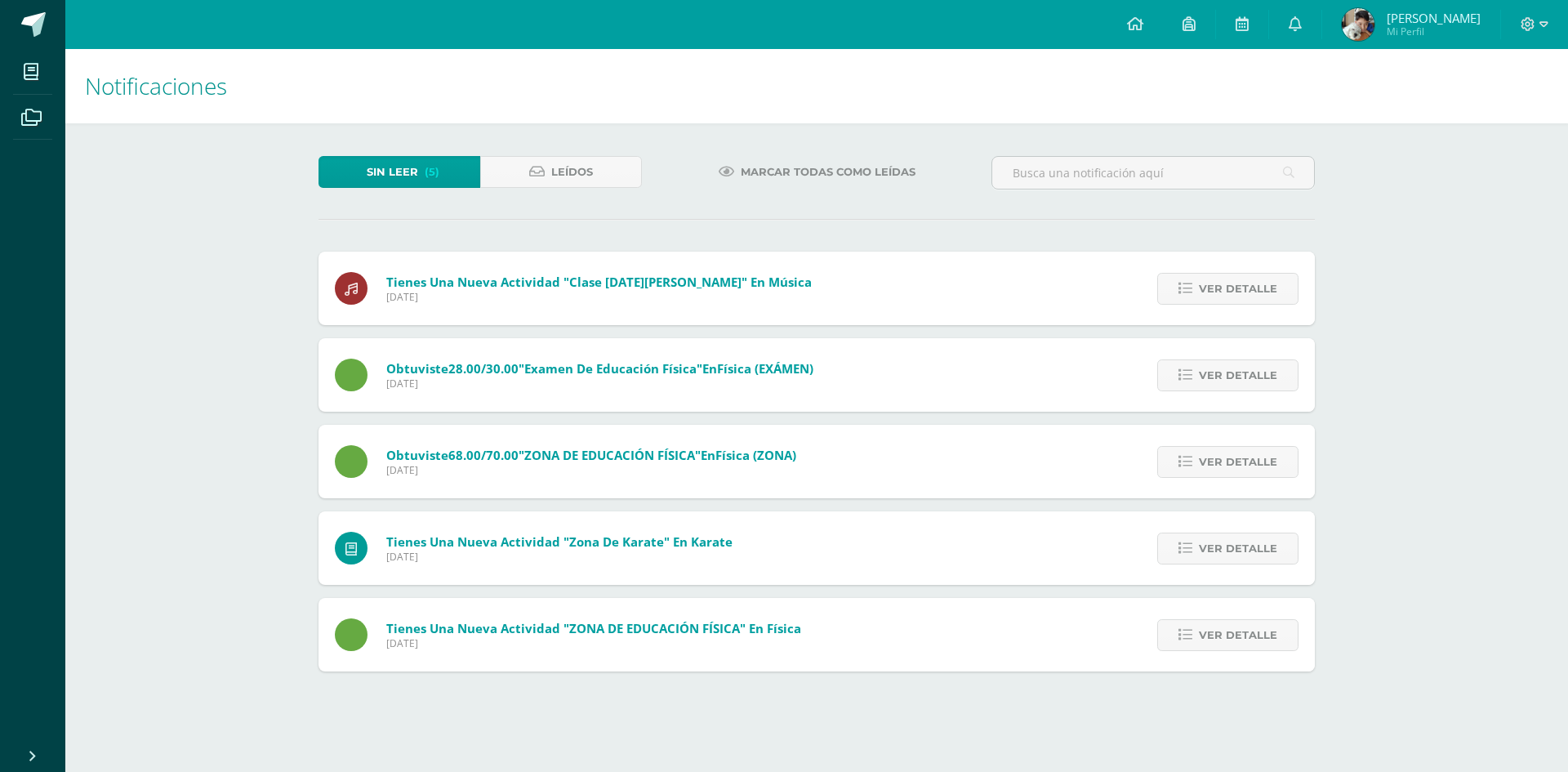
click at [1201, 302] on span "Ver detalle" at bounding box center [1238, 288] width 78 height 30
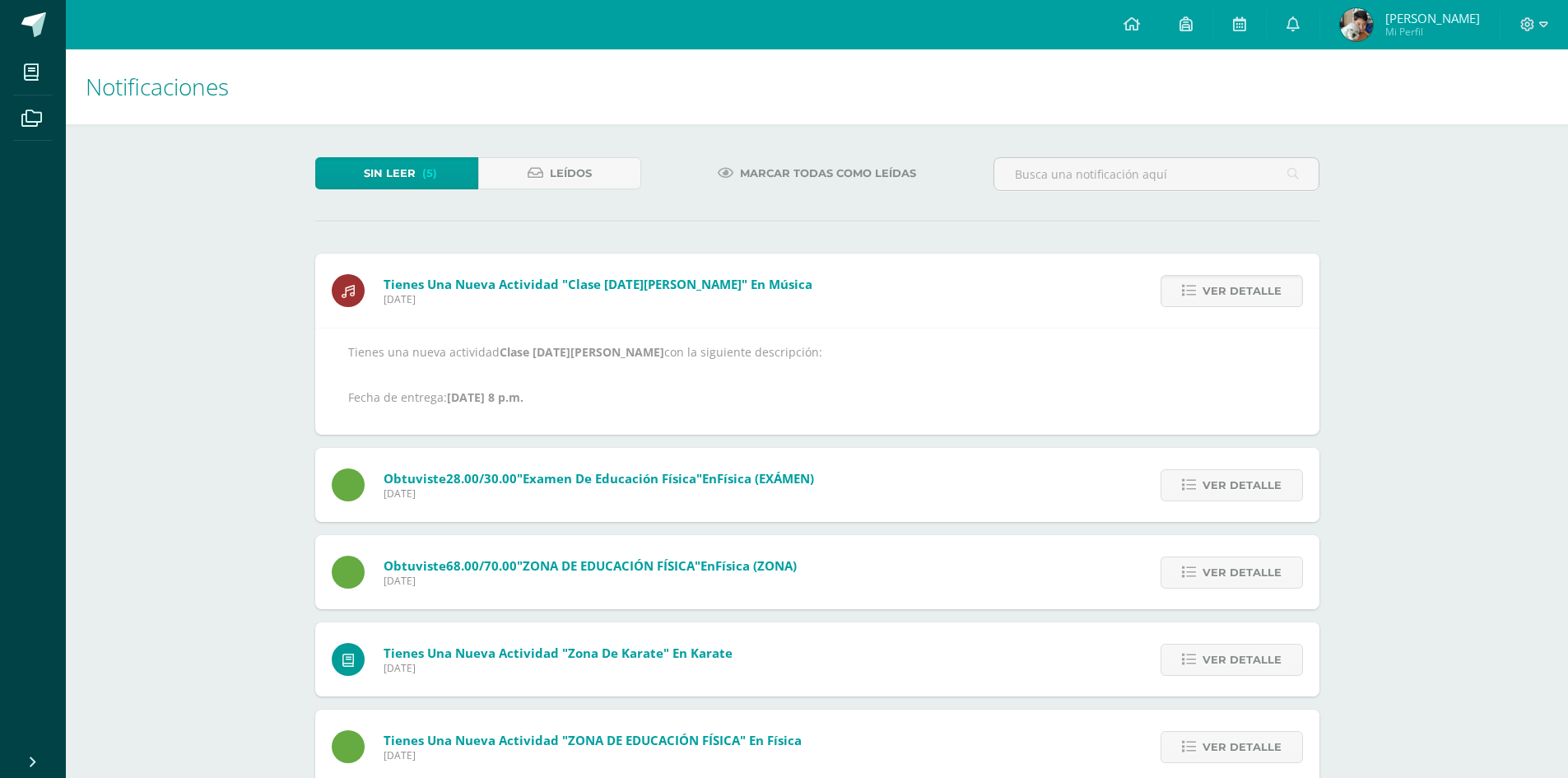
click at [1211, 305] on span "Ver detalle" at bounding box center [1242, 290] width 79 height 30
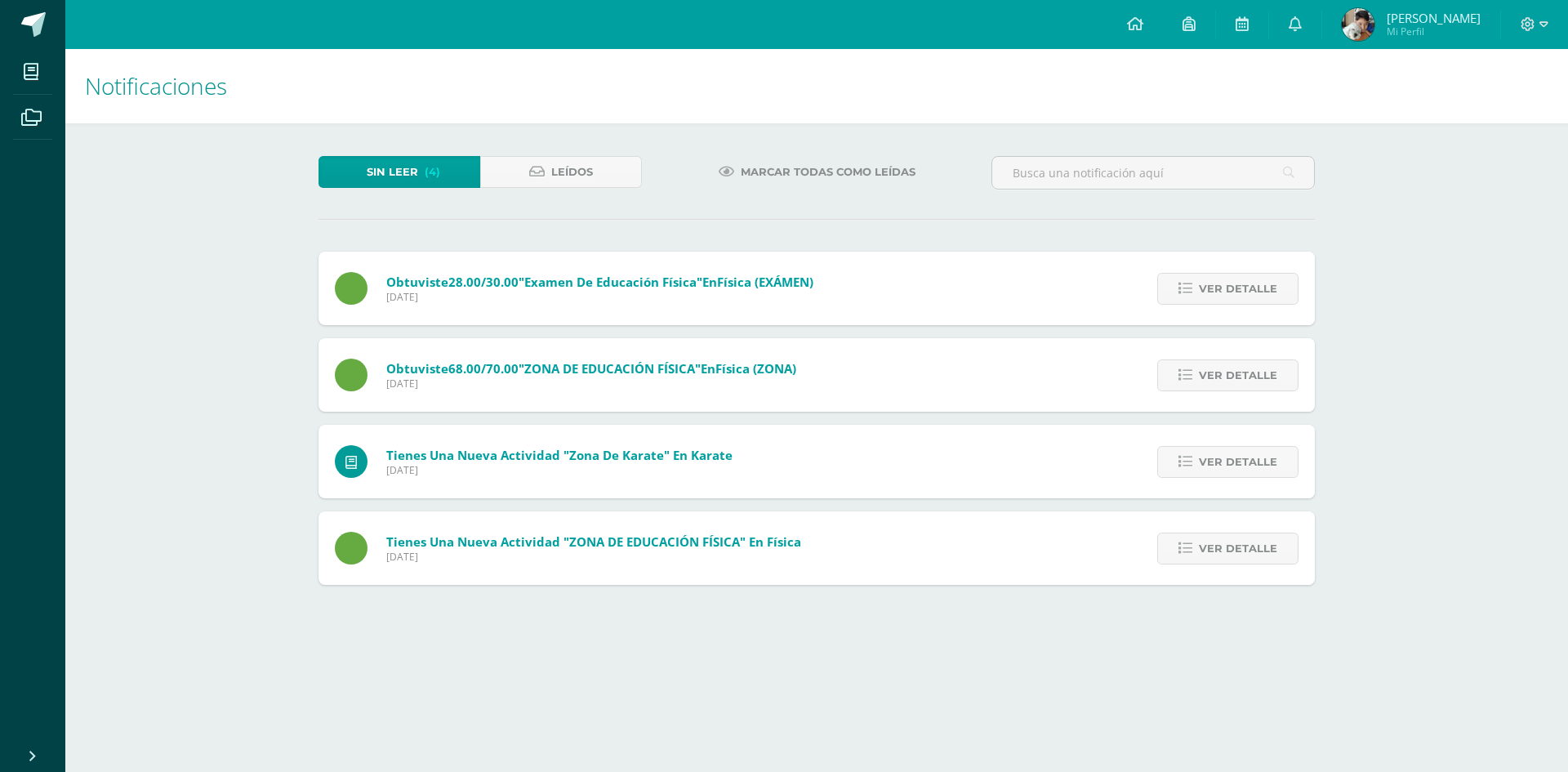
click at [1201, 302] on span "Ver detalle" at bounding box center [1238, 288] width 78 height 30
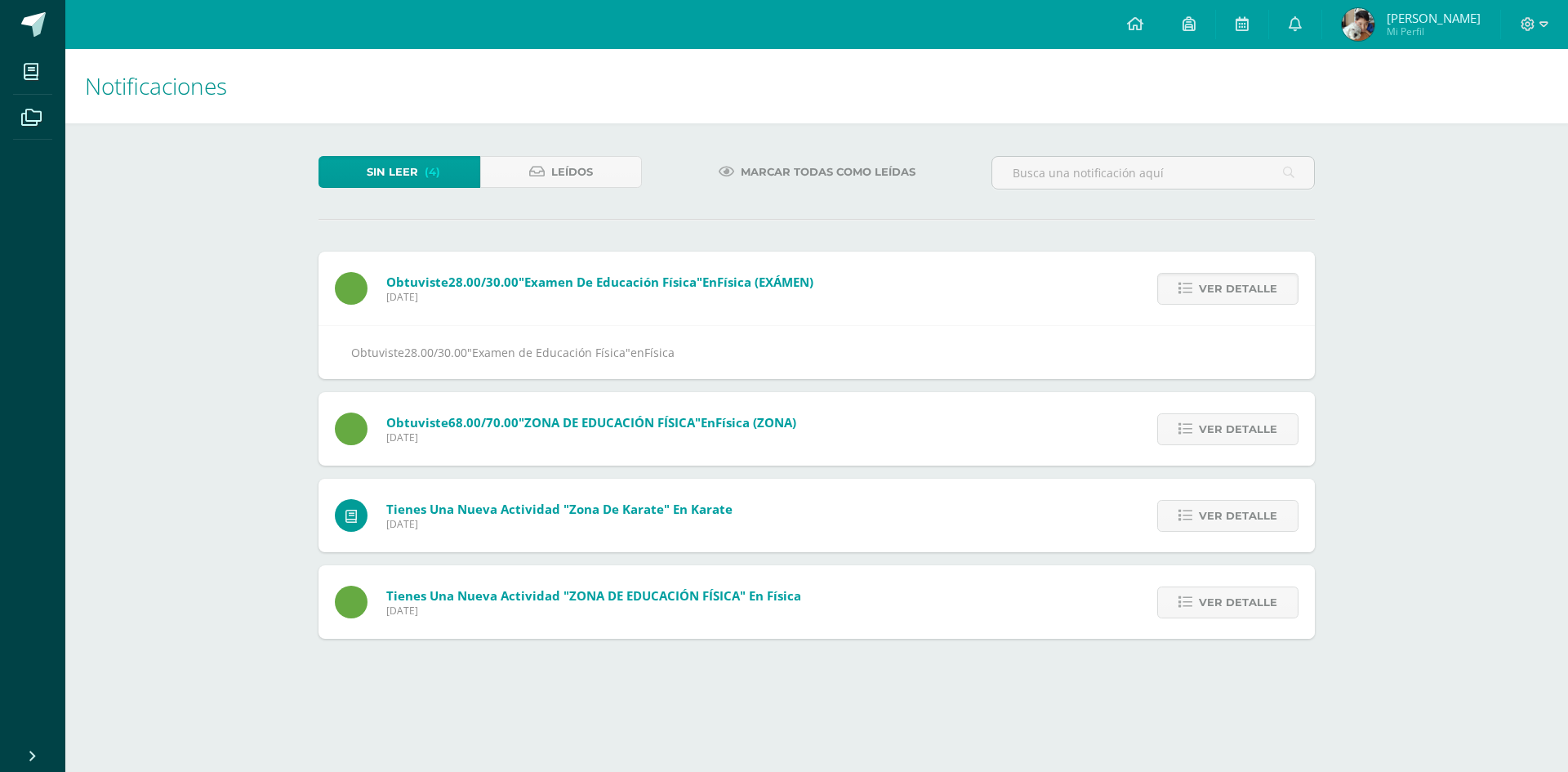
click at [1201, 302] on span "Ver detalle" at bounding box center [1238, 288] width 78 height 30
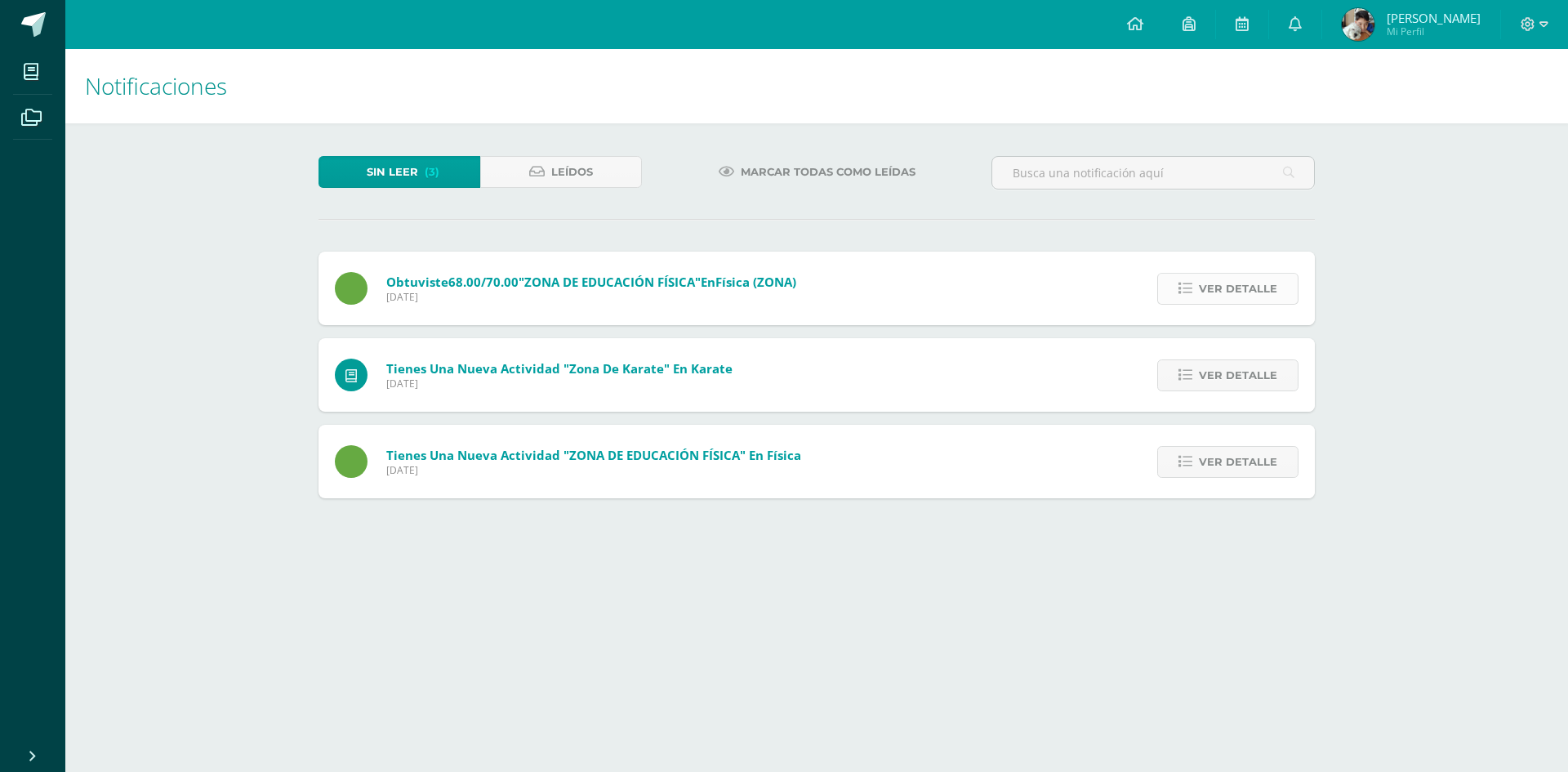
click at [1199, 301] on link "Ver detalle" at bounding box center [1228, 288] width 141 height 32
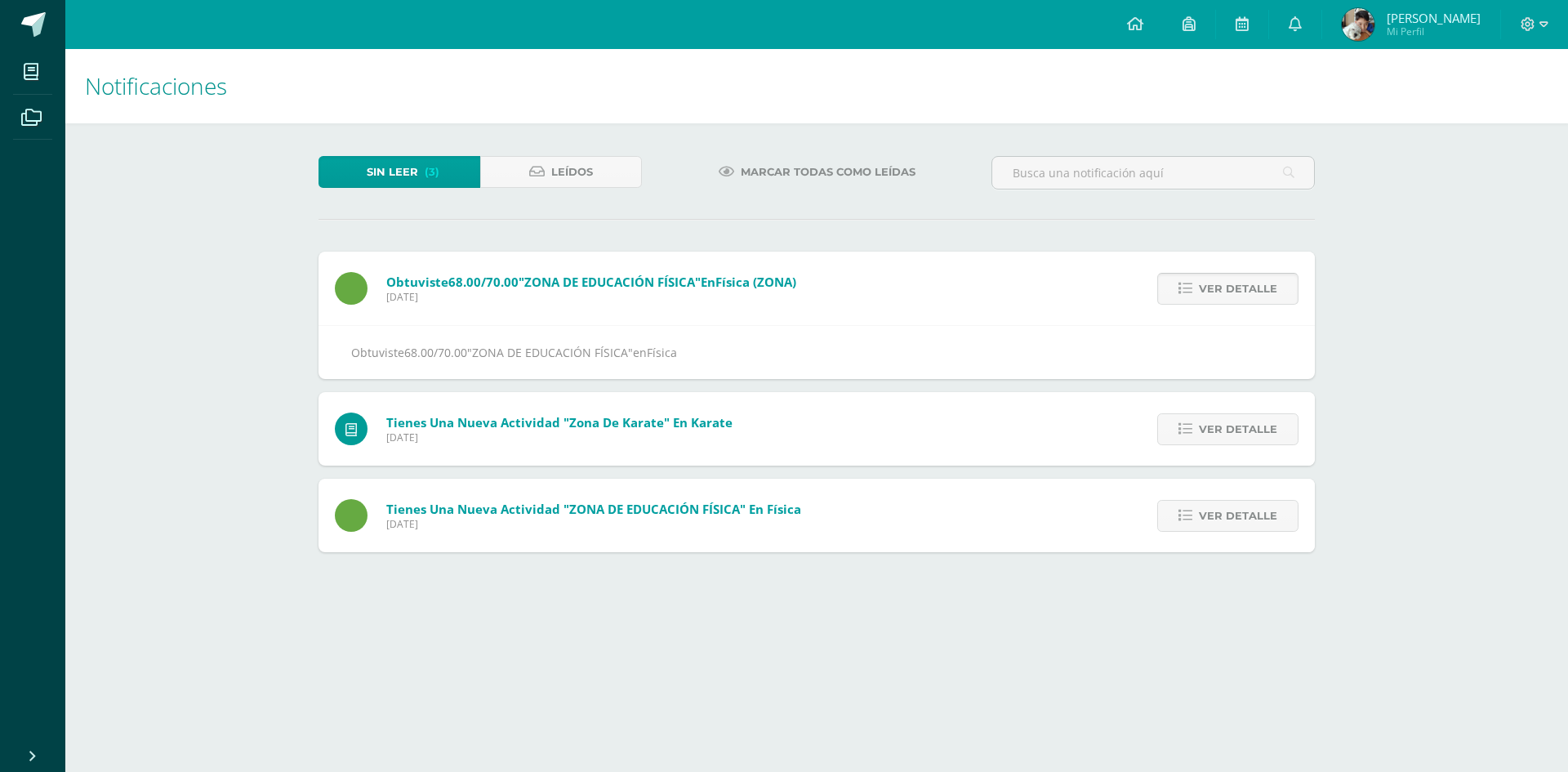
click at [1199, 301] on link "Ver detalle" at bounding box center [1228, 288] width 141 height 32
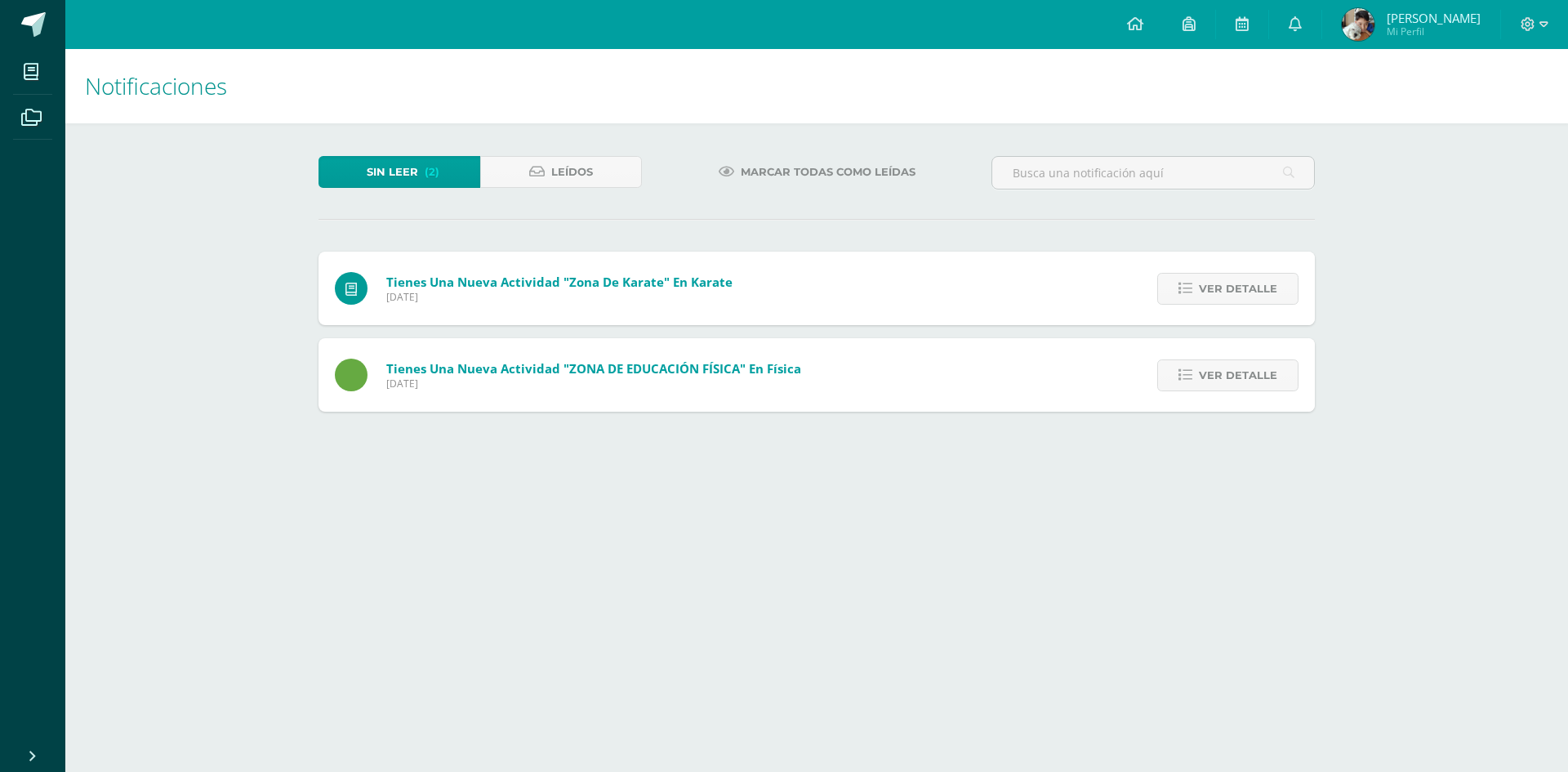
click at [1199, 301] on link "Ver detalle" at bounding box center [1228, 288] width 141 height 32
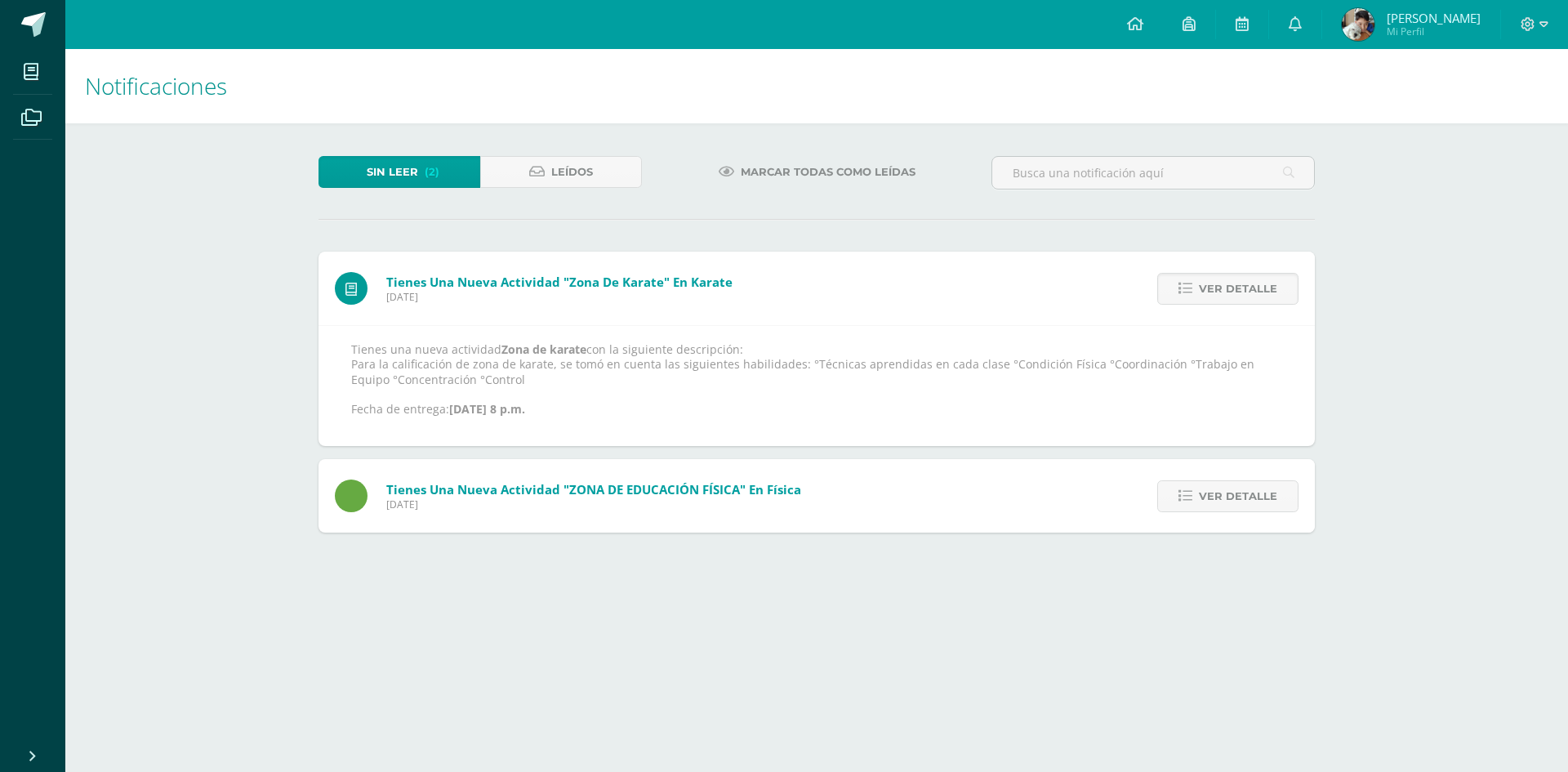
click at [1199, 301] on link "Ver detalle" at bounding box center [1228, 288] width 141 height 32
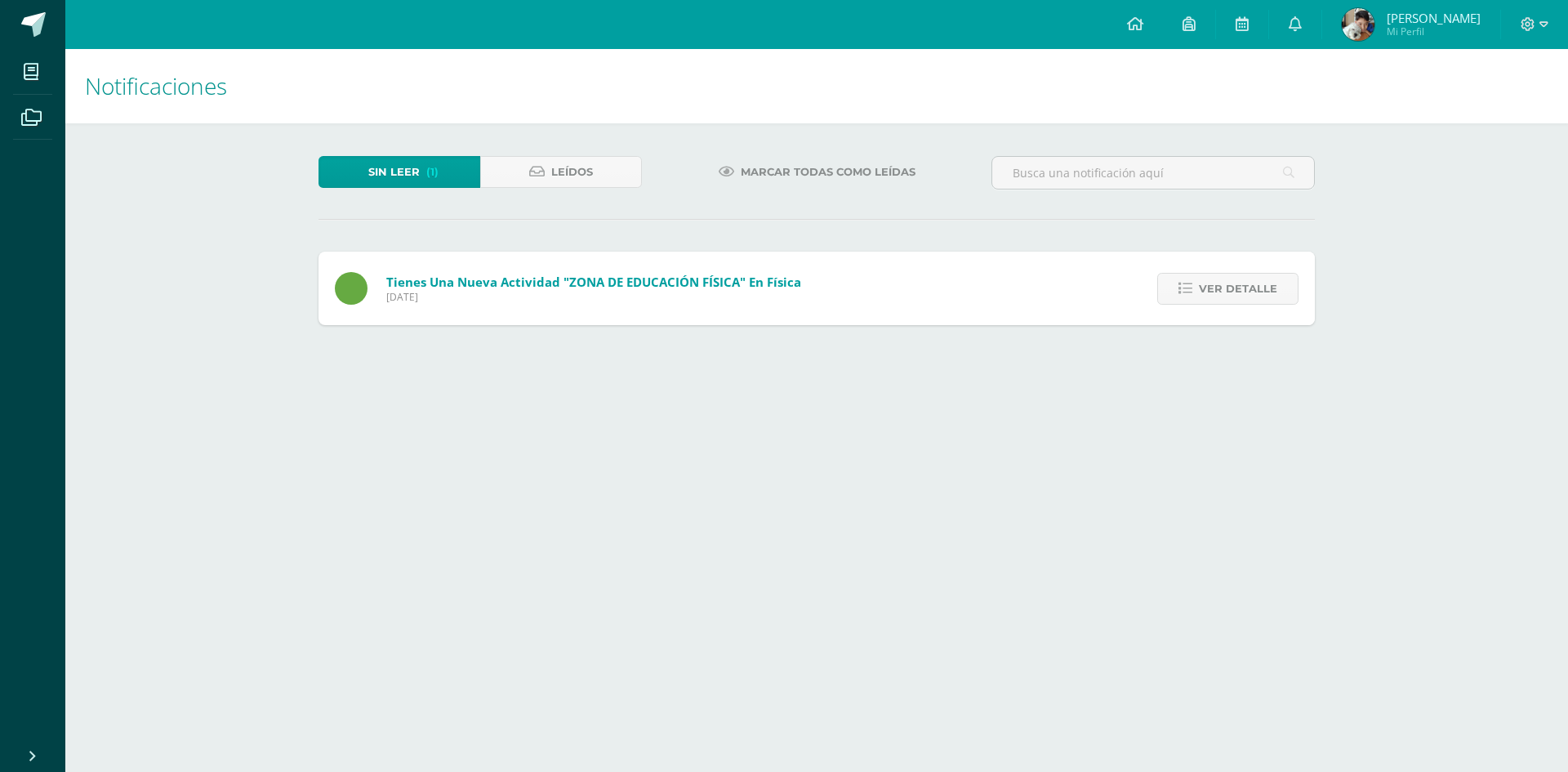
click at [1199, 301] on link "Ver detalle" at bounding box center [1228, 288] width 141 height 32
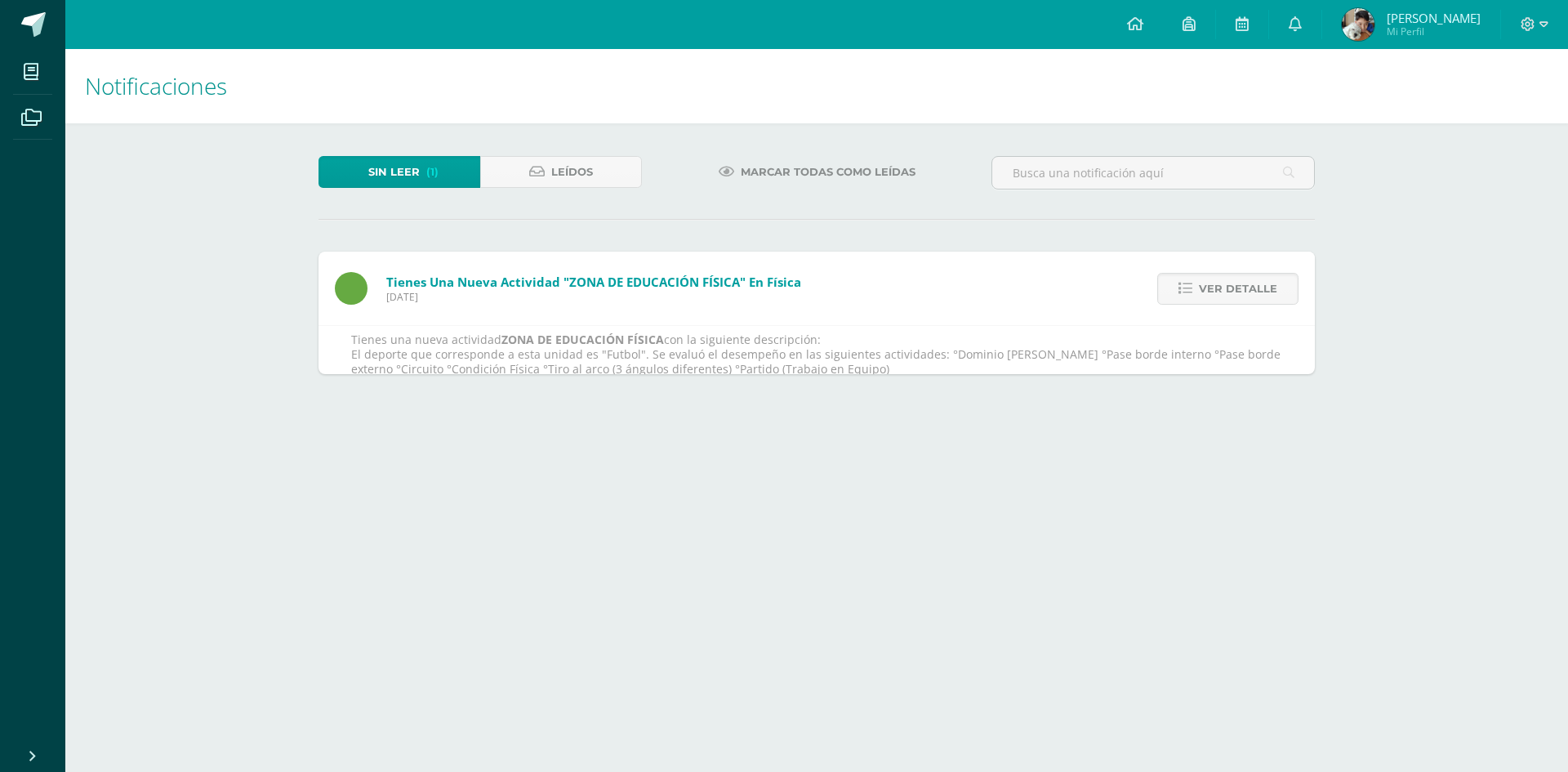
click at [1199, 301] on link "Ver detalle" at bounding box center [1228, 288] width 141 height 32
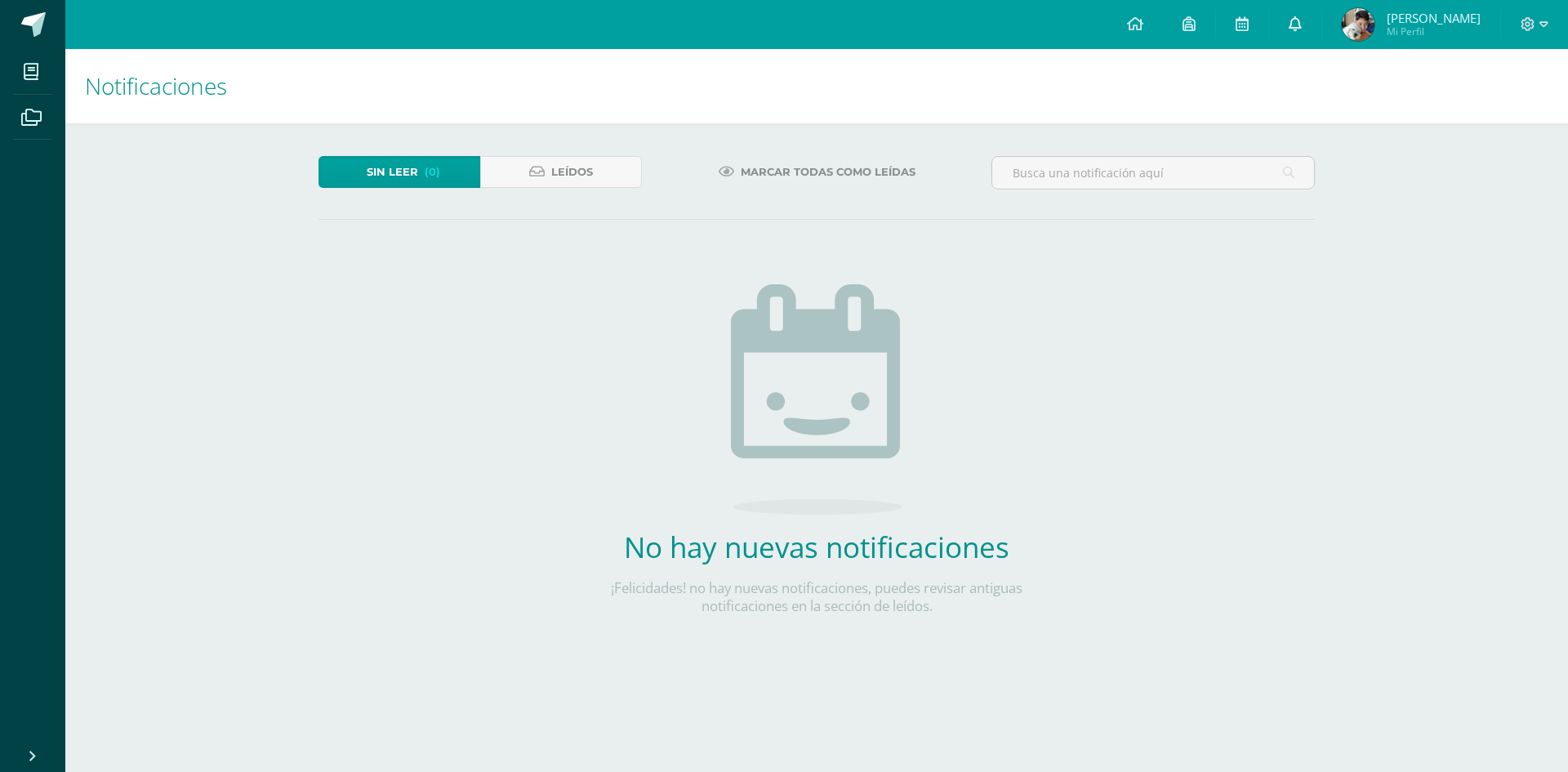
click at [1301, 28] on link at bounding box center [1295, 24] width 52 height 49
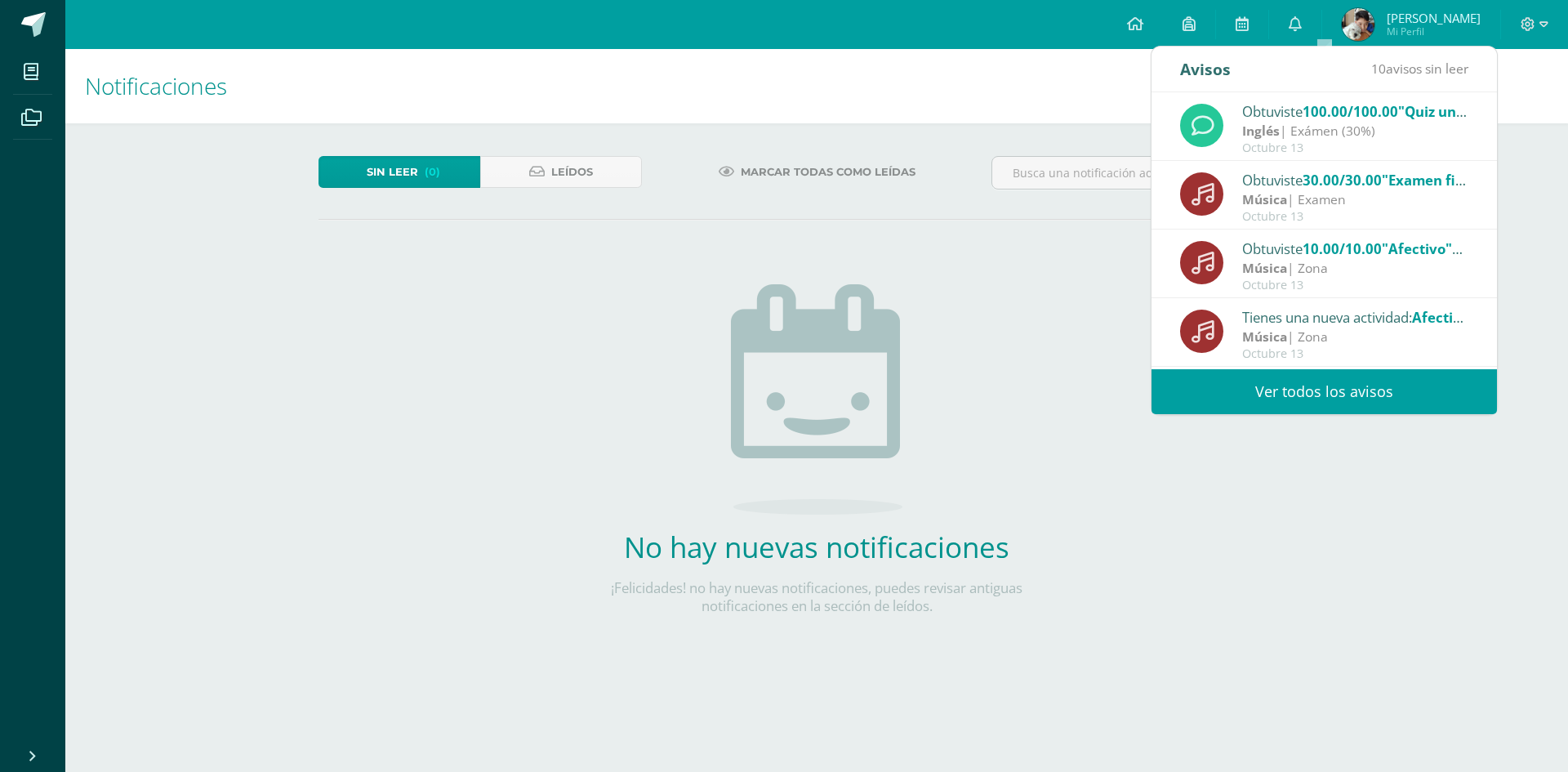
click at [1396, 3] on link "Ian Rodrigo Mi Perfil" at bounding box center [1411, 24] width 178 height 49
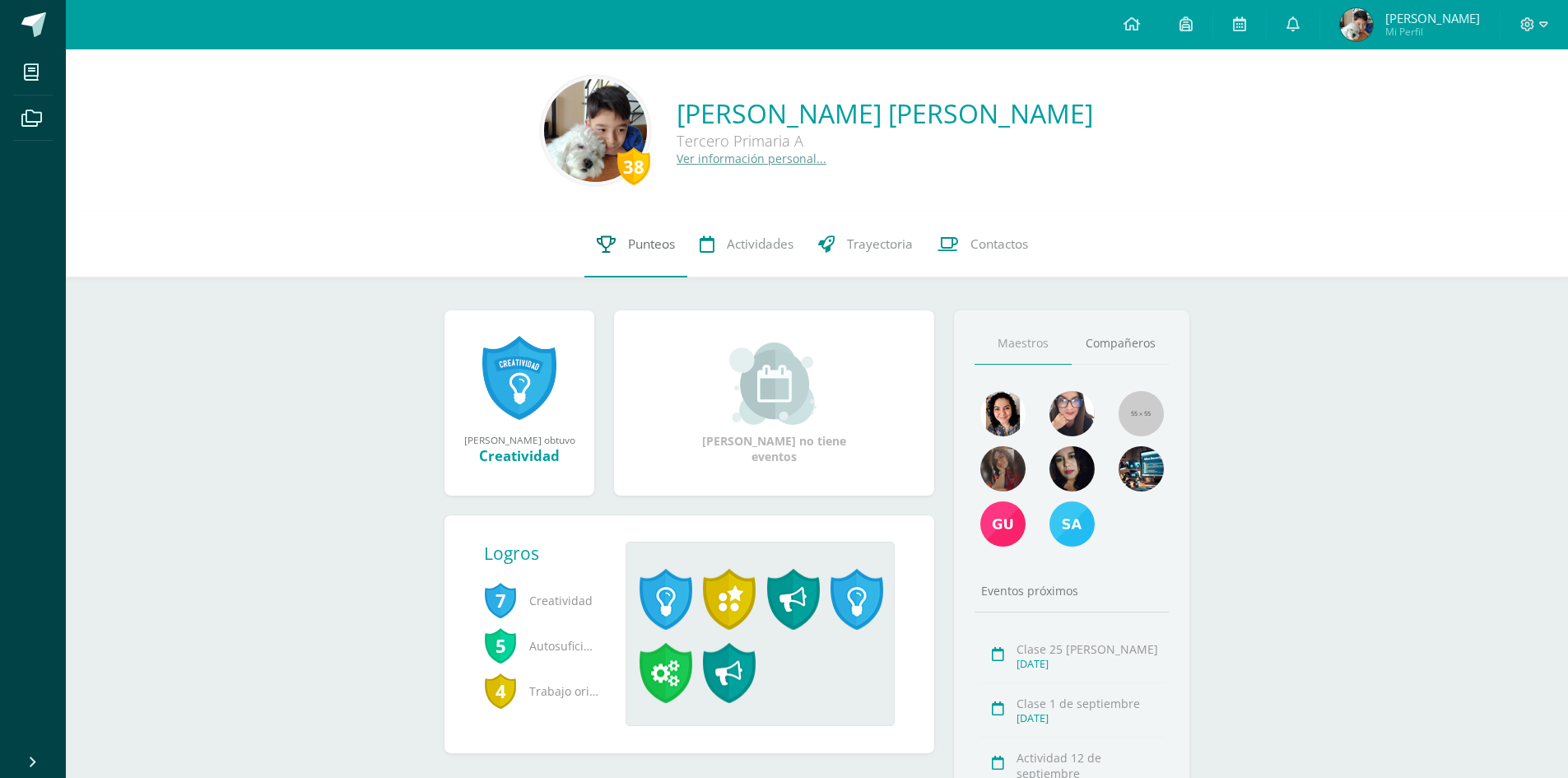
click at [661, 232] on link "Punteos" at bounding box center [636, 244] width 103 height 66
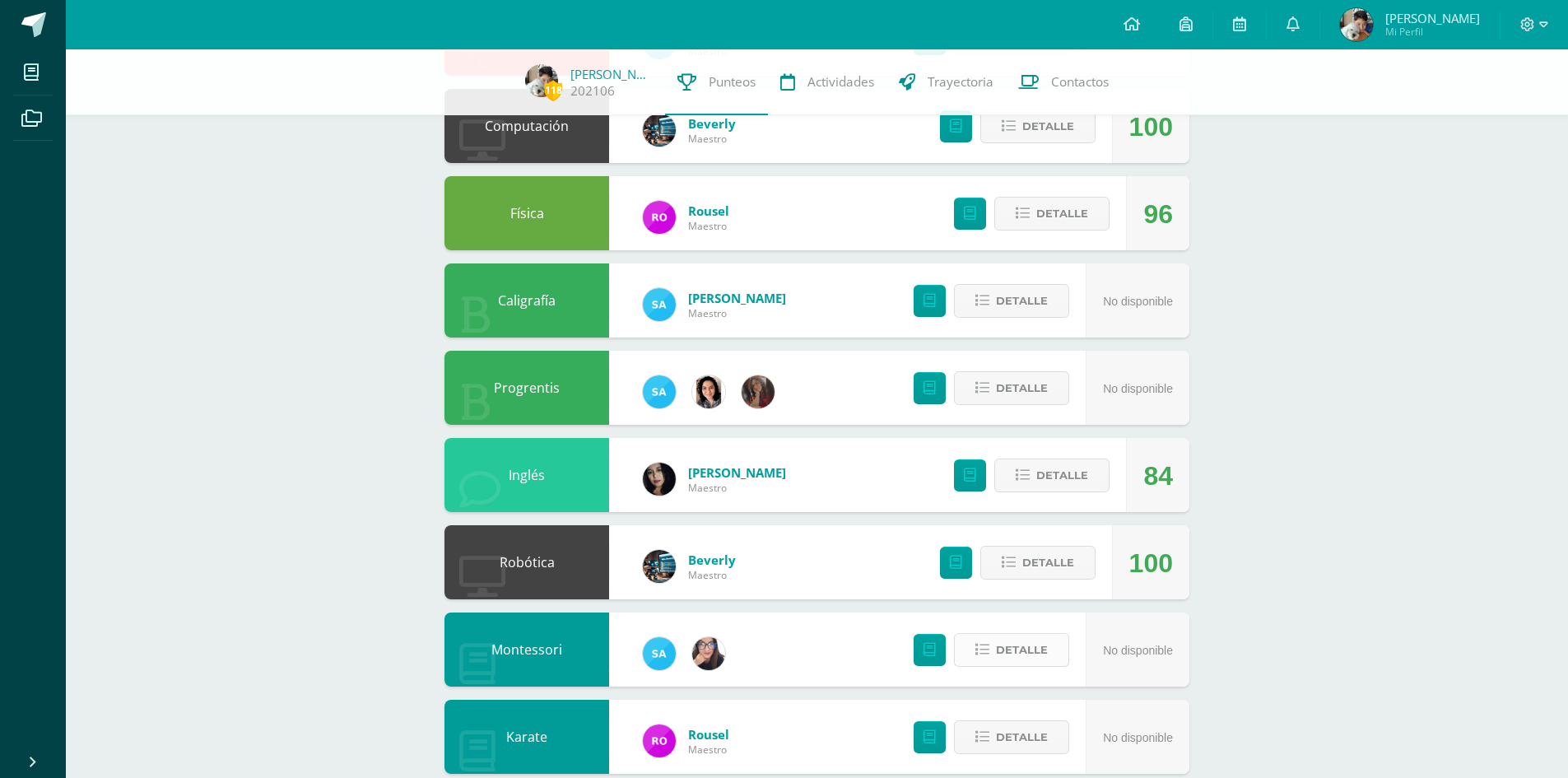
scroll to position [984, 0]
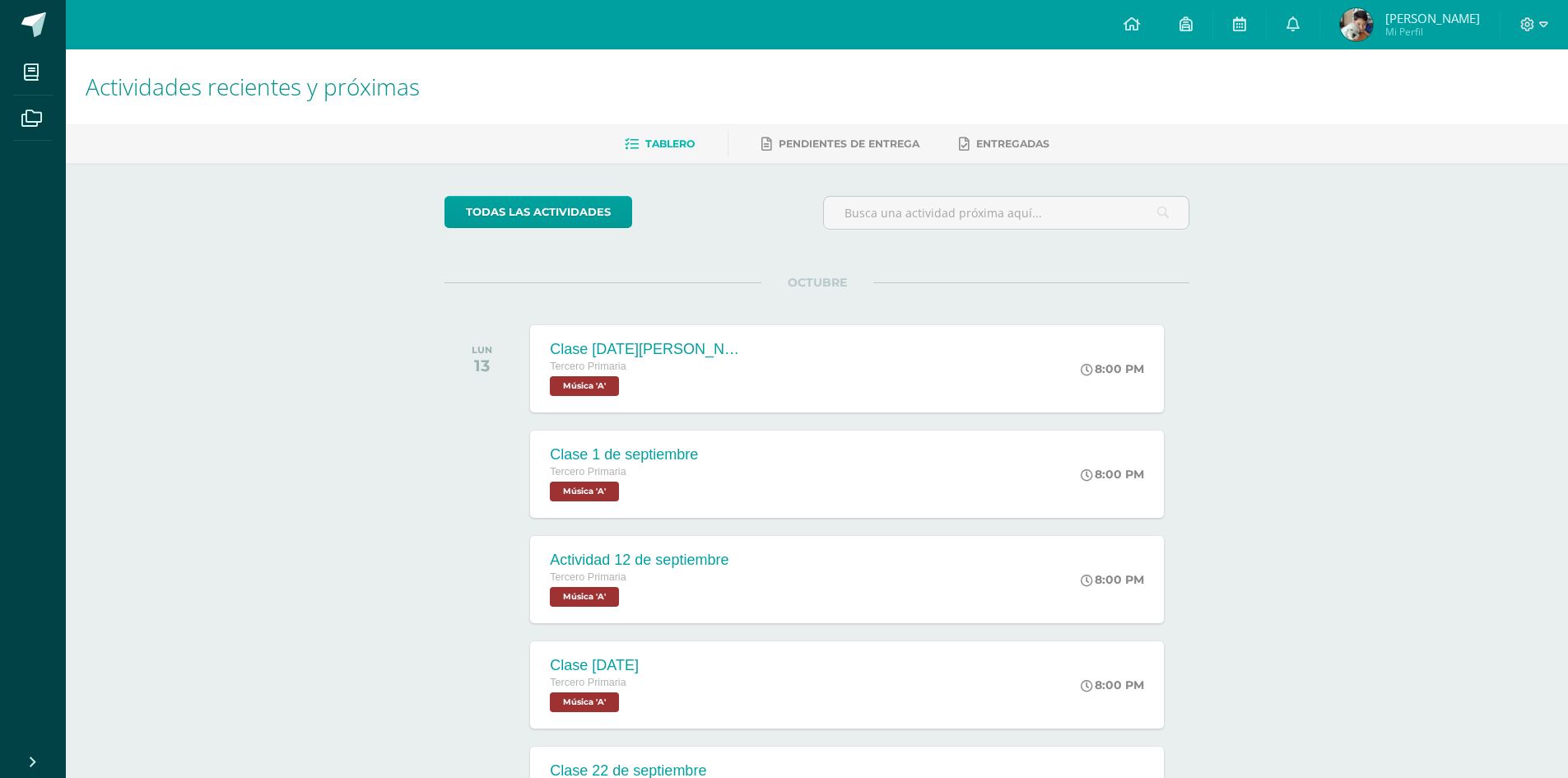
click at [1437, 45] on link "[PERSON_NAME] Mi Perfil" at bounding box center [1410, 24] width 179 height 50
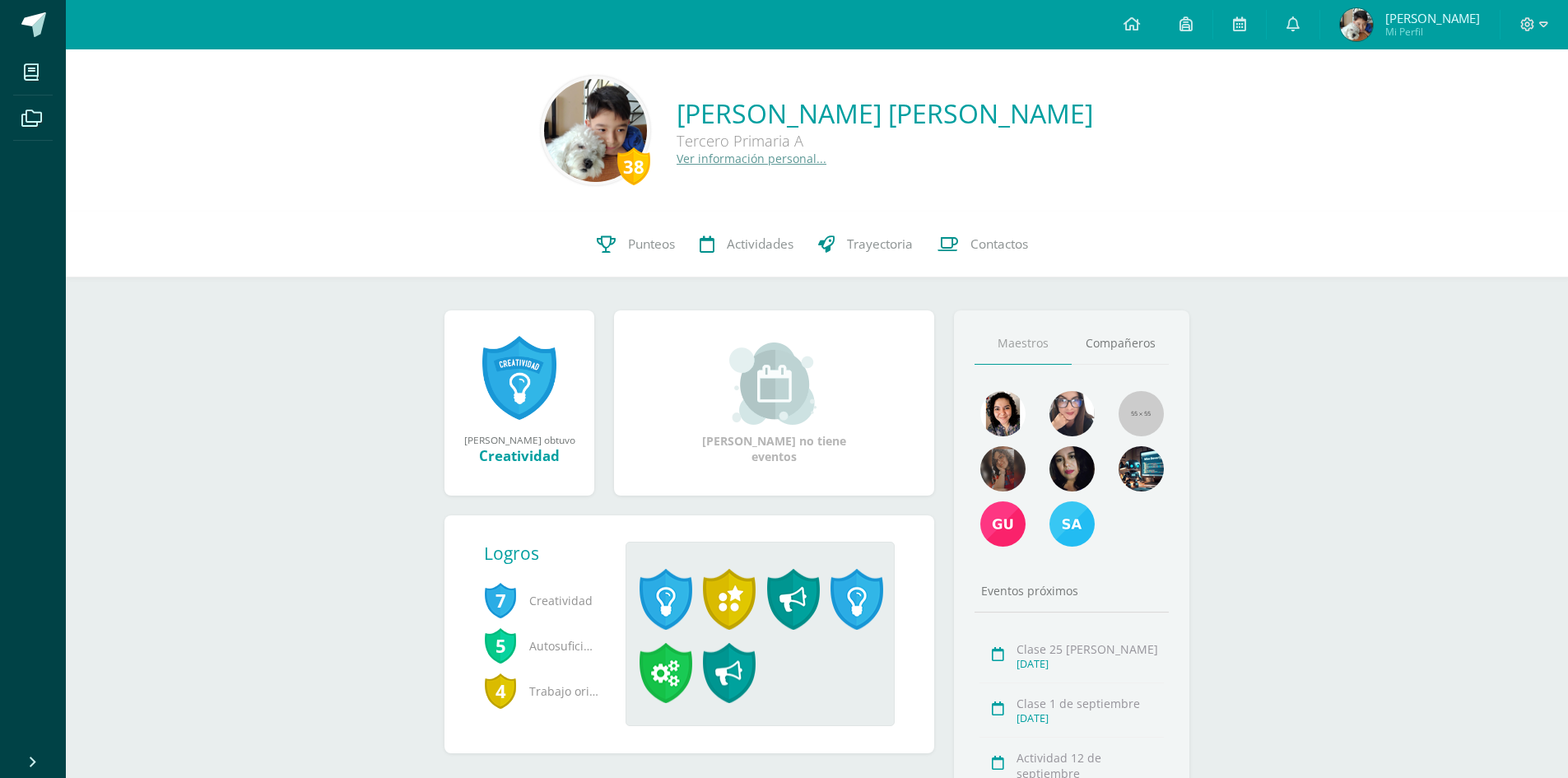
drag, startPoint x: 663, startPoint y: 337, endPoint x: 667, endPoint y: 315, distance: 22.4
click at [666, 332] on div "[PERSON_NAME] no tiene eventos" at bounding box center [774, 403] width 333 height 185
click at [646, 248] on span "Punteos" at bounding box center [652, 244] width 47 height 18
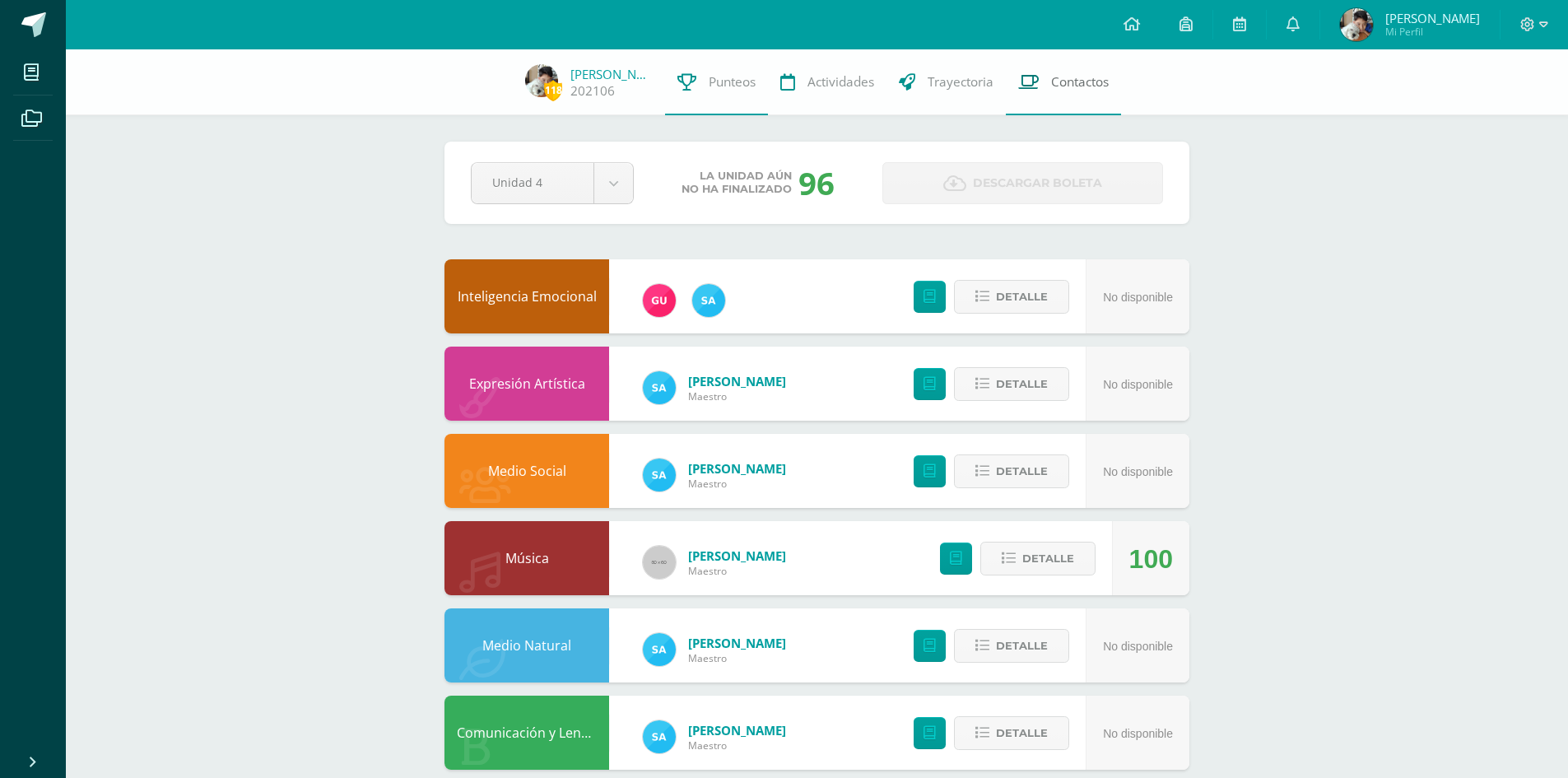
click at [1035, 72] on link "Contactos" at bounding box center [1064, 83] width 115 height 66
click at [1055, 61] on link "Contactos" at bounding box center [1064, 83] width 115 height 66
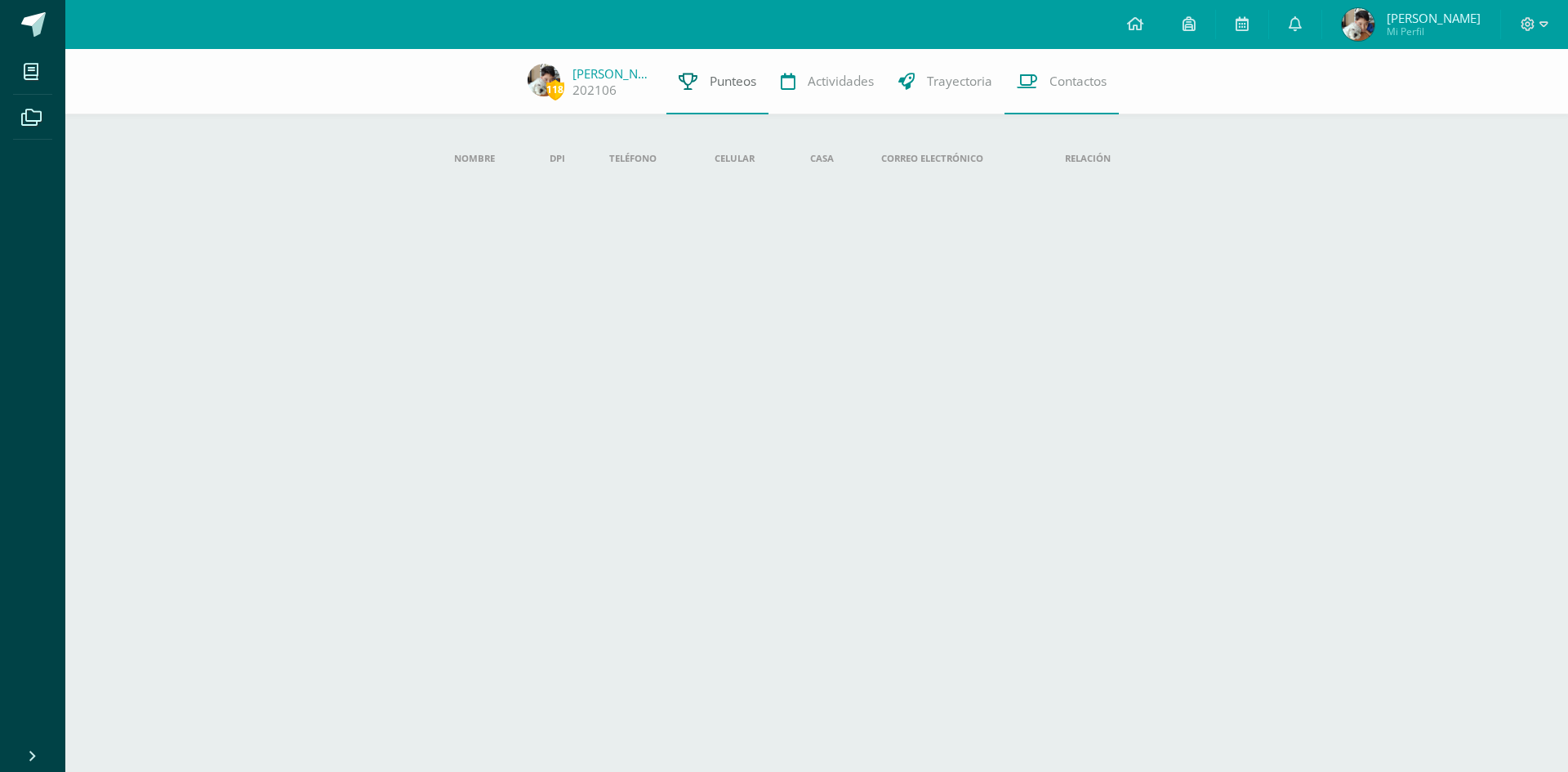
click at [707, 102] on link "Punteos" at bounding box center [718, 82] width 102 height 66
click at [564, 86] on span "118" at bounding box center [555, 89] width 18 height 20
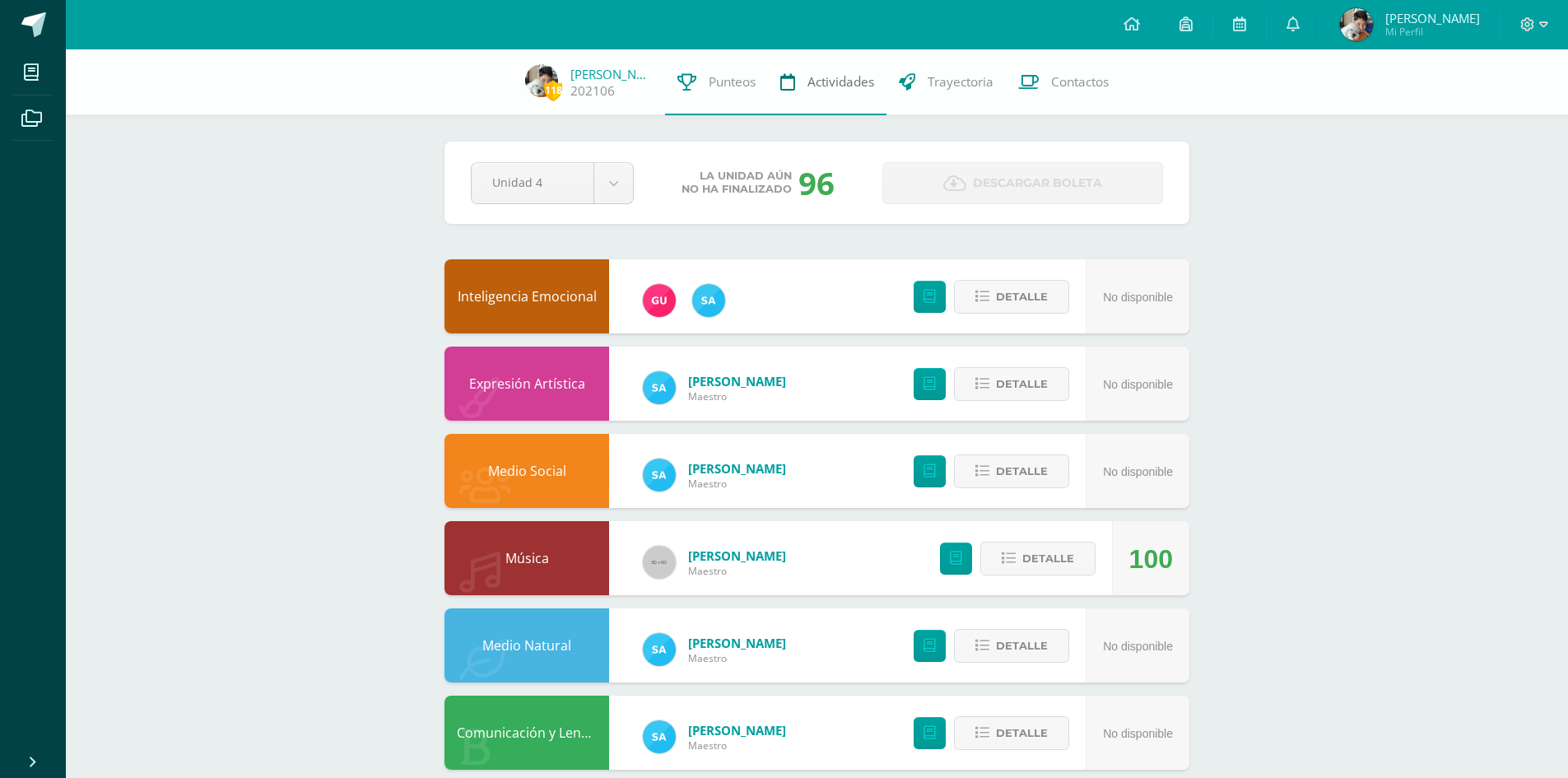
click at [831, 93] on link "Actividades" at bounding box center [827, 83] width 119 height 66
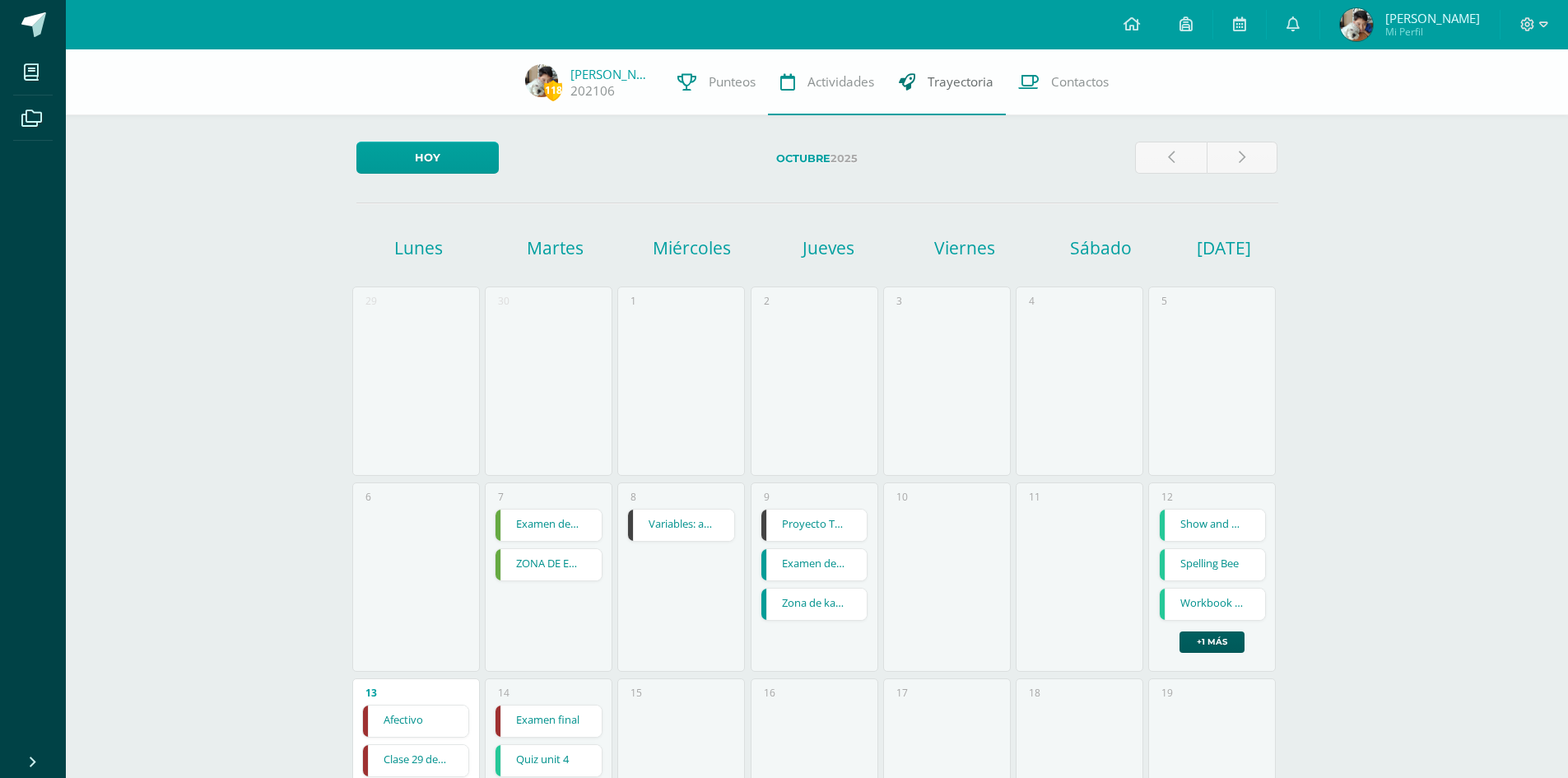
click at [892, 99] on link "Trayectoria" at bounding box center [946, 83] width 120 height 66
click at [886, 108] on link "Trayectoria" at bounding box center [946, 83] width 120 height 66
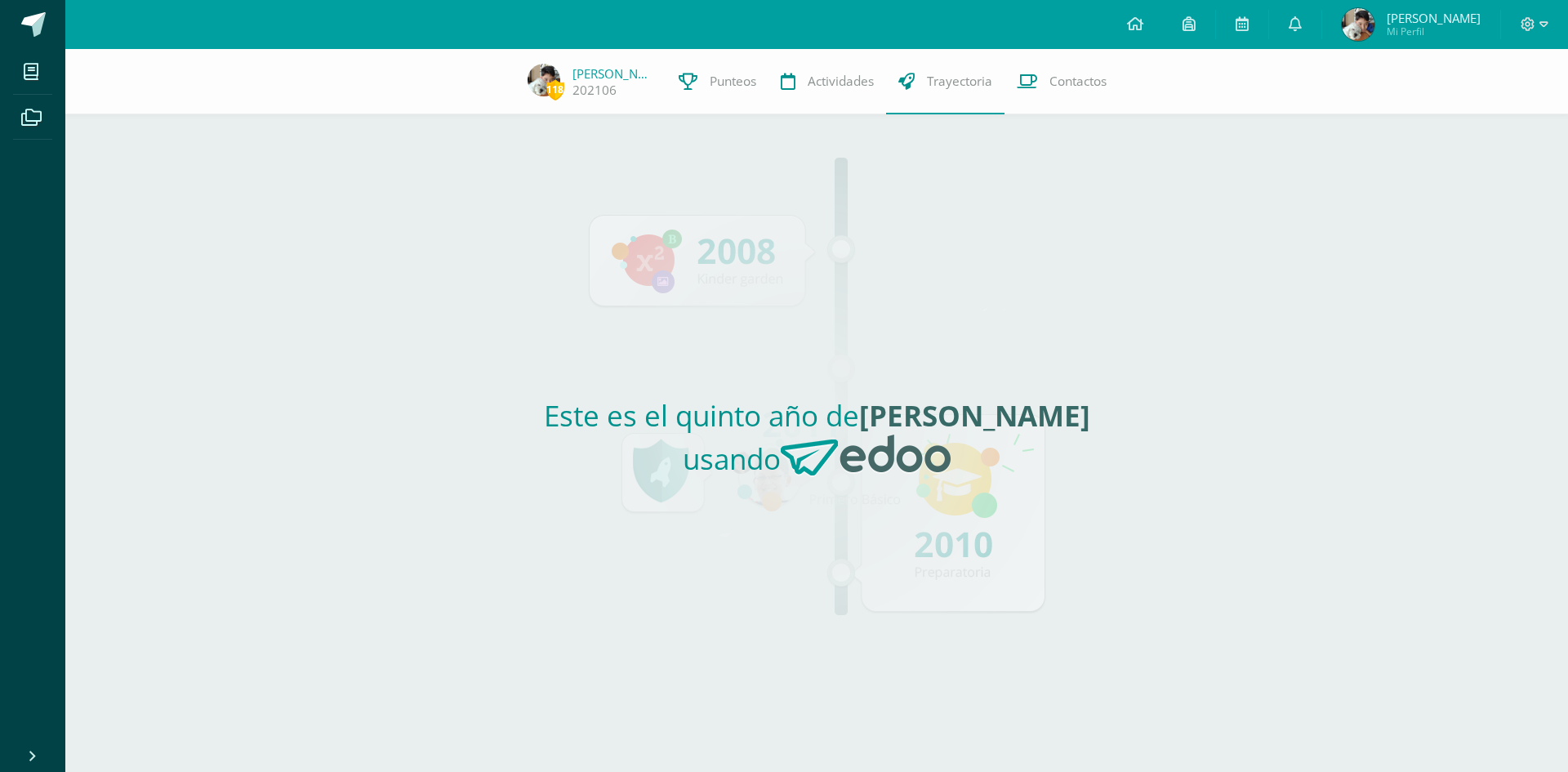
click at [886, 106] on link "Trayectoria" at bounding box center [945, 82] width 119 height 66
click at [717, 102] on link "Punteos" at bounding box center [718, 82] width 102 height 66
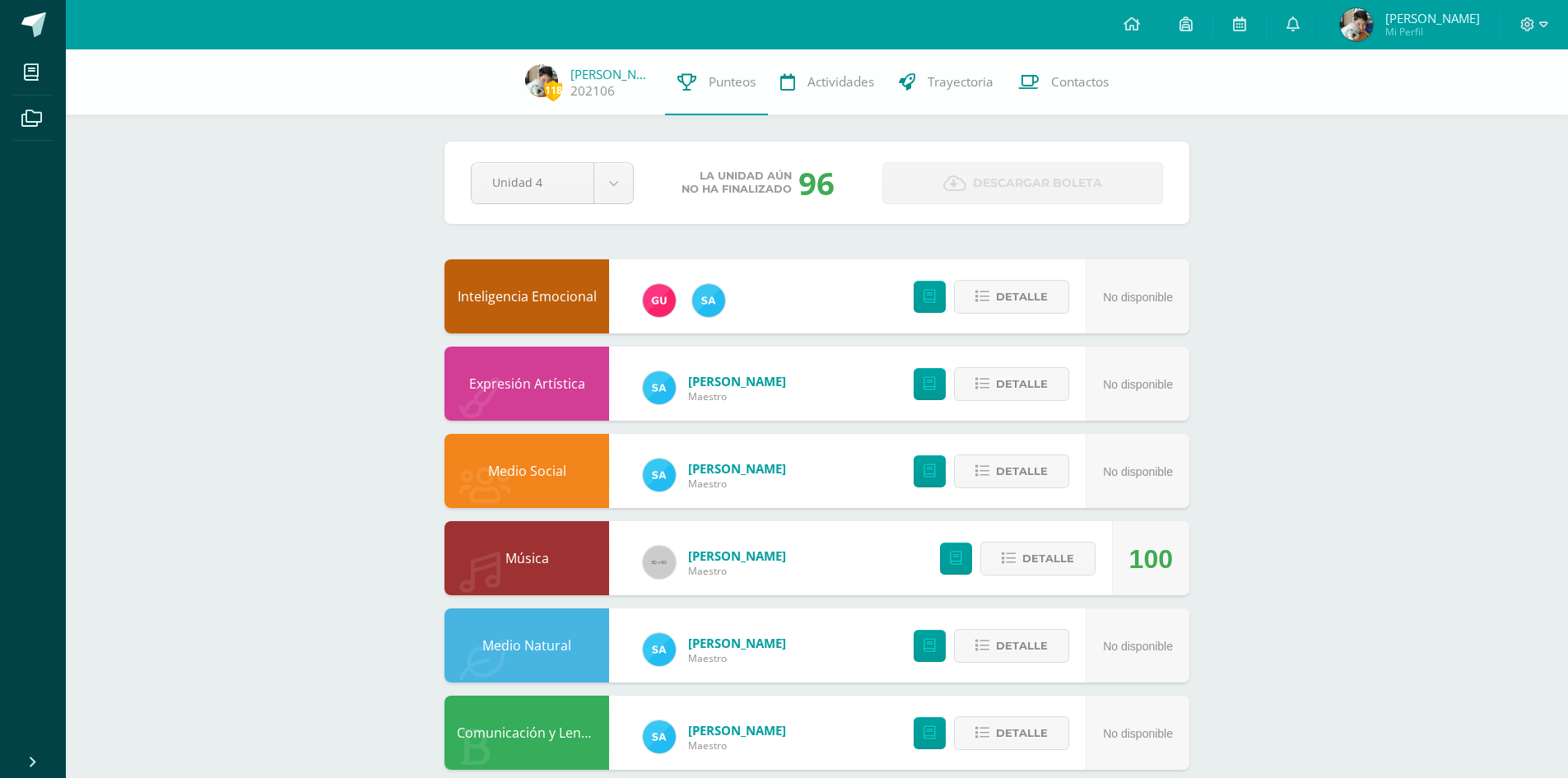
click at [1400, 14] on span "Ian Rodrigo Mi Perfil" at bounding box center [1409, 24] width 146 height 33
click at [1403, 9] on span "Ian Rodrigo Mi Perfil" at bounding box center [1409, 24] width 146 height 33
click at [1403, 8] on span "Ian Rodrigo Mi Perfil" at bounding box center [1409, 24] width 146 height 33
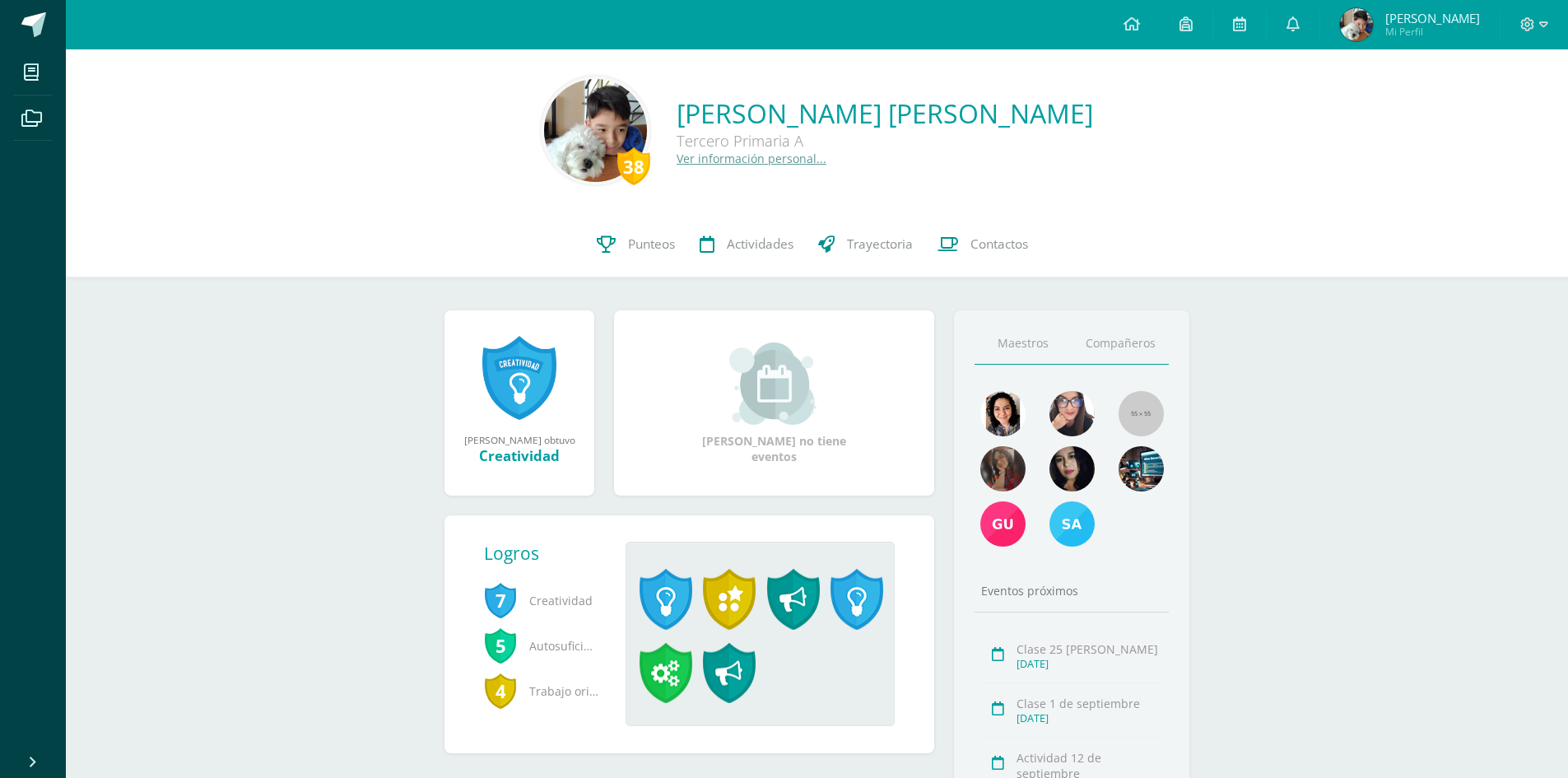
click at [1100, 332] on link "Compañeros" at bounding box center [1120, 343] width 97 height 42
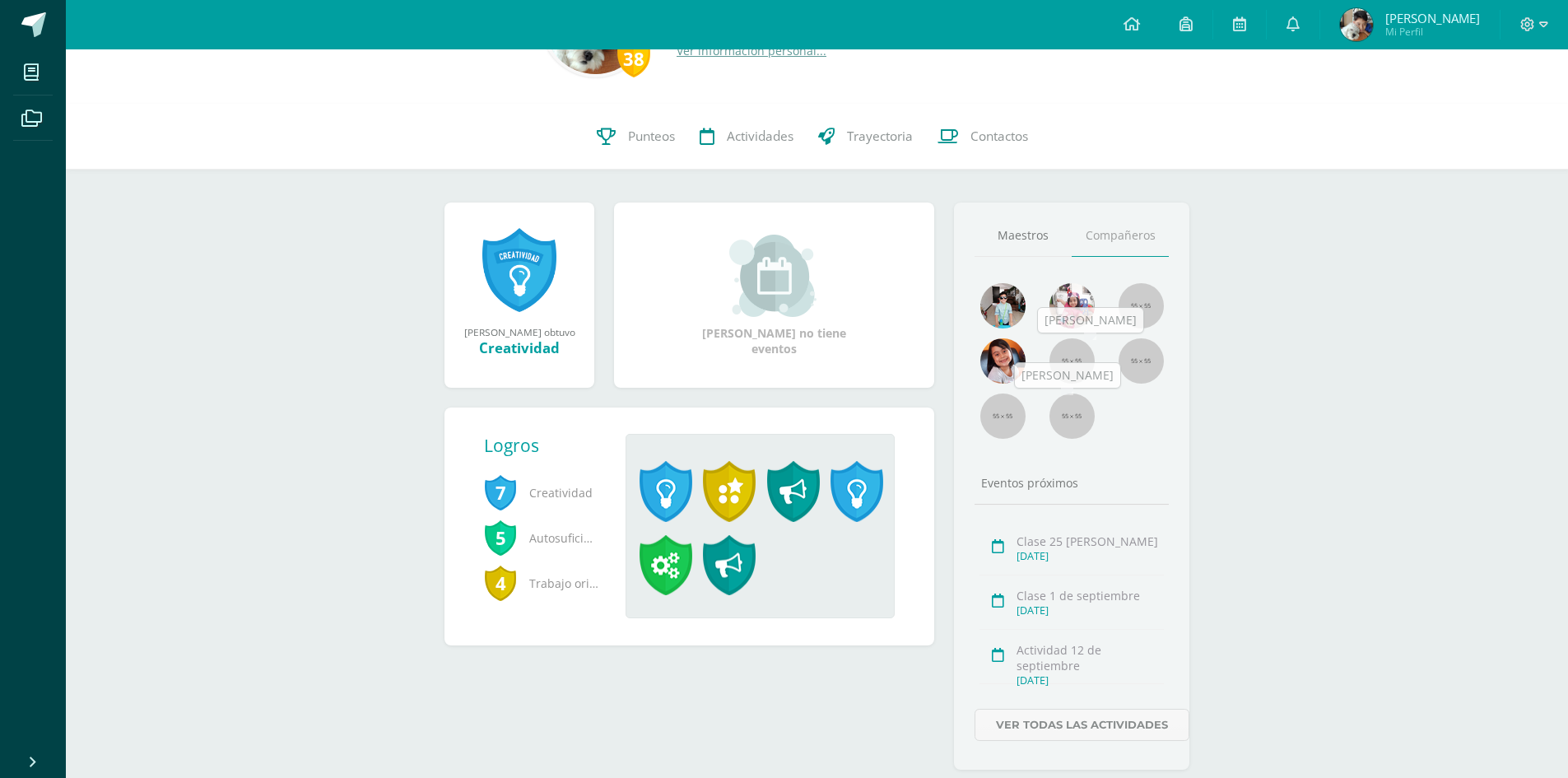
scroll to position [152, 0]
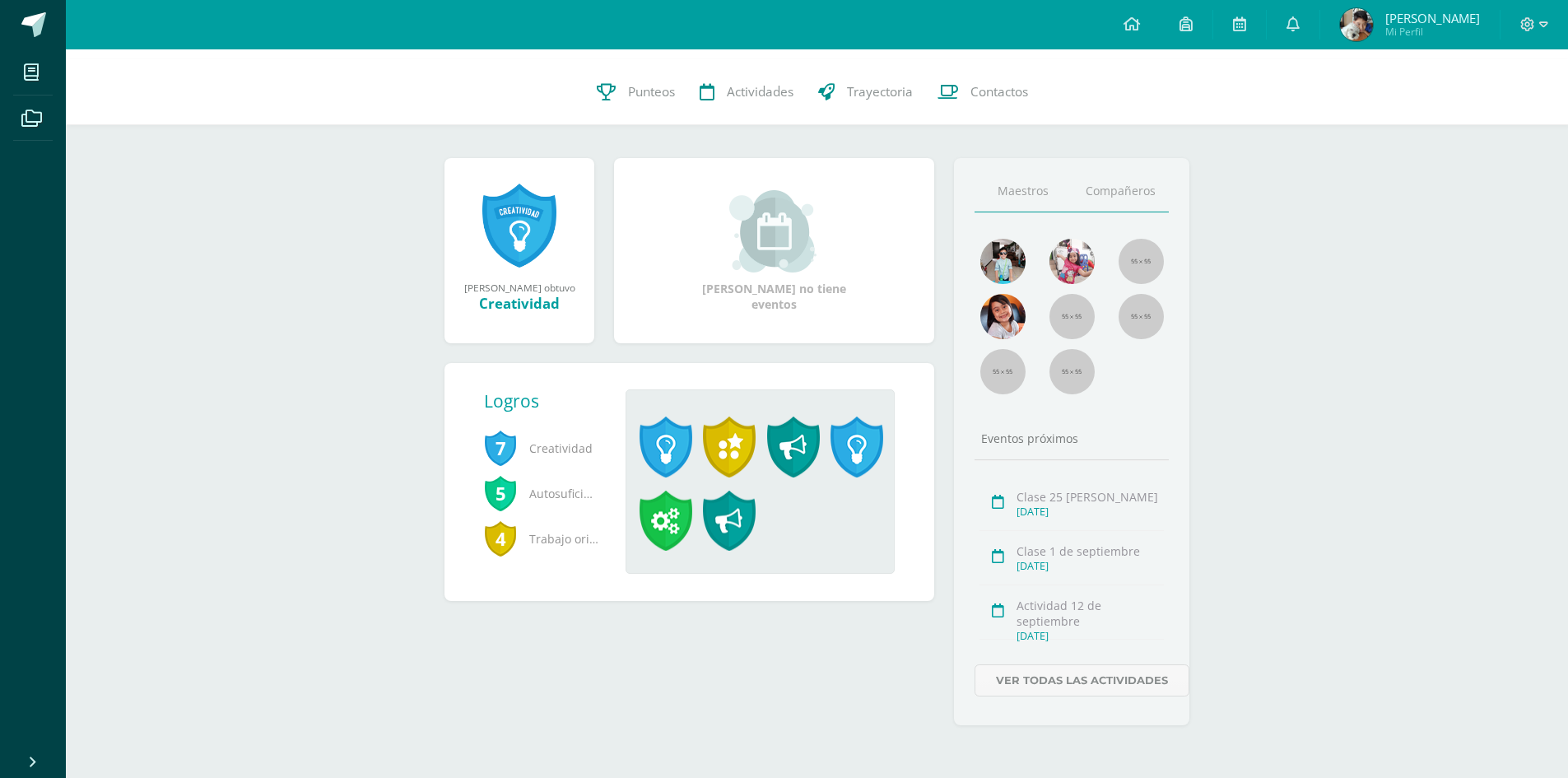
click at [1028, 191] on link "Maestros" at bounding box center [1024, 191] width 97 height 42
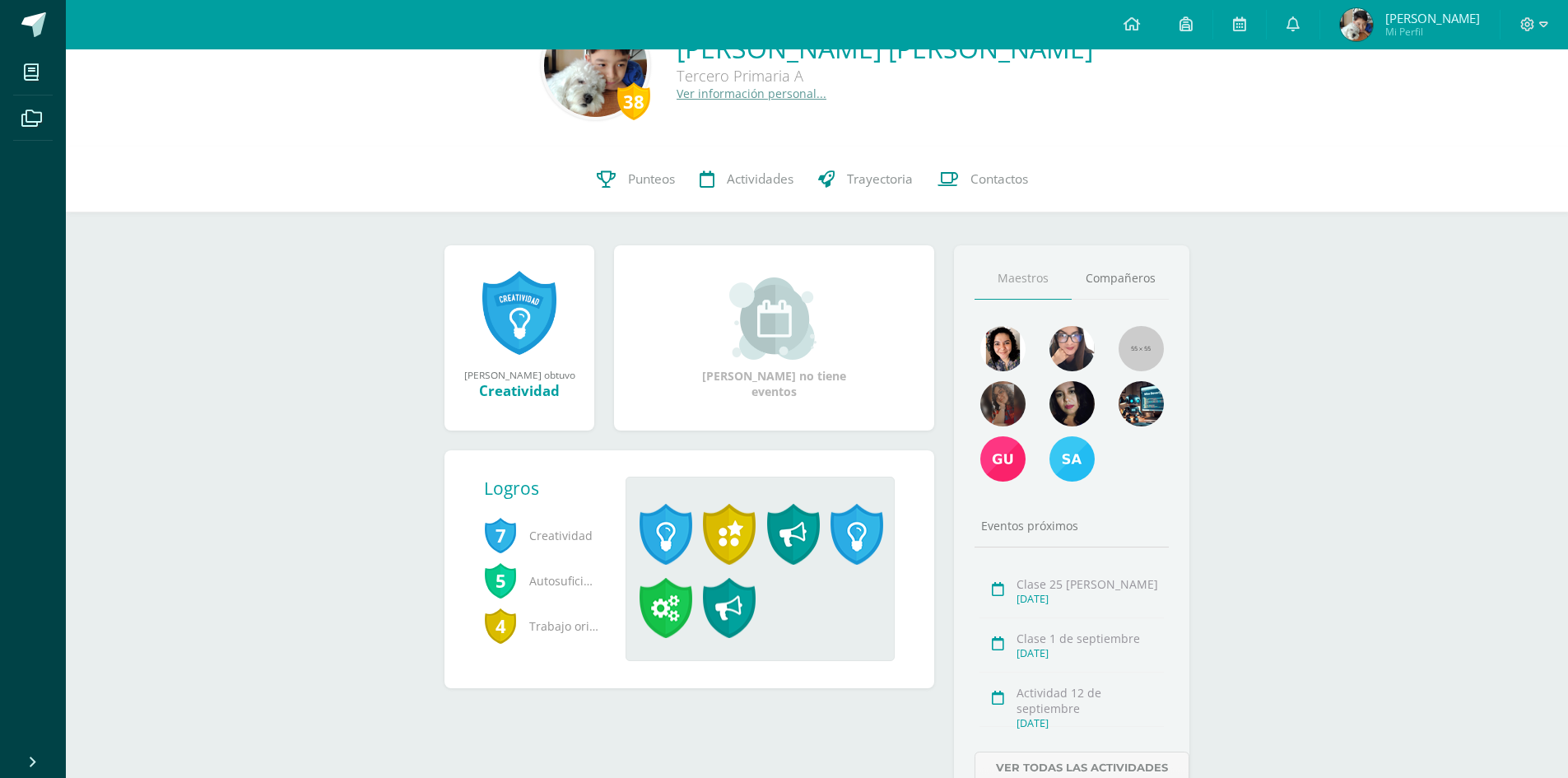
scroll to position [0, 0]
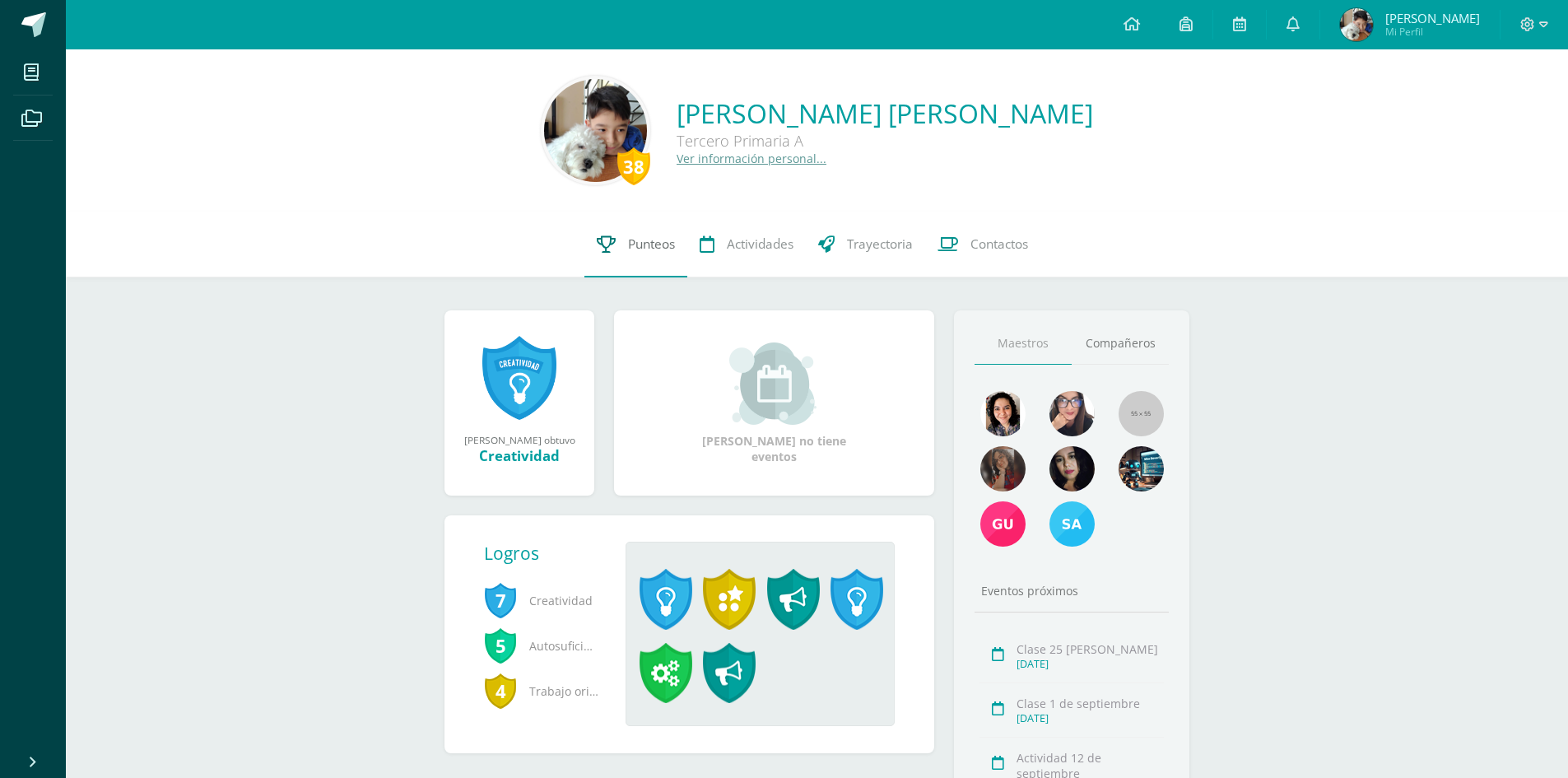
click at [681, 238] on link "Punteos" at bounding box center [636, 244] width 103 height 66
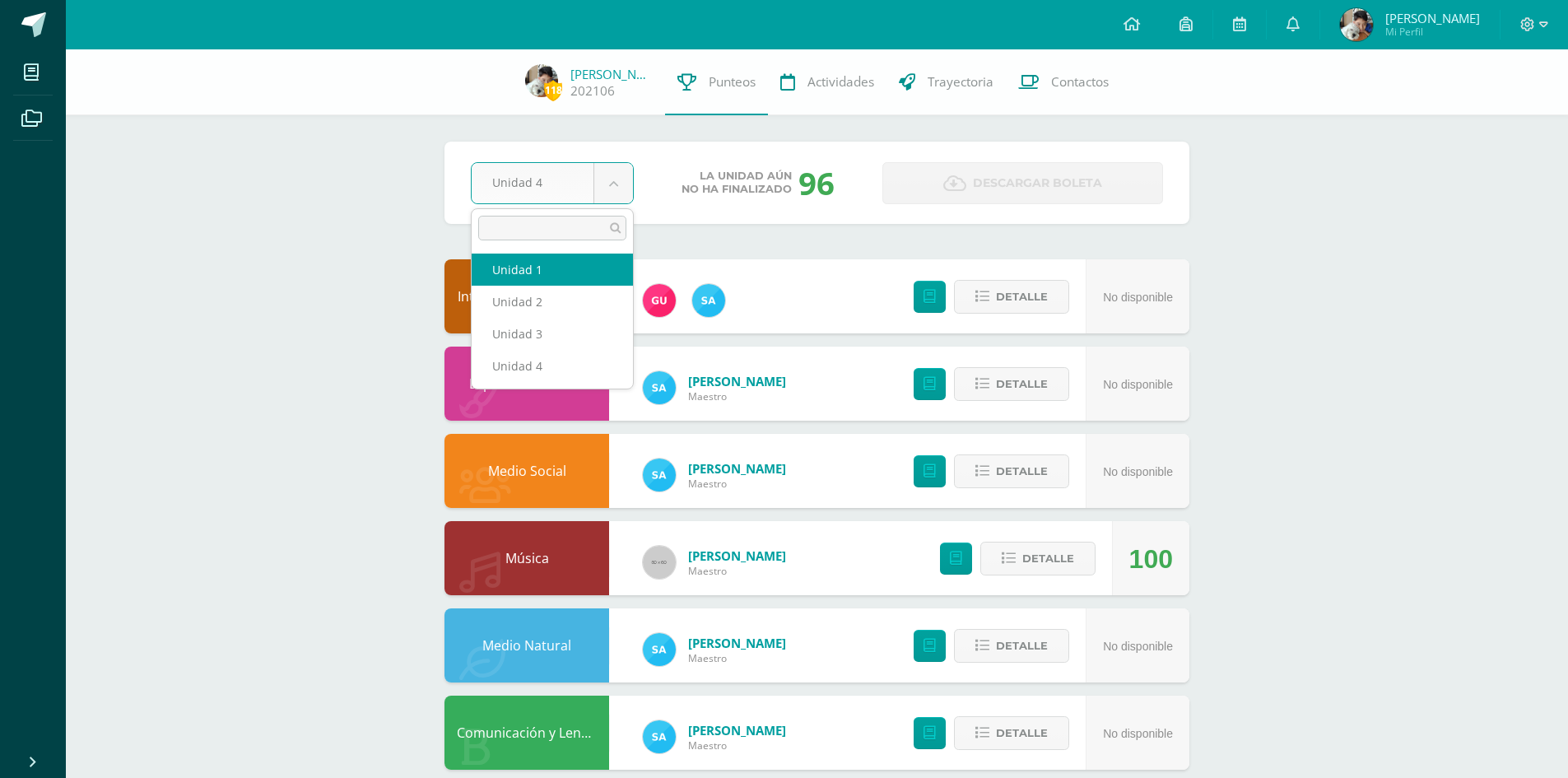
select select "Unidad 1"
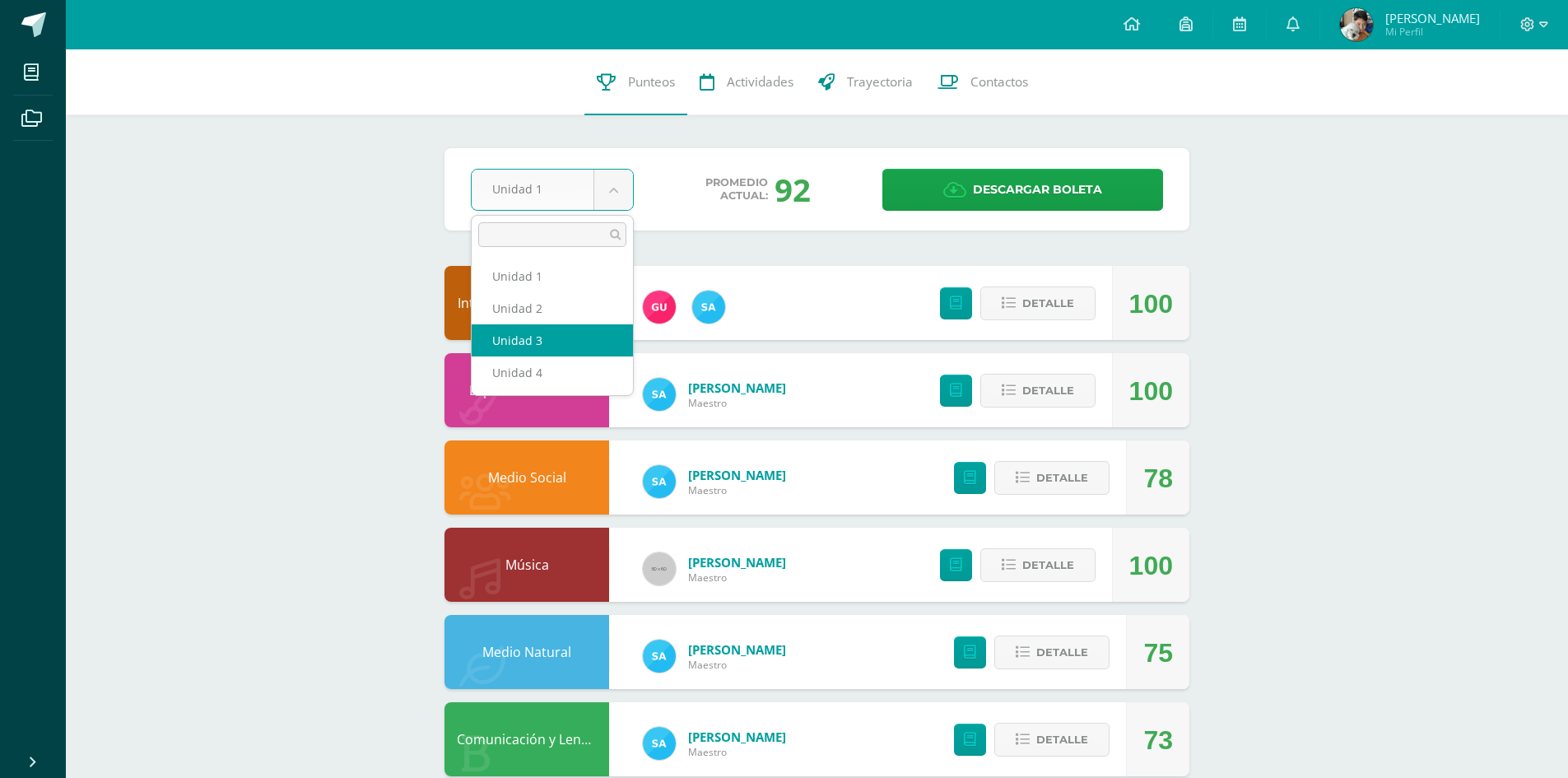
select select "Unidad 3"
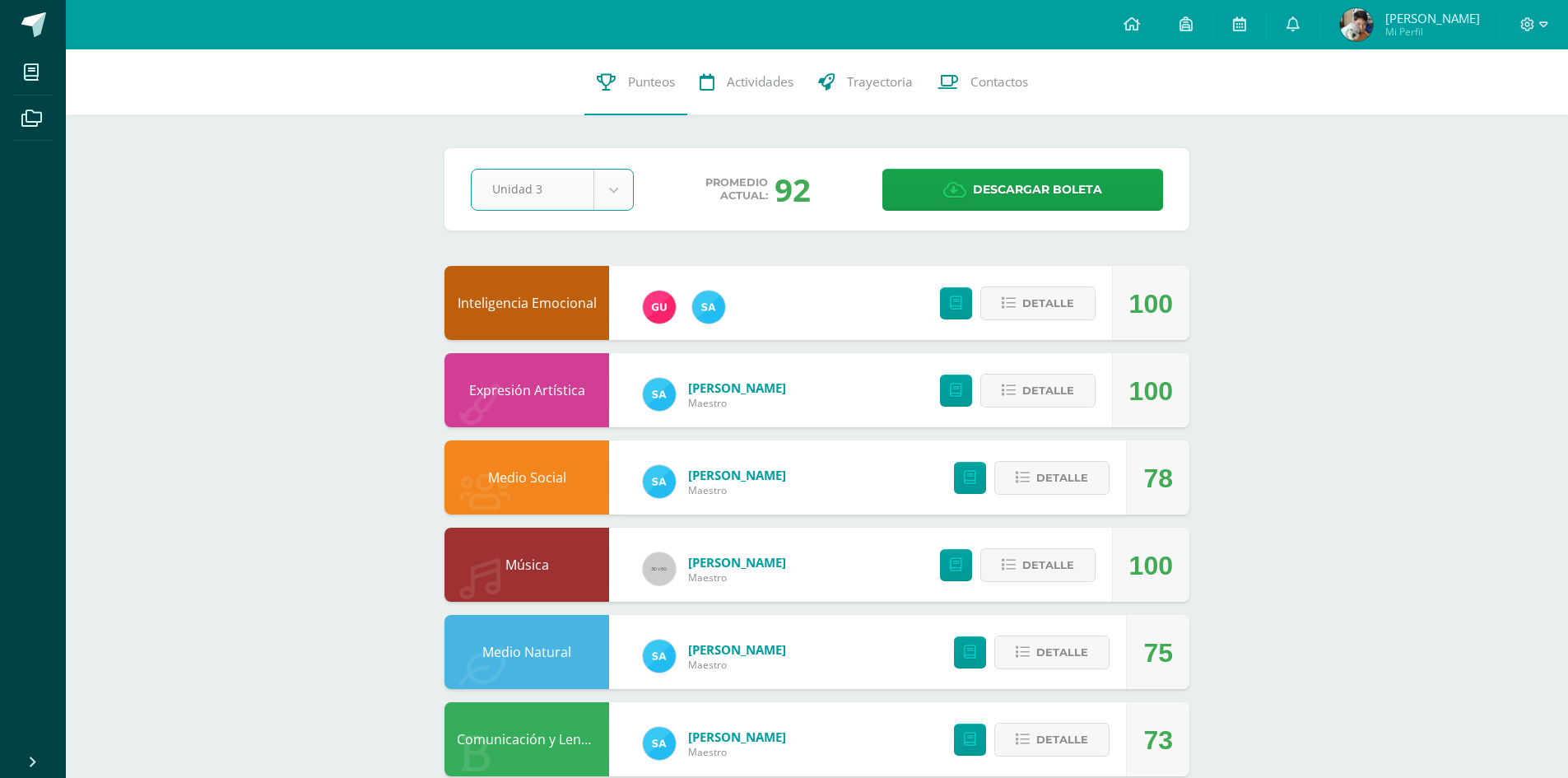
click at [619, 164] on div "Pendiente Unidad 3 Unidad 1 Unidad 2 Unidad 3 Unidad 4 Promedio actual: 92 Desc…" at bounding box center [816, 189] width 745 height 83
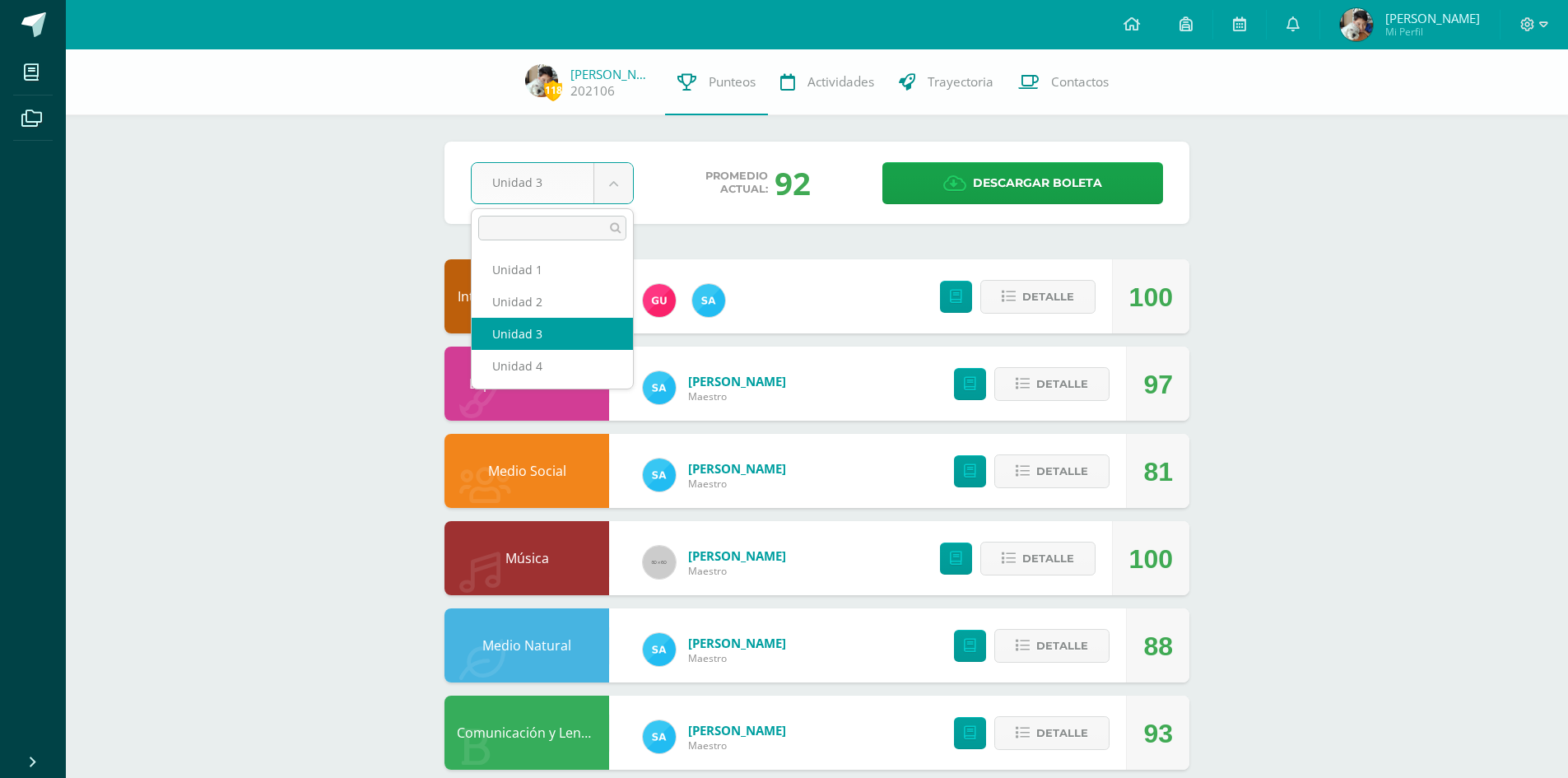
select select "Unidad 2"
select select "Unidad 4"
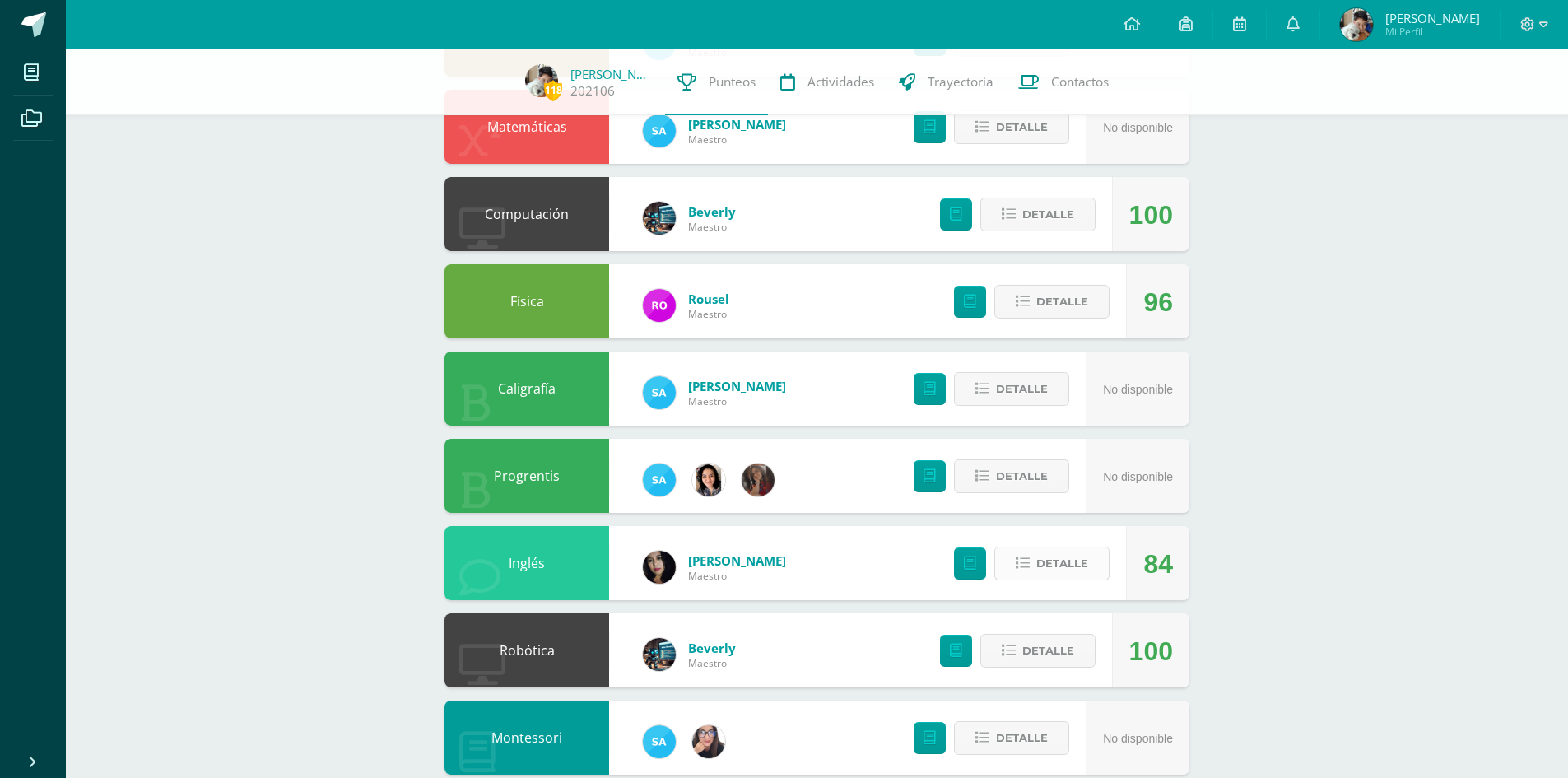
scroll to position [984, 0]
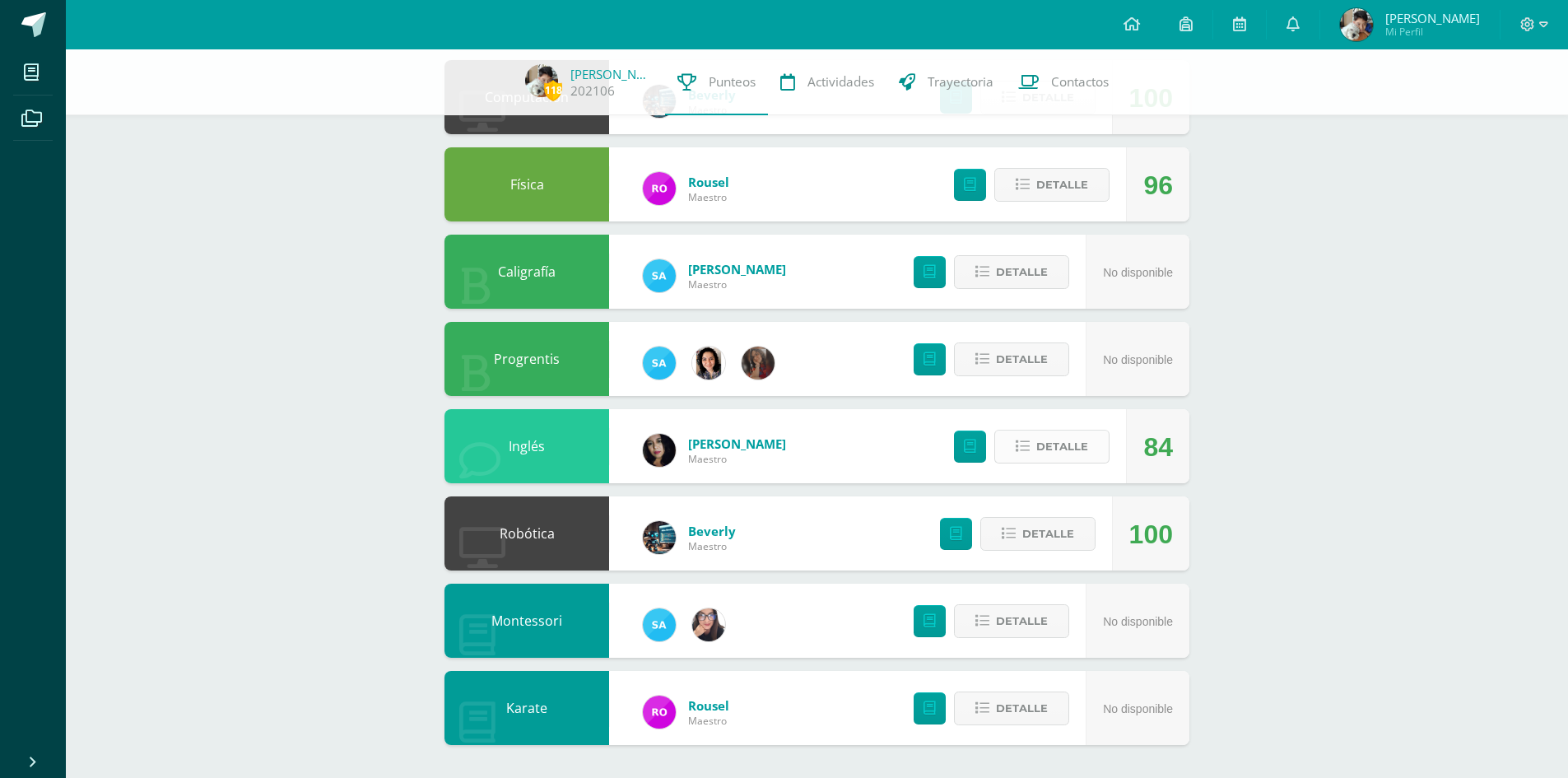
click at [1059, 462] on span "Detalle" at bounding box center [1062, 446] width 52 height 30
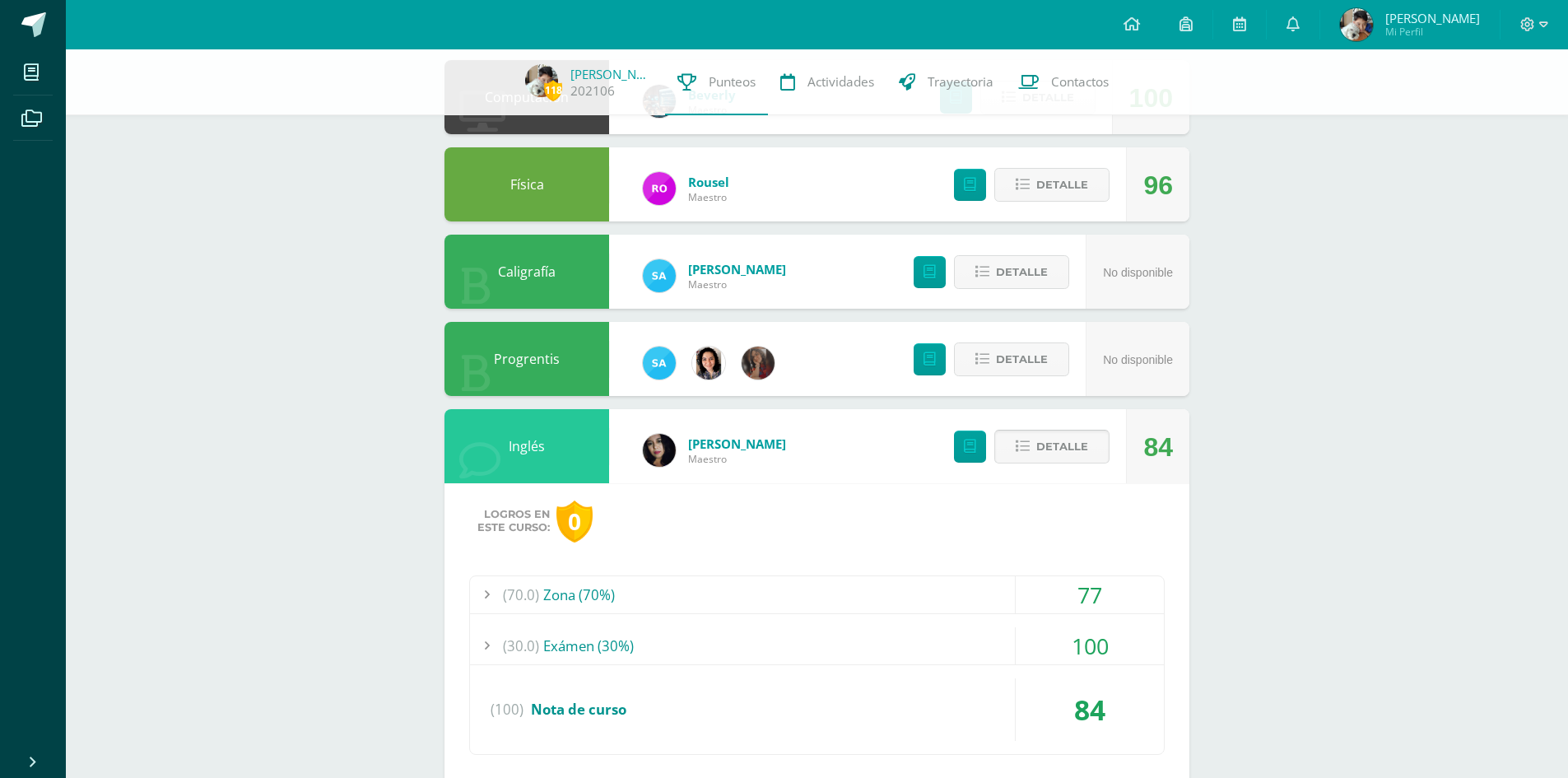
click at [1020, 462] on button "Detalle" at bounding box center [1052, 446] width 115 height 34
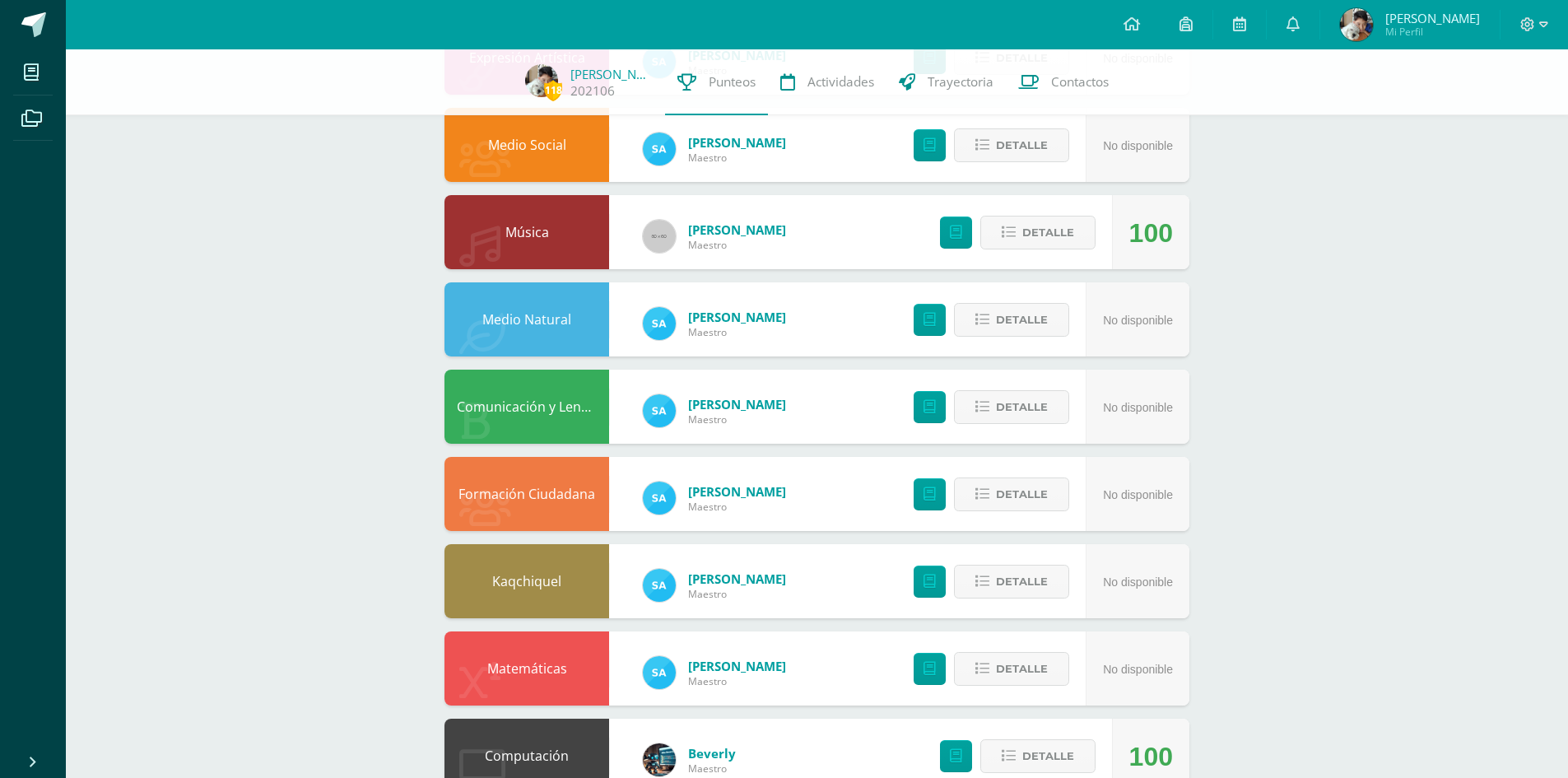
scroll to position [0, 0]
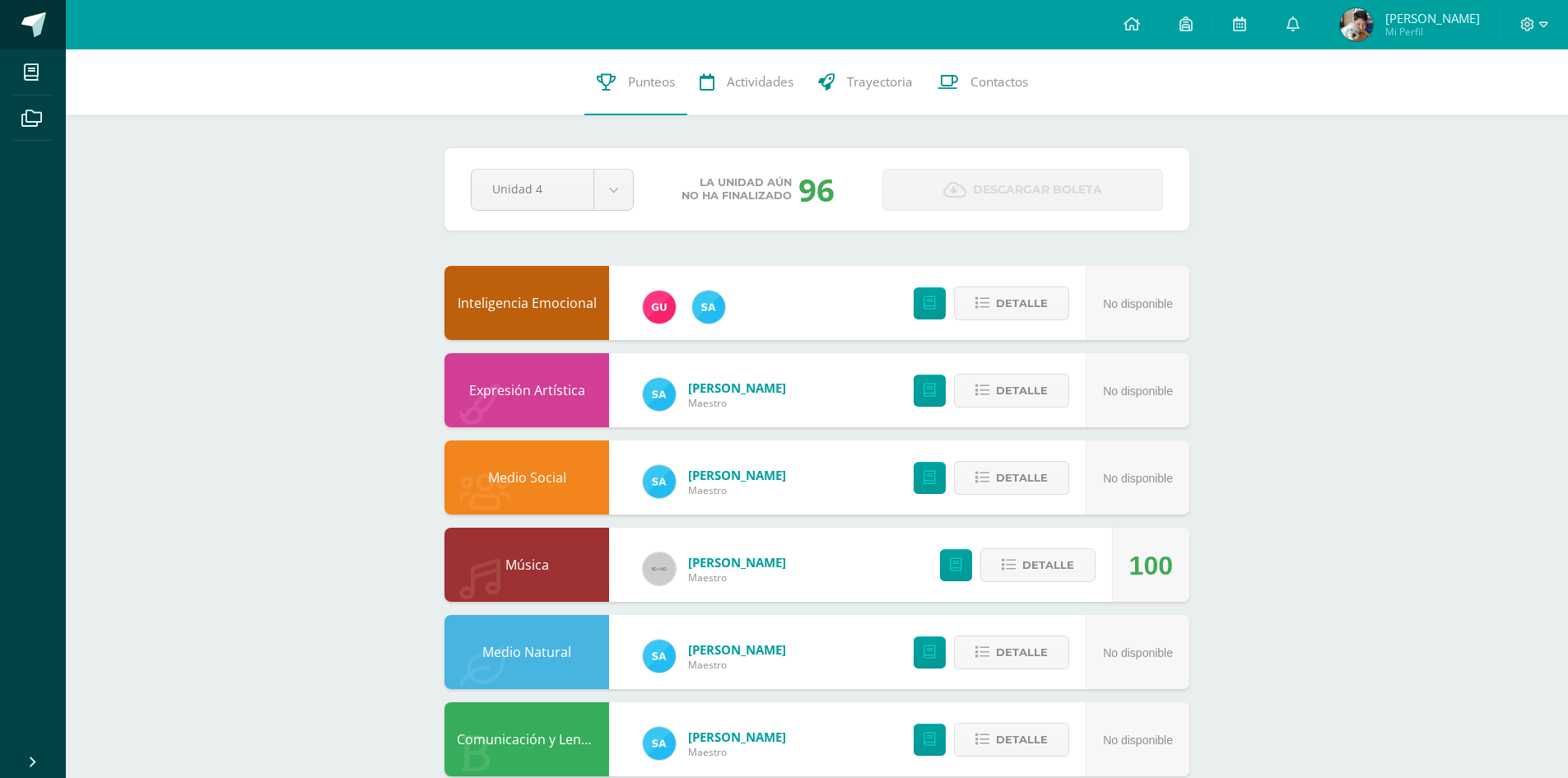
click at [38, 16] on span at bounding box center [33, 24] width 24 height 24
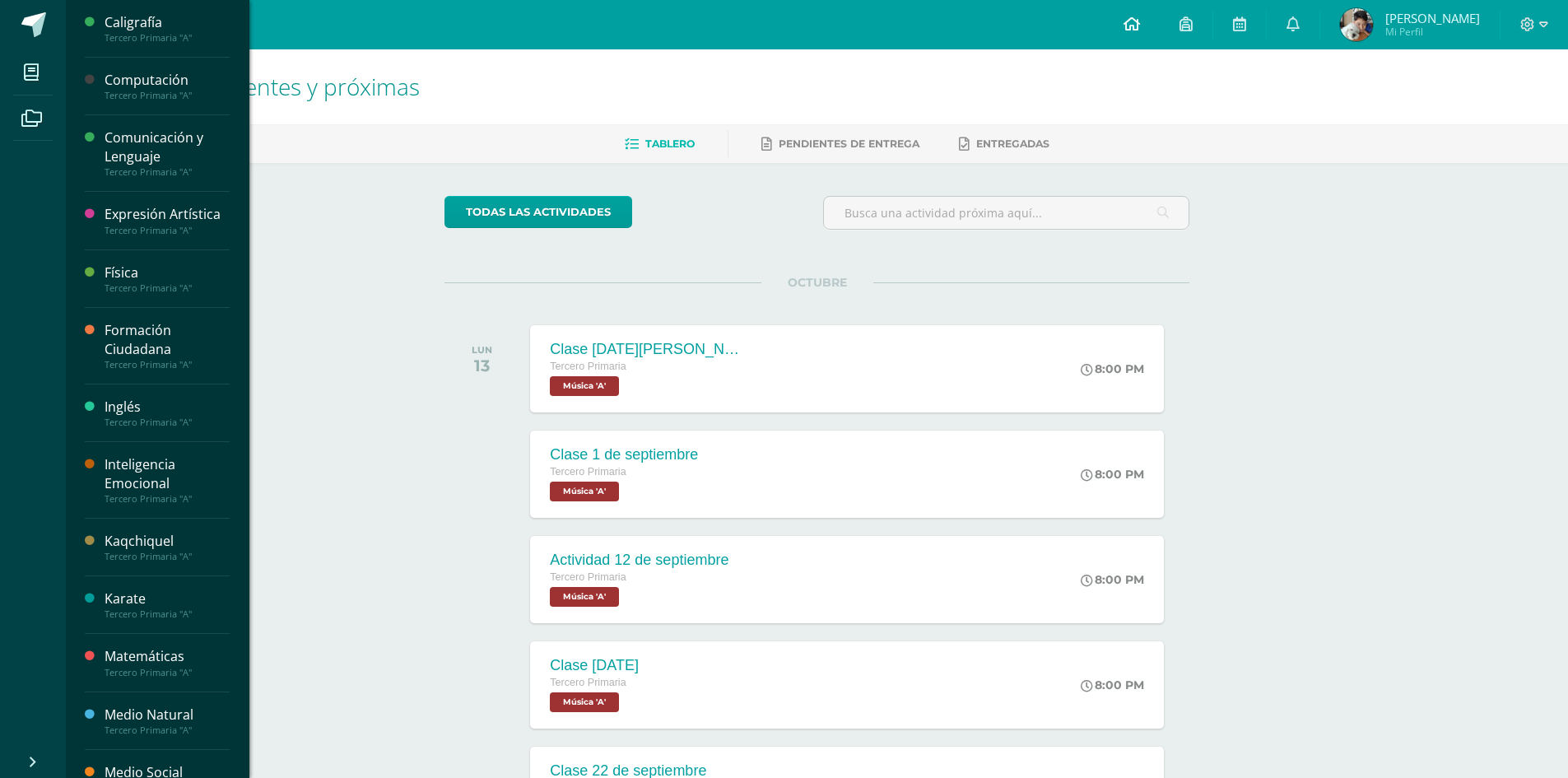
click at [1150, 36] on link at bounding box center [1131, 24] width 56 height 50
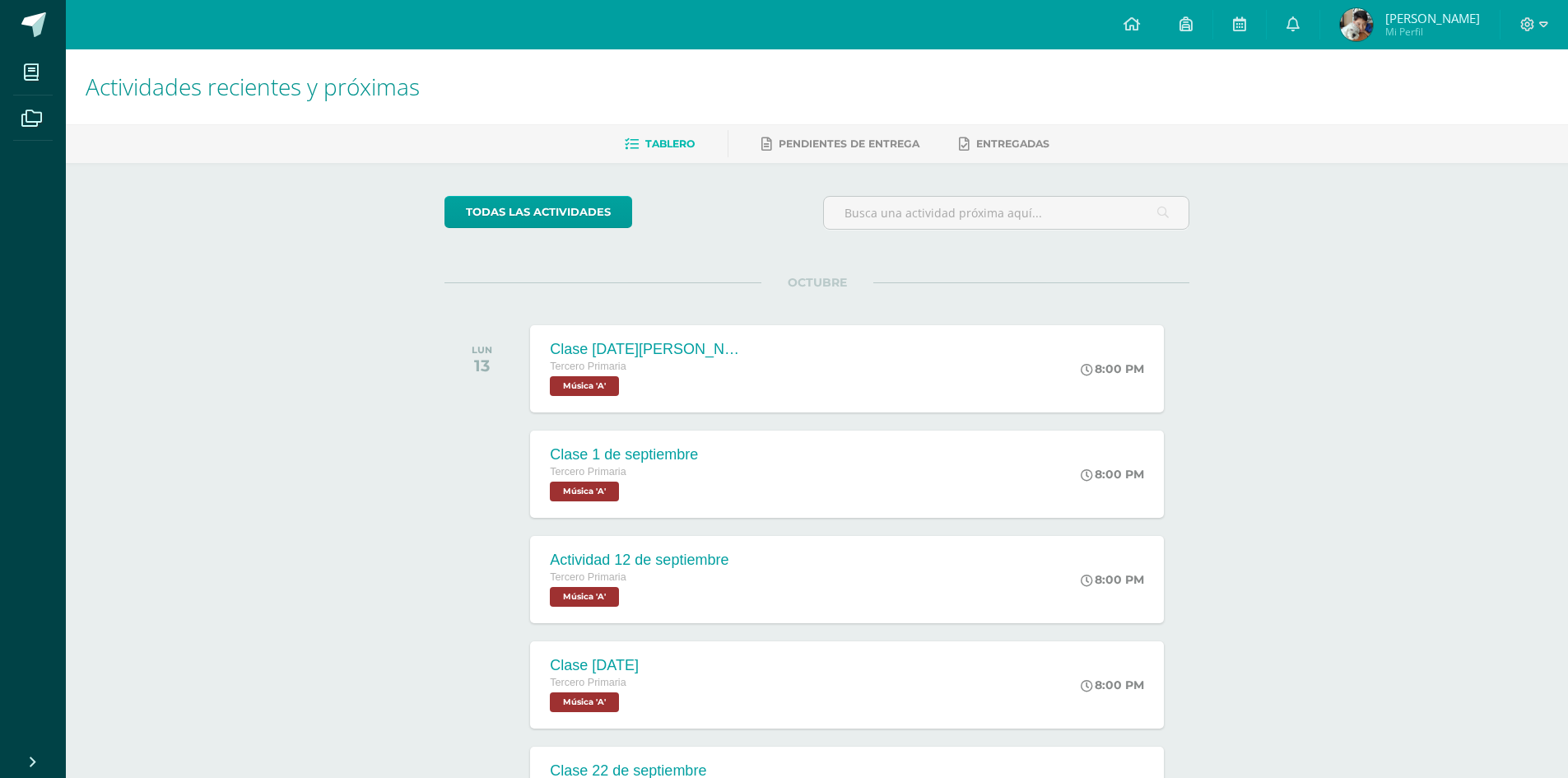
click at [1390, 51] on h1 "Actividades recientes y próximas" at bounding box center [817, 87] width 1463 height 75
click at [1445, 45] on link "Ian Rodrigo Mi Perfil" at bounding box center [1410, 24] width 179 height 50
click at [1487, 33] on link "Ian Rodrigo Mi Perfil" at bounding box center [1410, 24] width 179 height 50
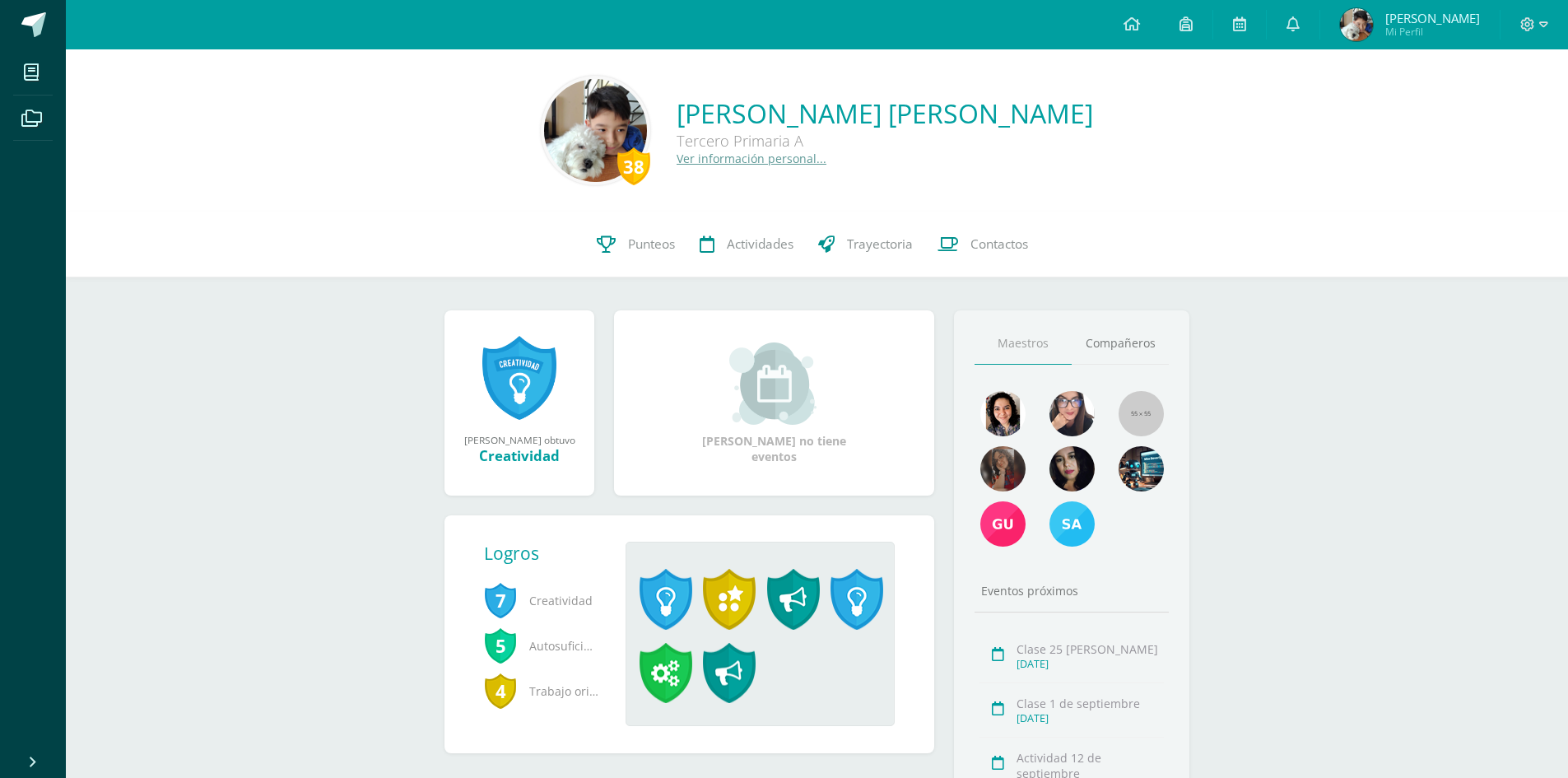
click at [1537, 34] on div at bounding box center [1534, 24] width 67 height 50
click at [1534, 13] on div at bounding box center [1534, 24] width 67 height 50
click at [1539, 26] on icon at bounding box center [1543, 24] width 9 height 15
click at [1496, 245] on div "38 Ian Ixcot 202106 Punteos Actividades Trayectoria Contactos" at bounding box center [817, 244] width 1502 height 66
click at [1427, 45] on link "Ian Rodrigo Mi Perfil" at bounding box center [1410, 24] width 179 height 50
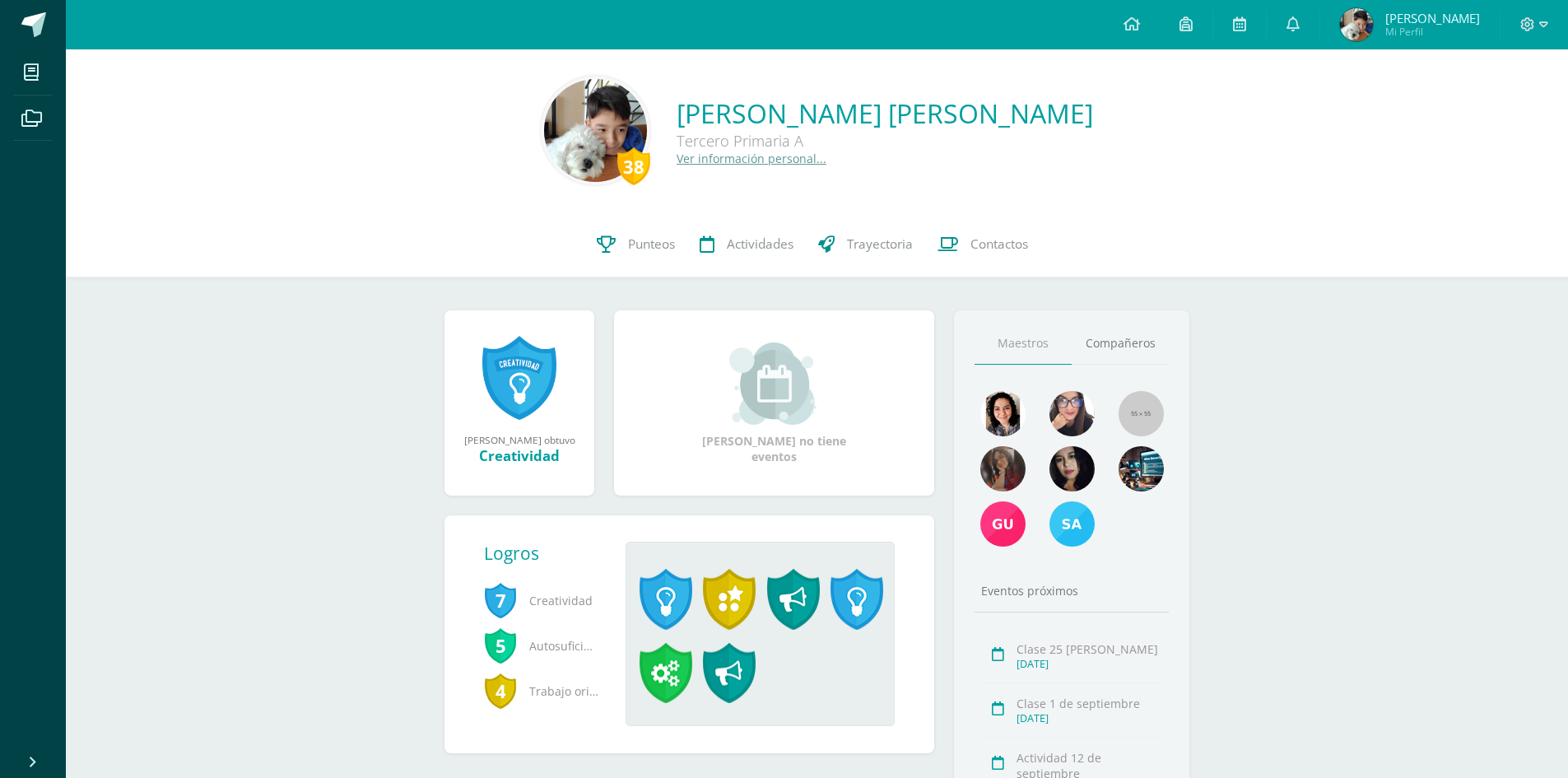
click at [647, 151] on img at bounding box center [596, 130] width 103 height 103
